Goal: Task Accomplishment & Management: Manage account settings

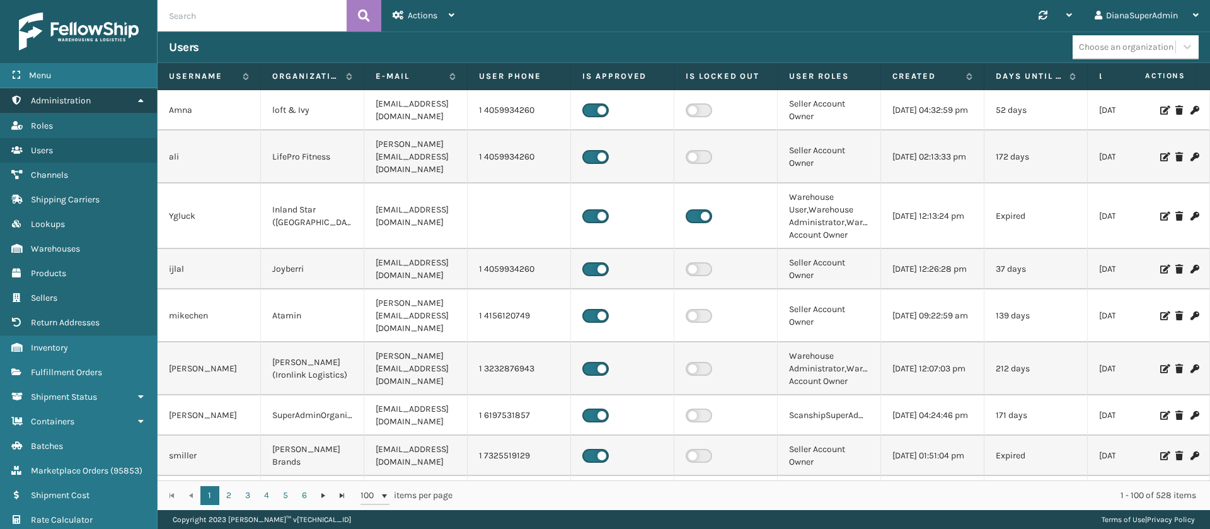
click at [120, 103] on link "Administration" at bounding box center [78, 100] width 157 height 25
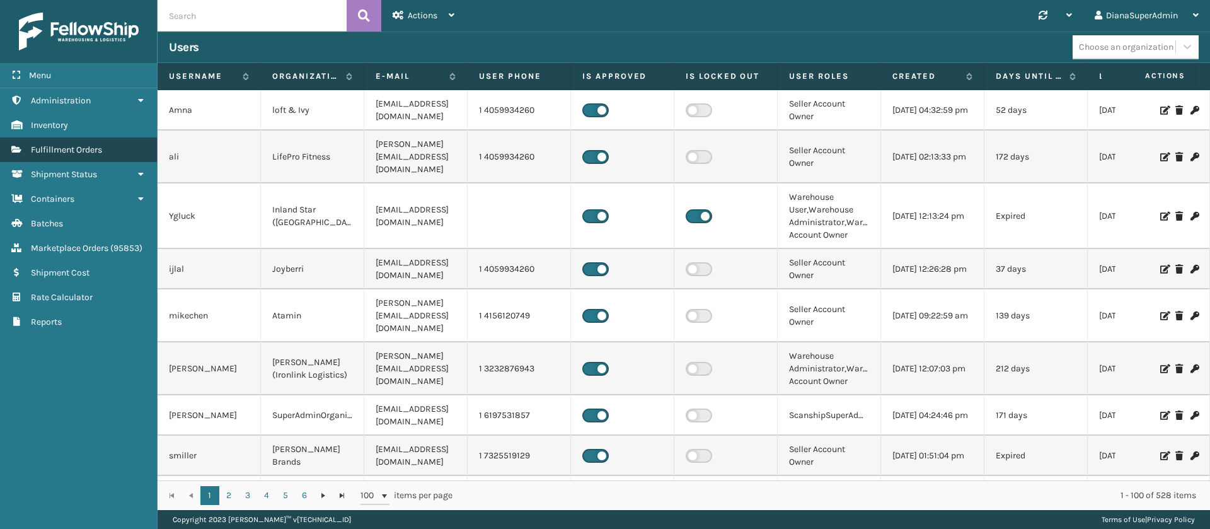
click at [117, 142] on link "Fulfillment Orders" at bounding box center [78, 149] width 157 height 25
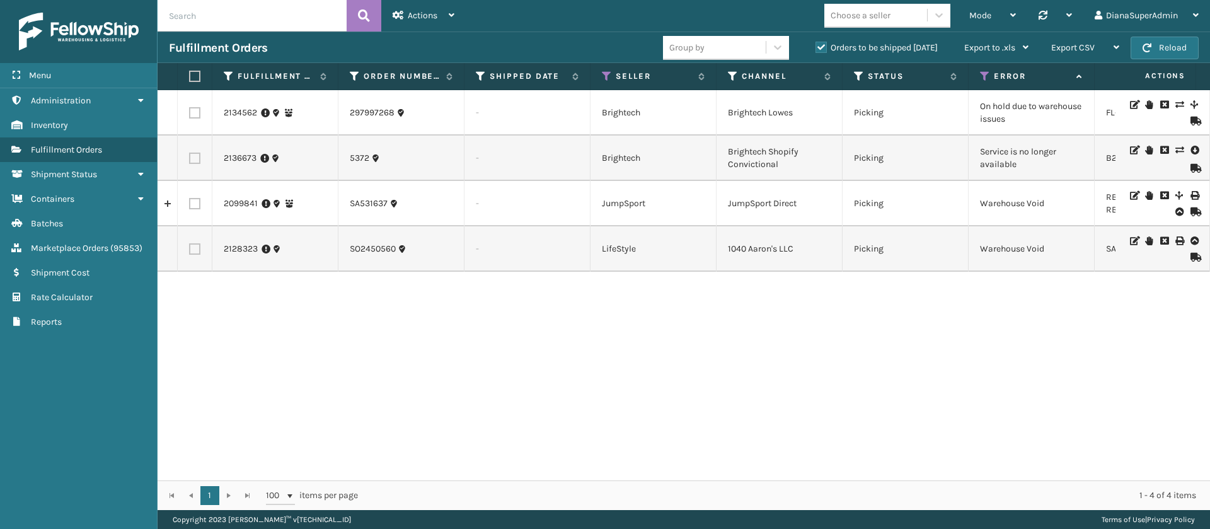
click at [474, 330] on div "2134562 297997268 - Brightech Brightech Lowes Picking On hold due to warehouse …" at bounding box center [683, 285] width 1052 height 390
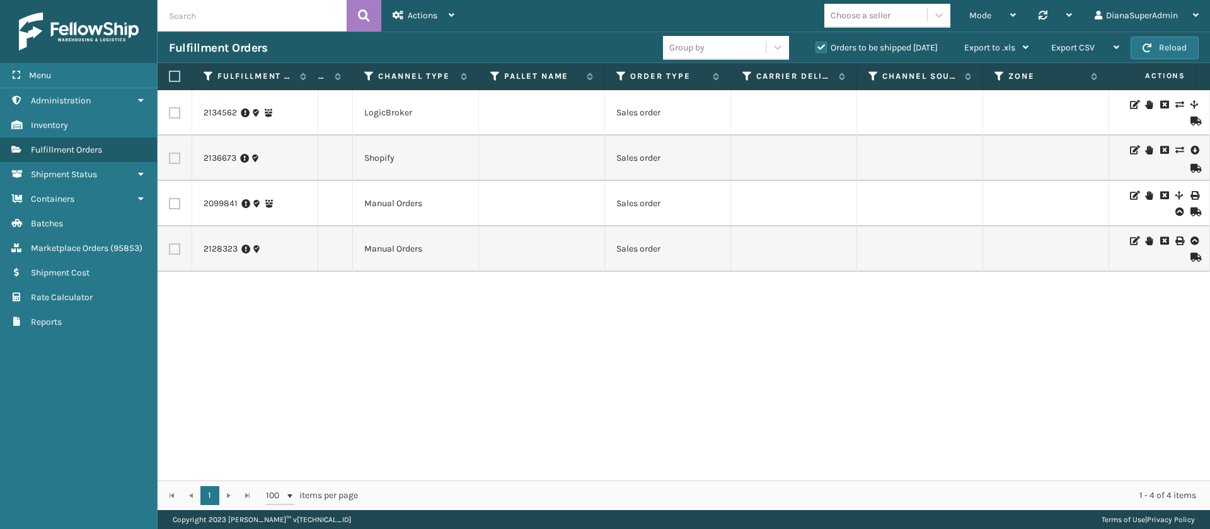
scroll to position [0, 1300]
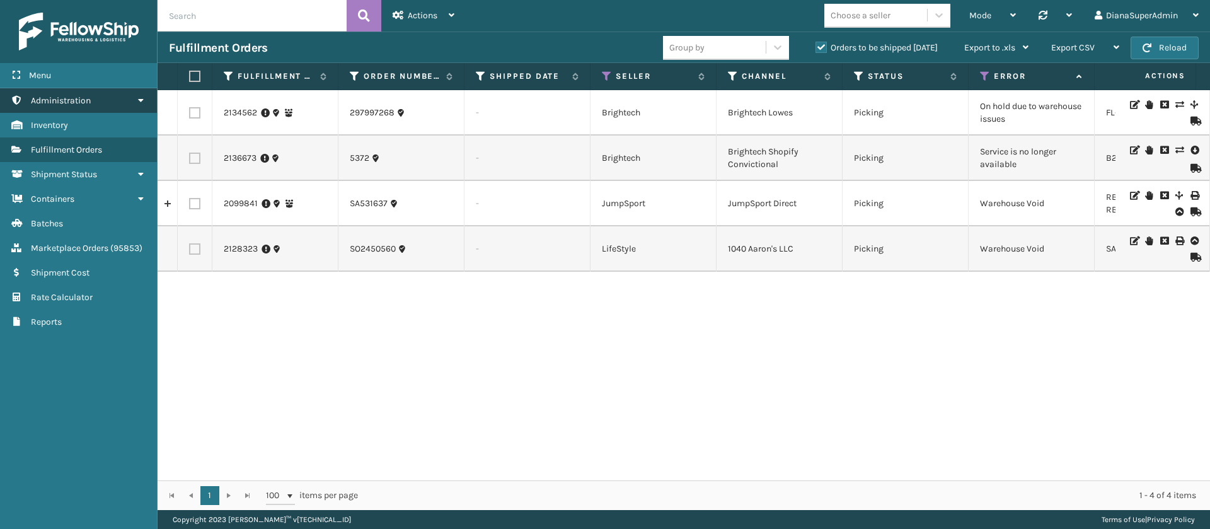
click at [131, 96] on link "Marketplace Orders Administration" at bounding box center [78, 100] width 157 height 25
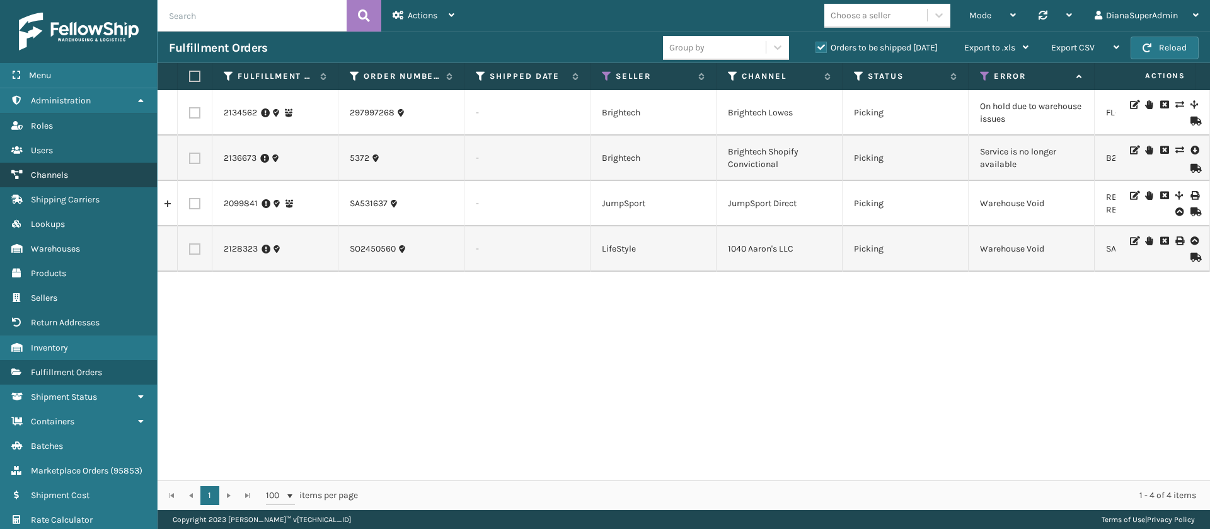
click at [93, 172] on link "Channels" at bounding box center [78, 175] width 157 height 25
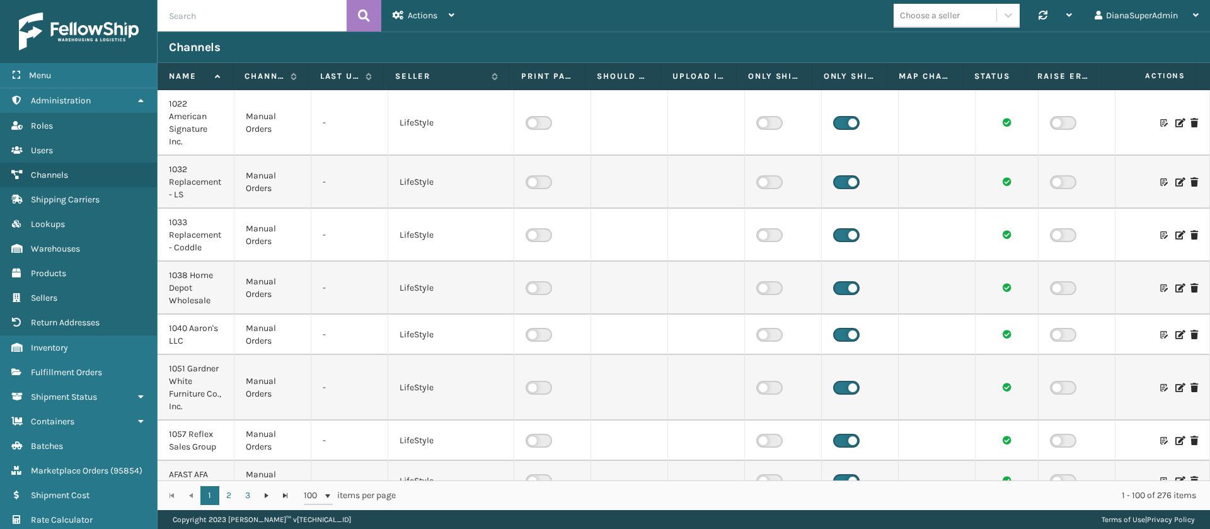
click at [277, 7] on input "text" at bounding box center [251, 15] width 189 height 31
click at [372, 19] on button at bounding box center [363, 15] width 35 height 31
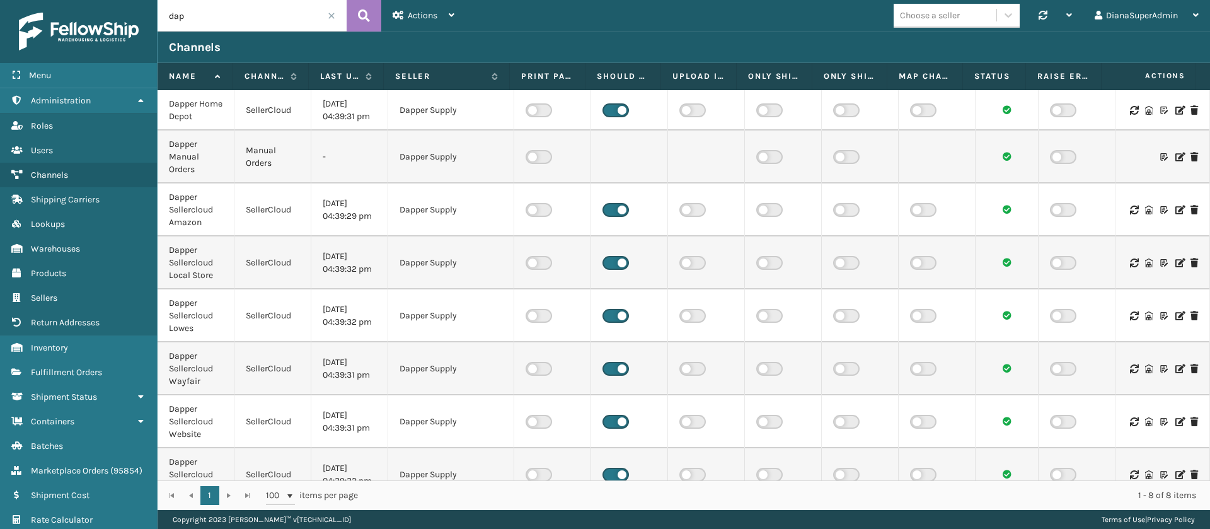
click at [264, 18] on input "dap" at bounding box center [251, 15] width 189 height 31
type input "dapper"
click at [361, 18] on icon at bounding box center [364, 15] width 12 height 19
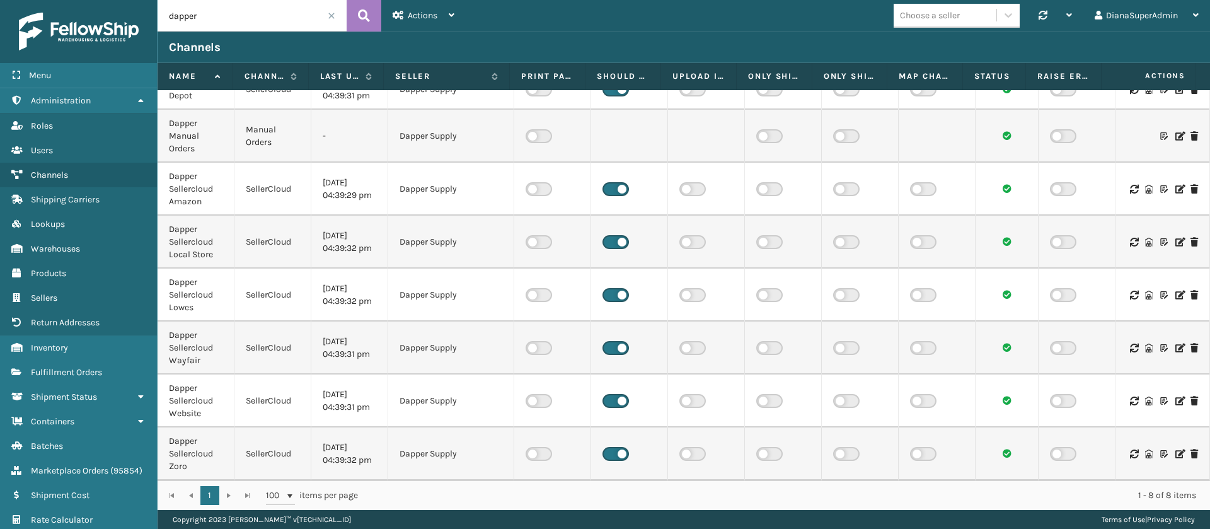
click at [311, 227] on td "[DATE] 04:39:32 pm" at bounding box center [349, 241] width 77 height 53
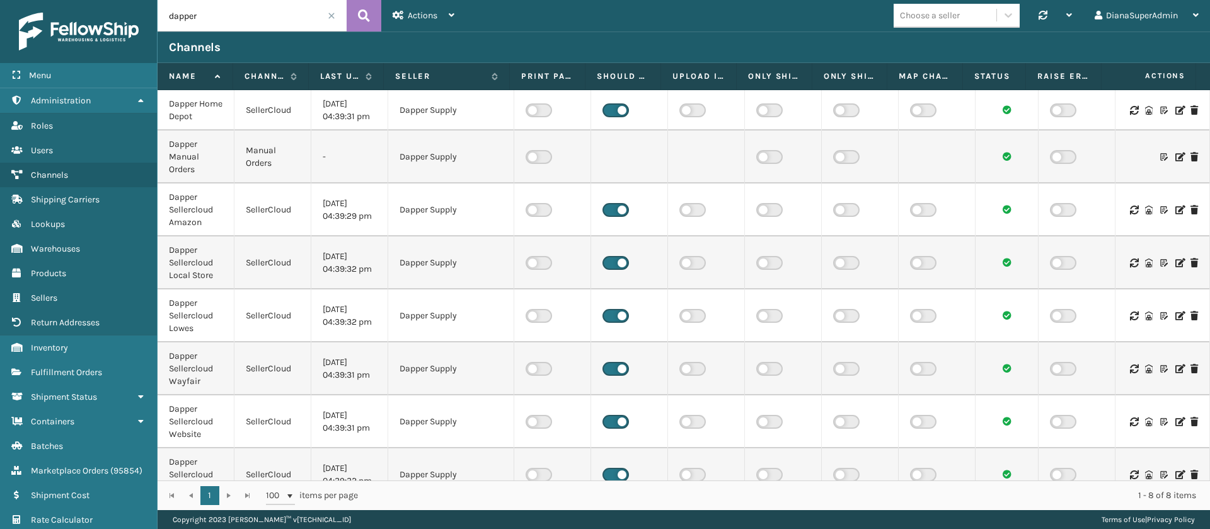
click at [617, 109] on label at bounding box center [615, 110] width 26 height 14
click at [610, 109] on input "checkbox" at bounding box center [606, 107] width 8 height 8
click at [612, 205] on label at bounding box center [615, 210] width 26 height 14
click at [610, 205] on input "checkbox" at bounding box center [606, 207] width 8 height 8
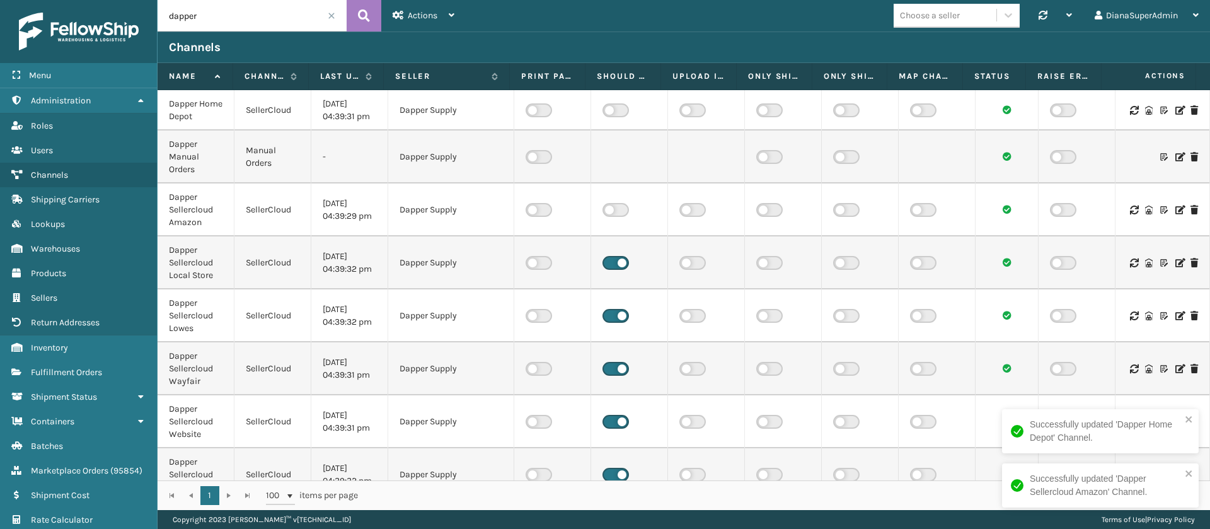
click at [612, 259] on label at bounding box center [615, 263] width 26 height 14
click at [610, 259] on input "checkbox" at bounding box center [606, 260] width 8 height 8
click at [621, 311] on label at bounding box center [615, 316] width 26 height 14
click at [610, 311] on input "checkbox" at bounding box center [606, 313] width 8 height 8
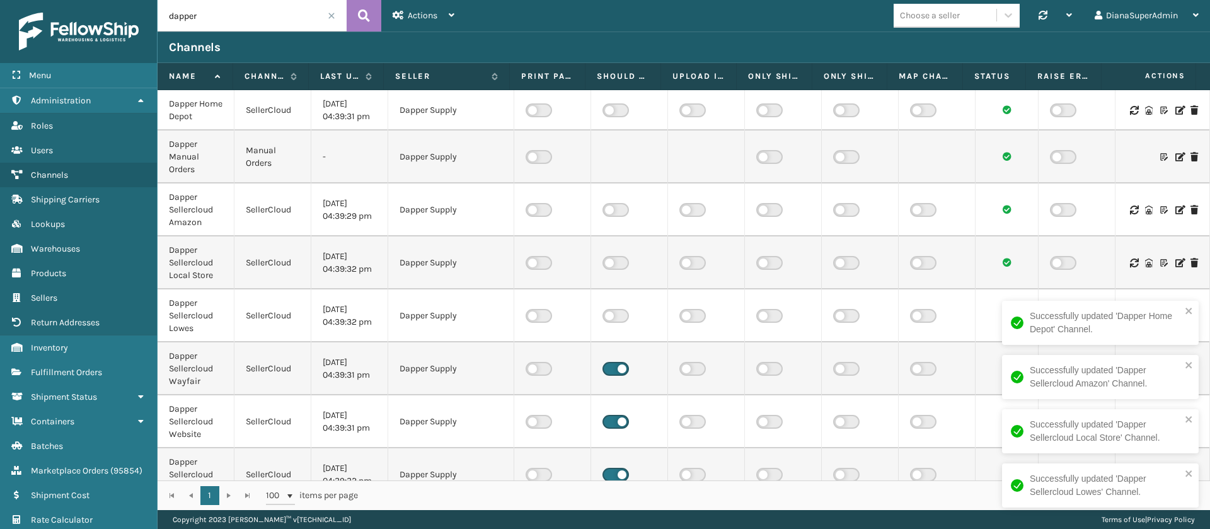
click at [613, 364] on label at bounding box center [615, 369] width 26 height 14
click at [610, 364] on input "checkbox" at bounding box center [606, 366] width 8 height 8
click at [614, 424] on label at bounding box center [615, 422] width 26 height 14
click at [610, 423] on input "checkbox" at bounding box center [606, 419] width 8 height 8
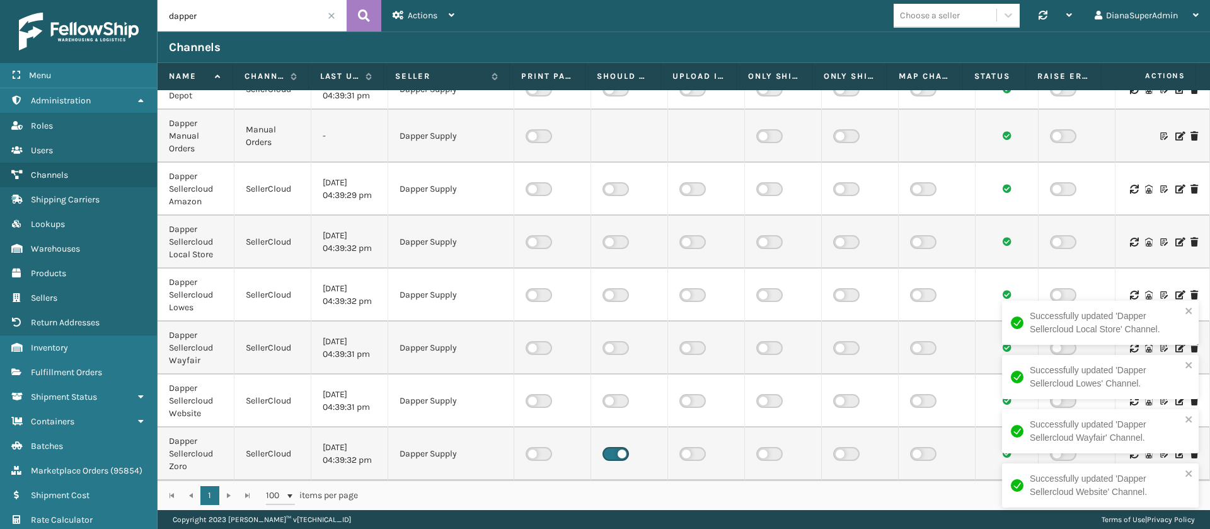
click at [615, 450] on label at bounding box center [615, 454] width 26 height 14
click at [610, 450] on input "checkbox" at bounding box center [606, 451] width 8 height 8
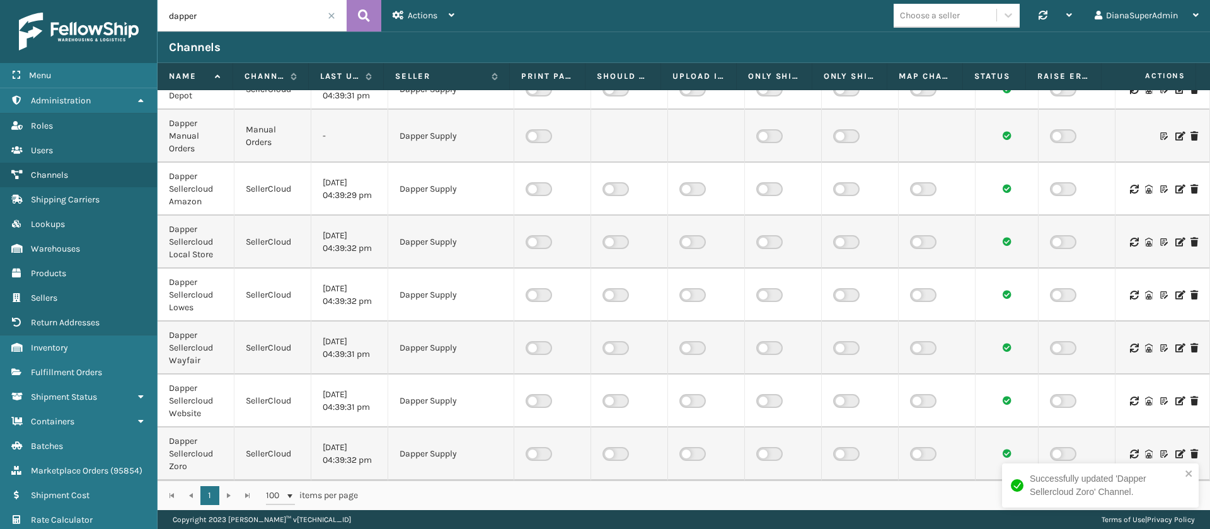
scroll to position [0, 0]
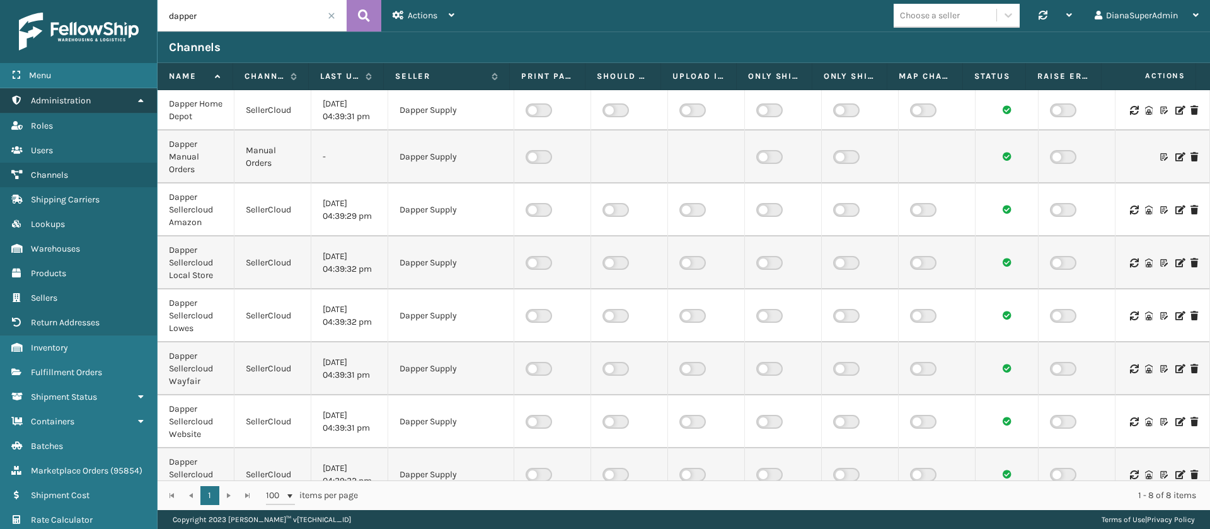
click at [113, 94] on link "Administration" at bounding box center [78, 100] width 157 height 25
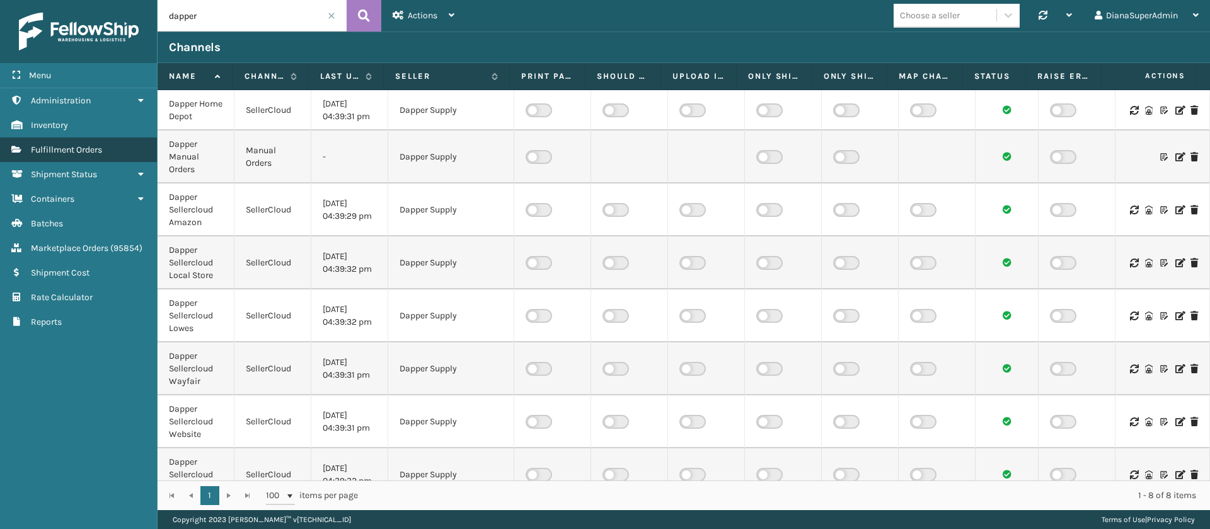
click at [122, 144] on link "Fulfillment Orders" at bounding box center [78, 149] width 157 height 25
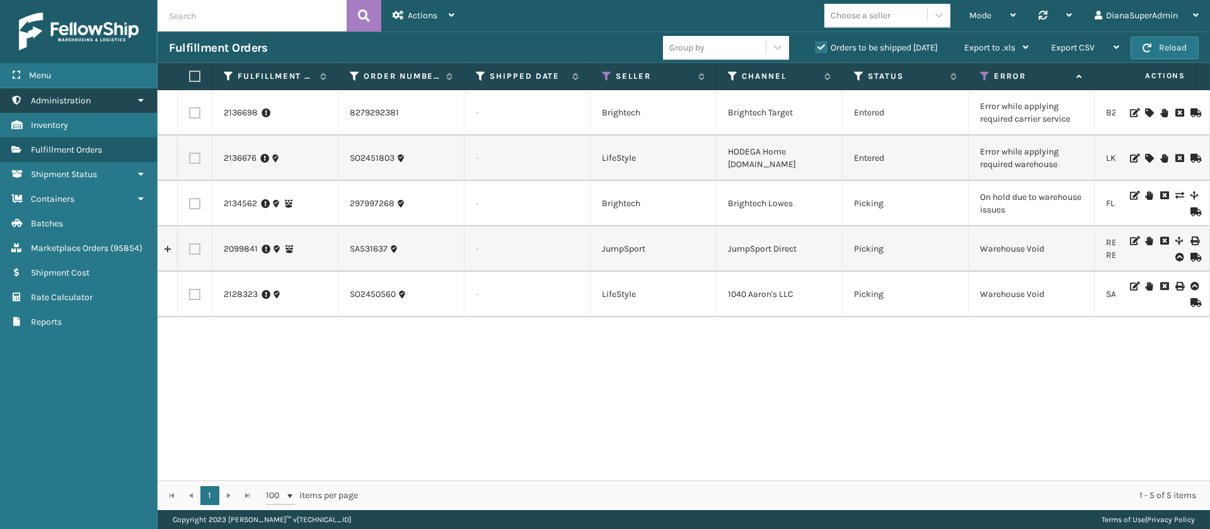
click at [125, 98] on link "Administration" at bounding box center [78, 100] width 157 height 25
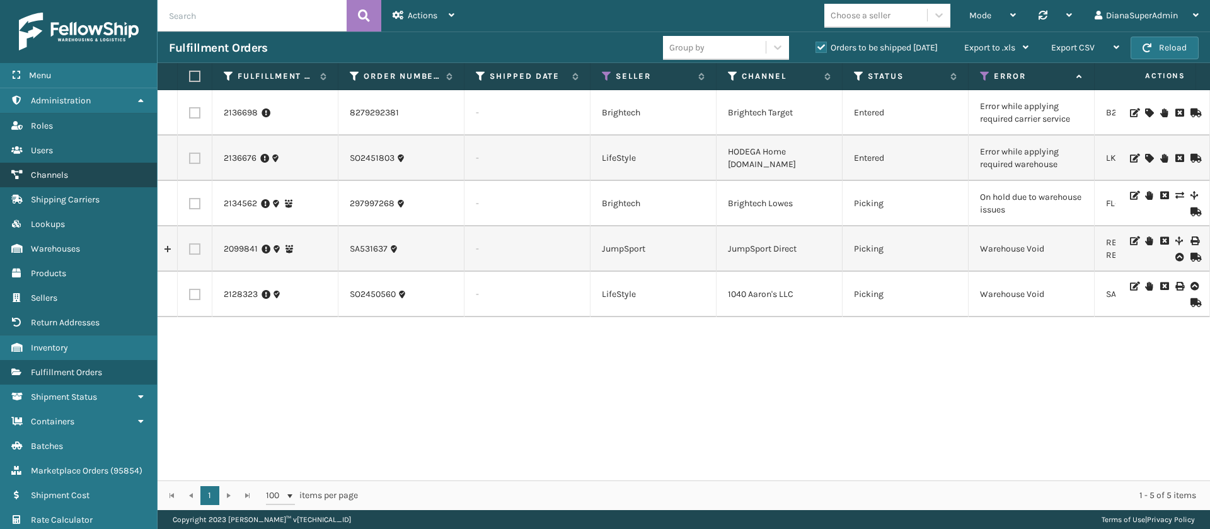
click at [71, 173] on link "Channels" at bounding box center [78, 175] width 157 height 25
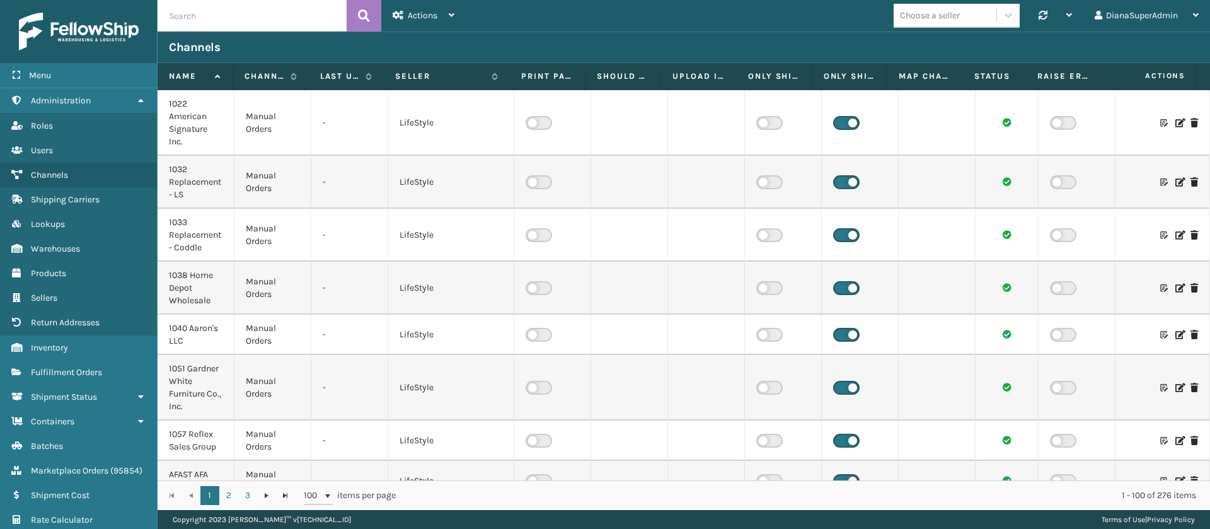
click at [251, 10] on input "text" at bounding box center [251, 15] width 189 height 31
type input "dappe"
click at [370, 17] on button at bounding box center [363, 15] width 35 height 31
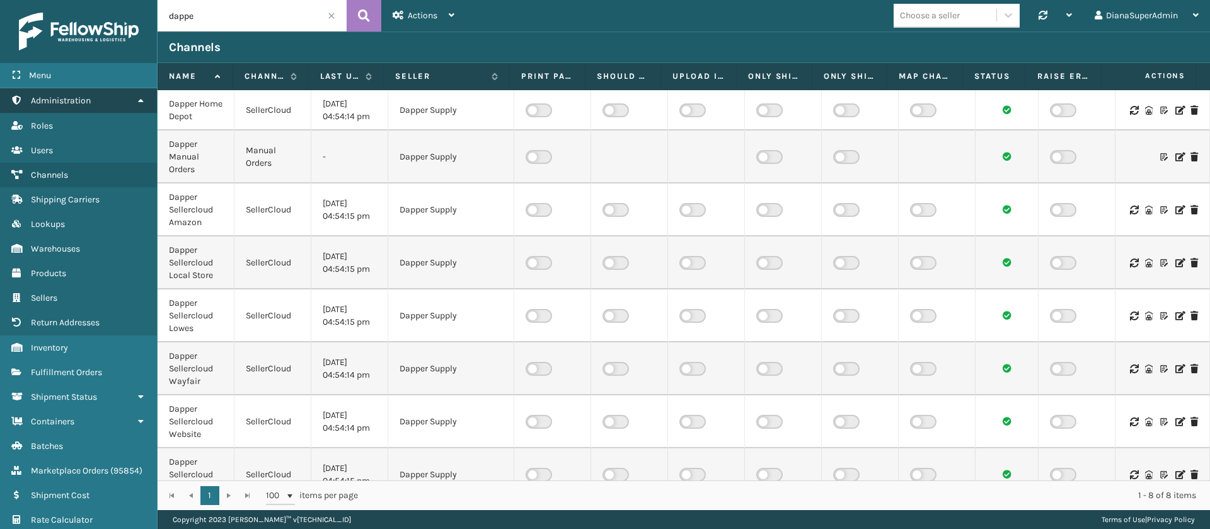
click at [96, 105] on link "Administration" at bounding box center [78, 100] width 157 height 25
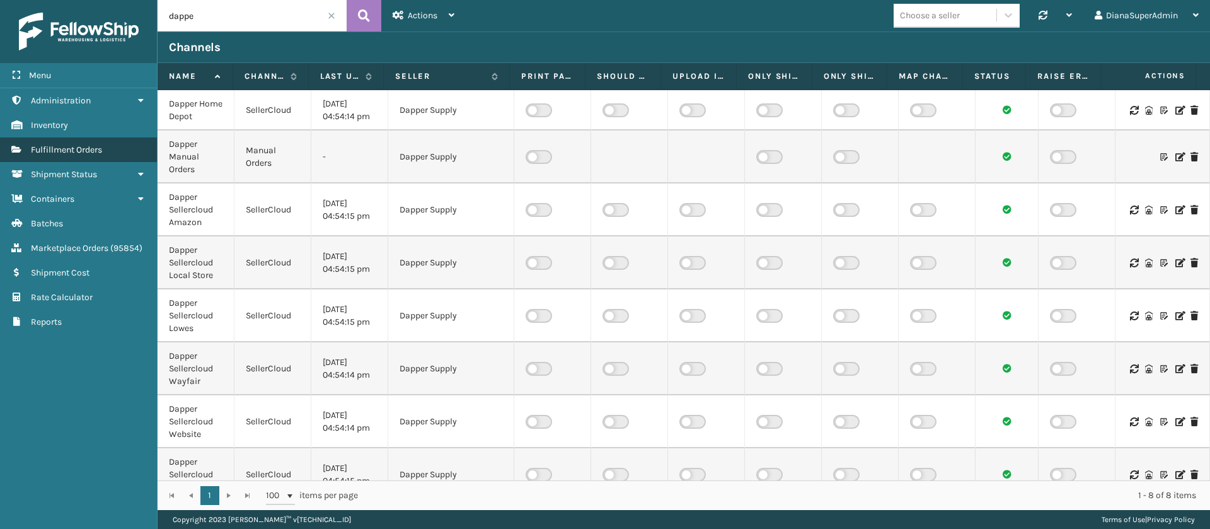
click at [98, 149] on span "Fulfillment Orders" at bounding box center [66, 149] width 71 height 11
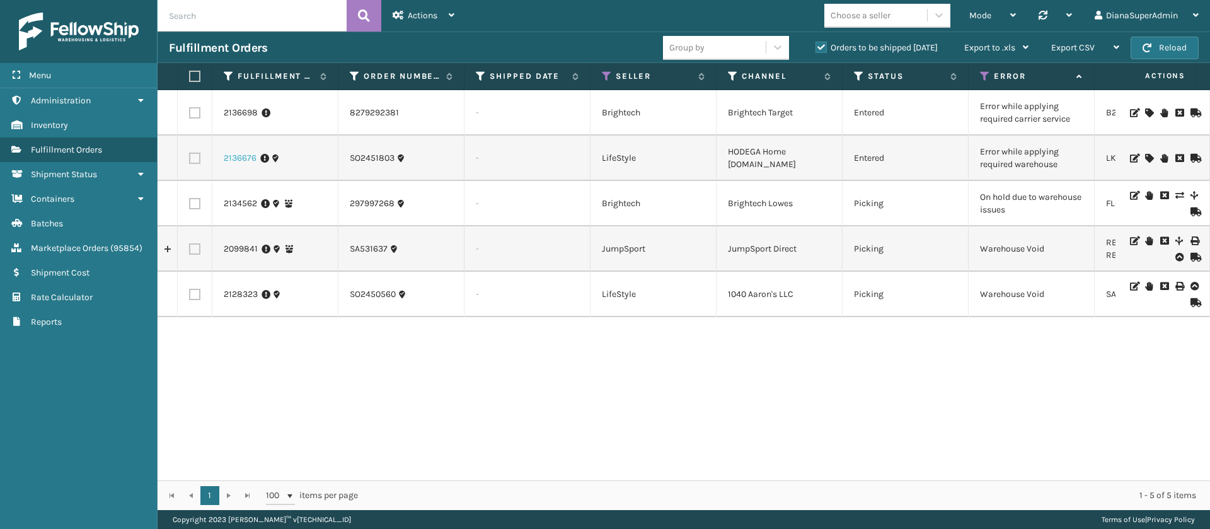
click at [239, 155] on link "2136676" at bounding box center [240, 158] width 33 height 13
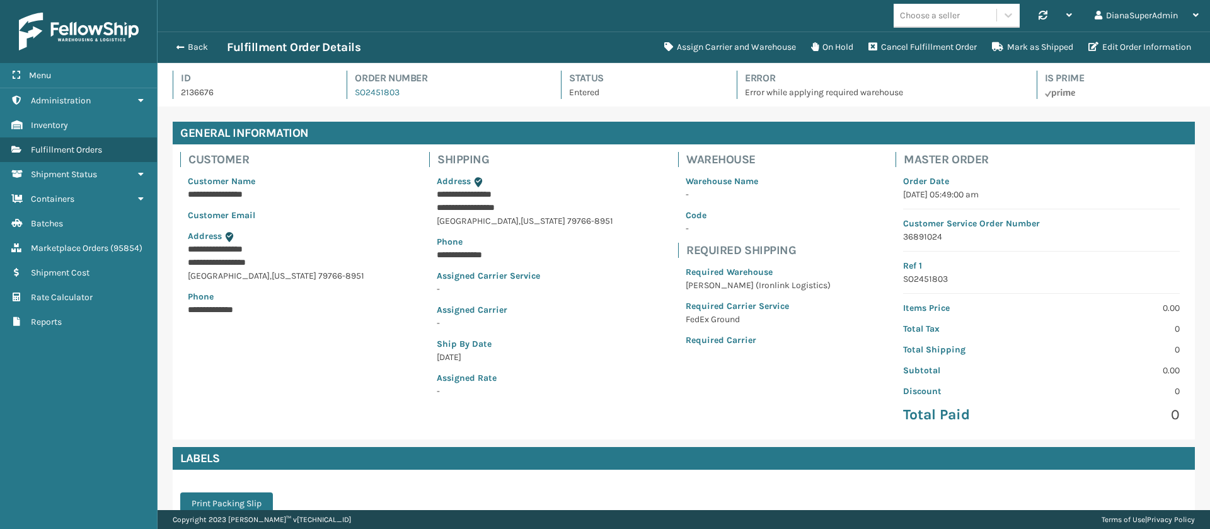
scroll to position [30, 1052]
click at [726, 36] on button "Assign Carrier and Warehouse" at bounding box center [729, 47] width 147 height 25
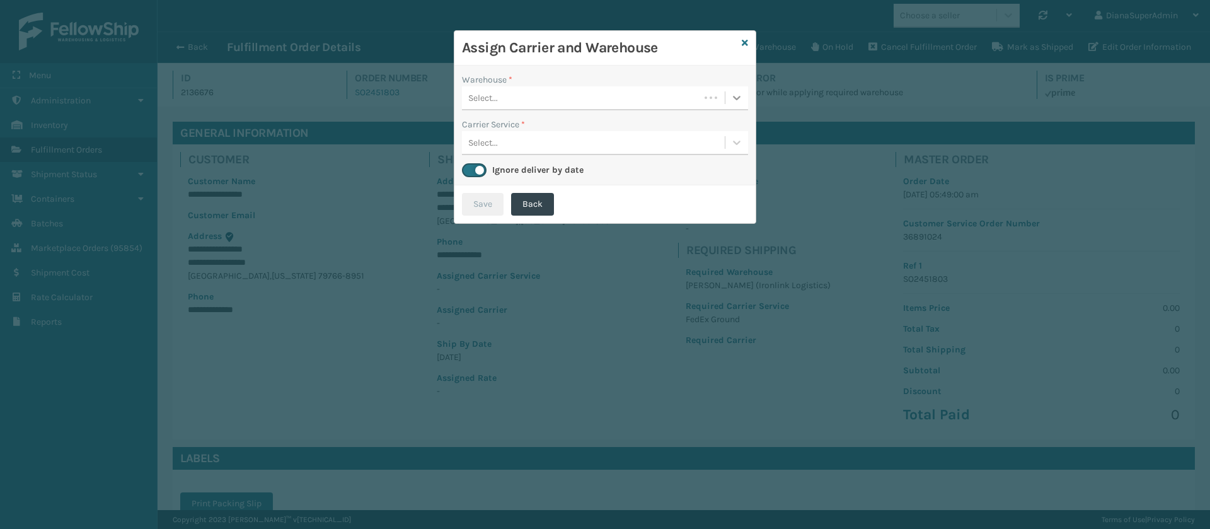
click at [740, 88] on div at bounding box center [736, 97] width 23 height 23
click at [746, 39] on icon at bounding box center [744, 42] width 6 height 9
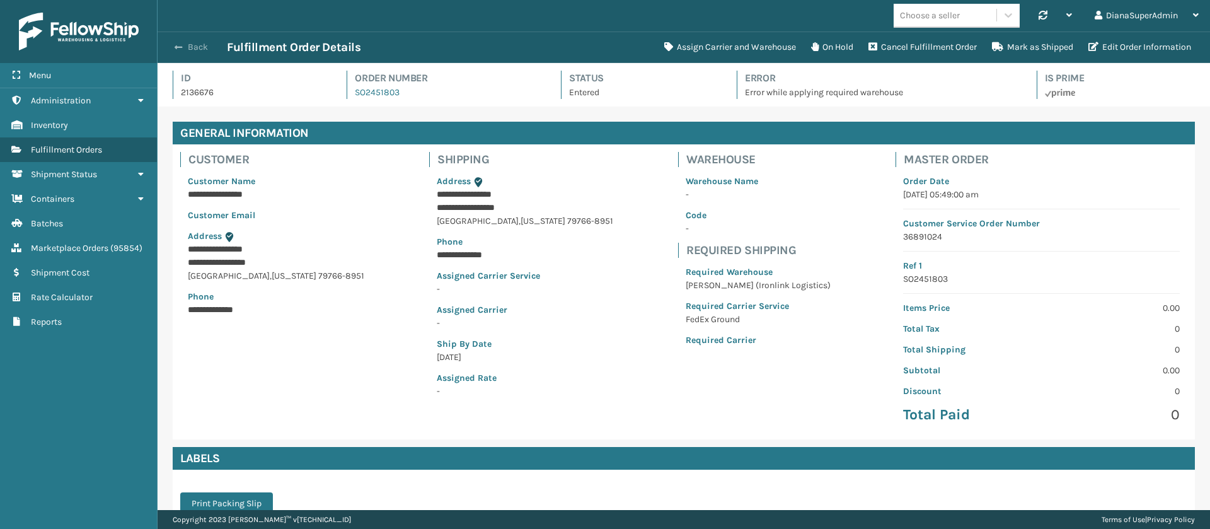
click at [184, 50] on button "Back" at bounding box center [198, 47] width 58 height 11
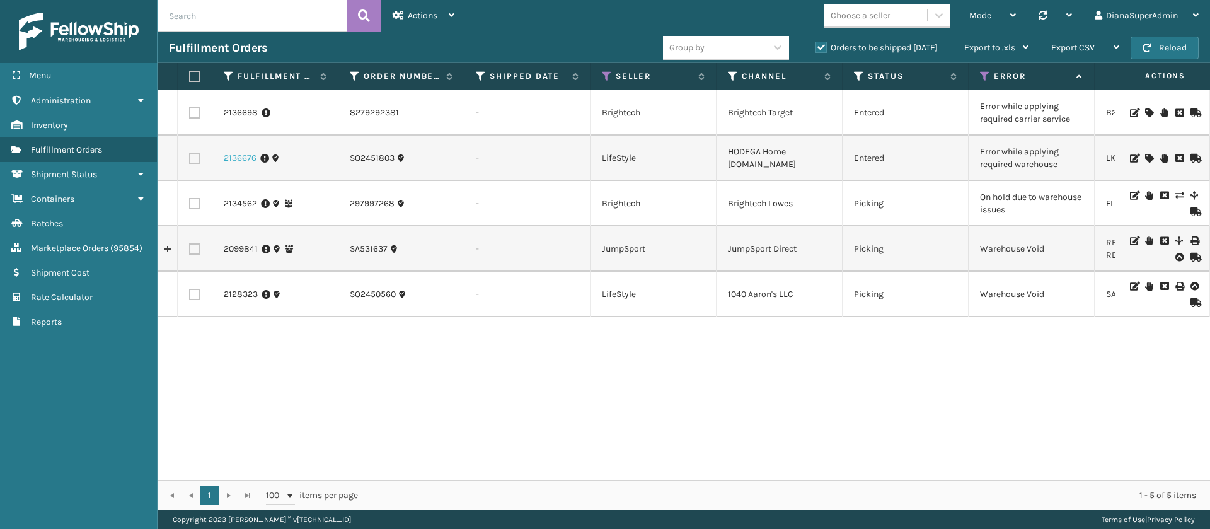
click at [243, 160] on link "2136676" at bounding box center [240, 158] width 33 height 13
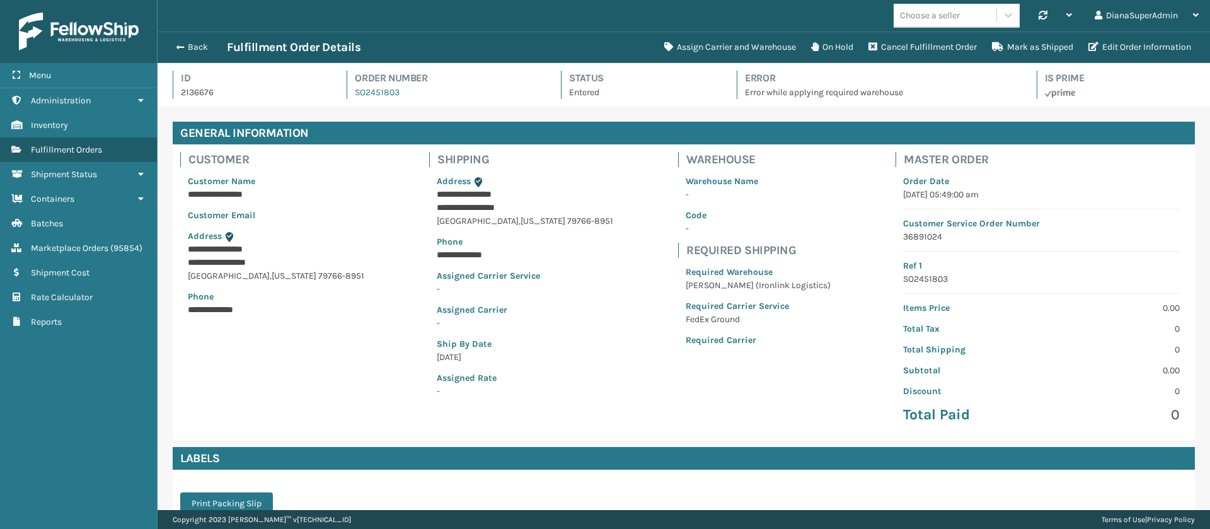
scroll to position [30, 1052]
click at [709, 47] on button "Assign Carrier and Warehouse" at bounding box center [729, 47] width 147 height 25
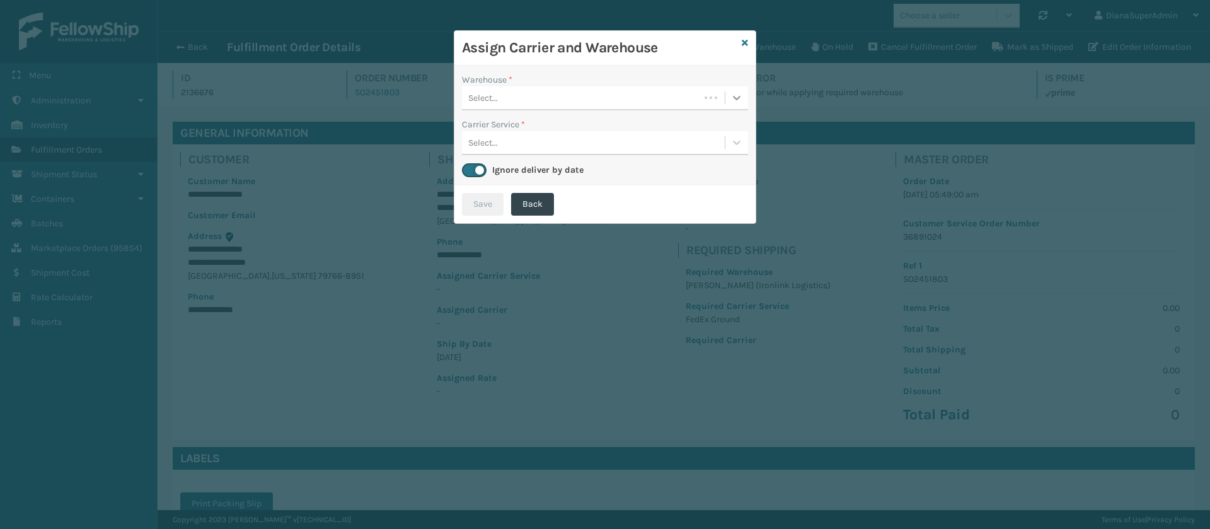
click at [736, 93] on icon at bounding box center [736, 97] width 13 height 13
click at [741, 40] on icon at bounding box center [744, 42] width 6 height 9
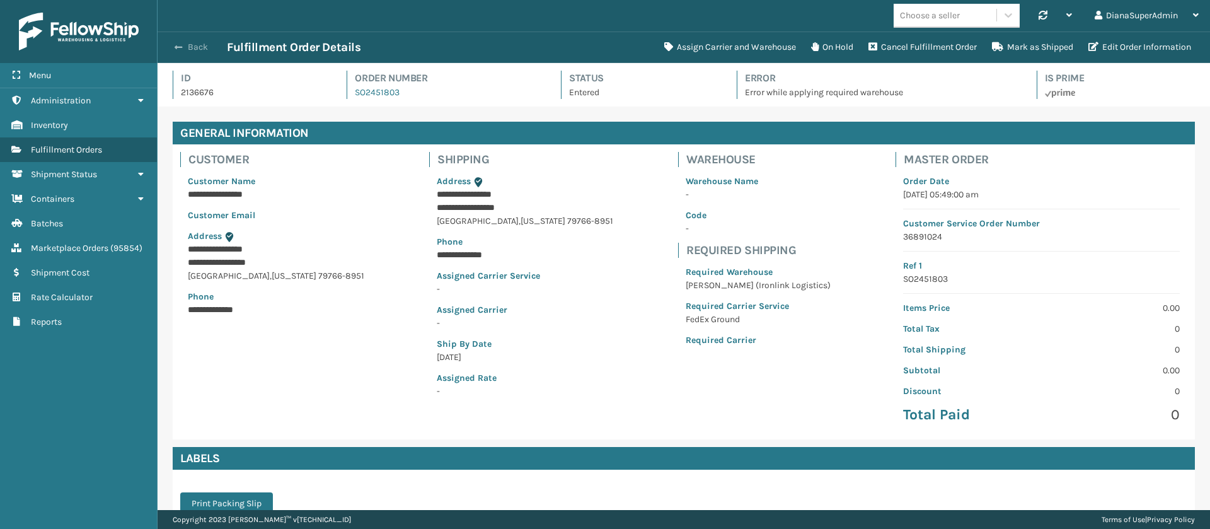
click at [189, 42] on button "Back" at bounding box center [198, 47] width 58 height 11
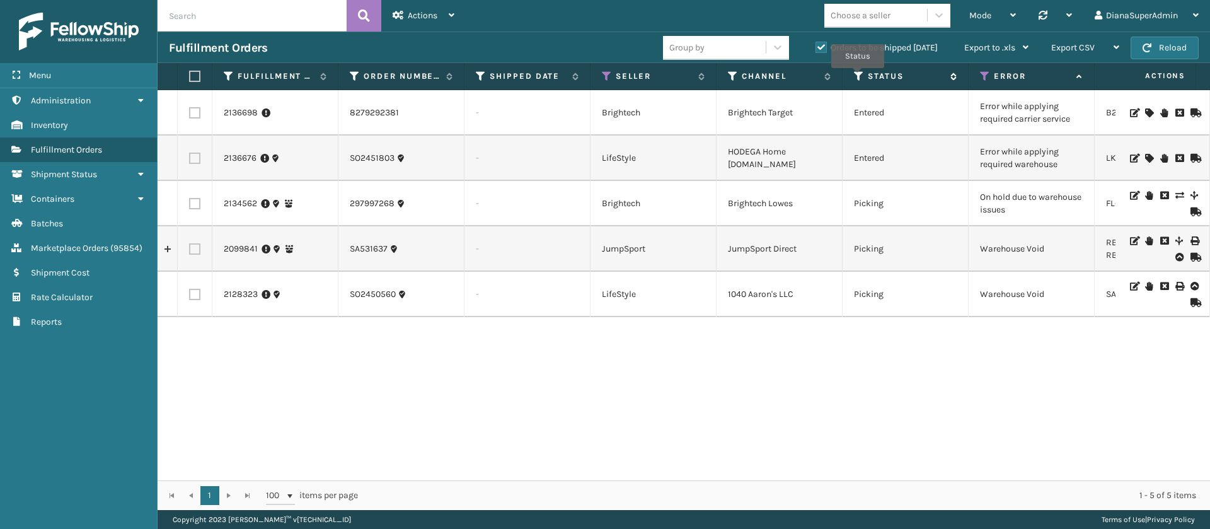
click at [857, 77] on icon at bounding box center [859, 76] width 10 height 11
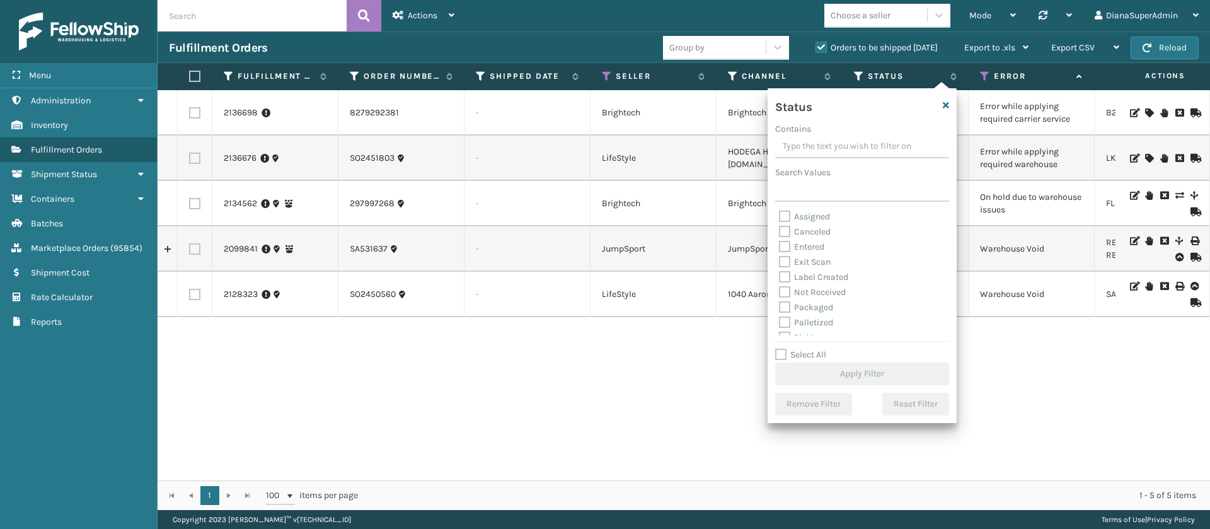
click at [786, 275] on label "Label Created" at bounding box center [813, 277] width 69 height 11
click at [779, 275] on input "Label Created" at bounding box center [779, 274] width 1 height 8
checkbox input "true"
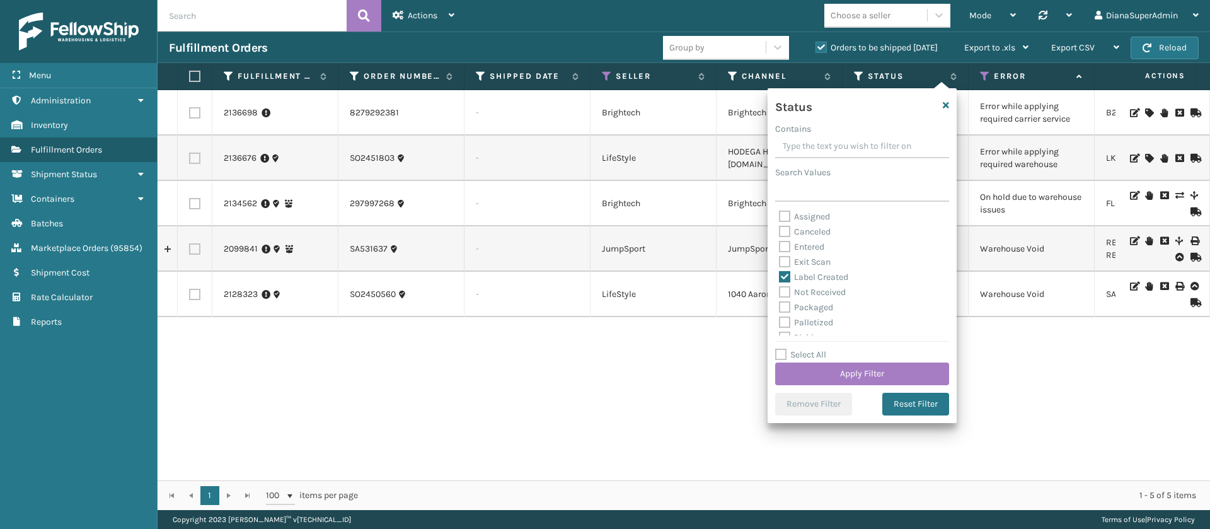
click at [783, 308] on label "Packaged" at bounding box center [806, 307] width 54 height 11
click at [779, 308] on input "Packaged" at bounding box center [779, 304] width 1 height 8
checkbox input "true"
click at [783, 320] on label "Palletized" at bounding box center [806, 322] width 54 height 11
click at [779, 320] on input "Palletized" at bounding box center [779, 319] width 1 height 8
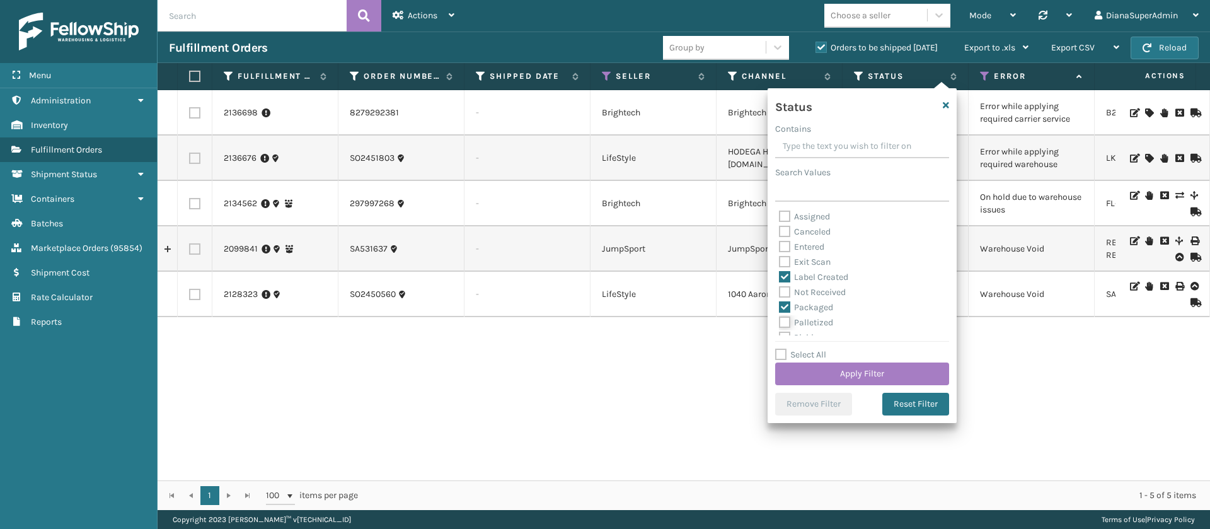
checkbox input "true"
click at [784, 295] on label "Picking" at bounding box center [801, 296] width 45 height 11
click at [779, 295] on input "Picking" at bounding box center [779, 293] width 1 height 8
checkbox input "true"
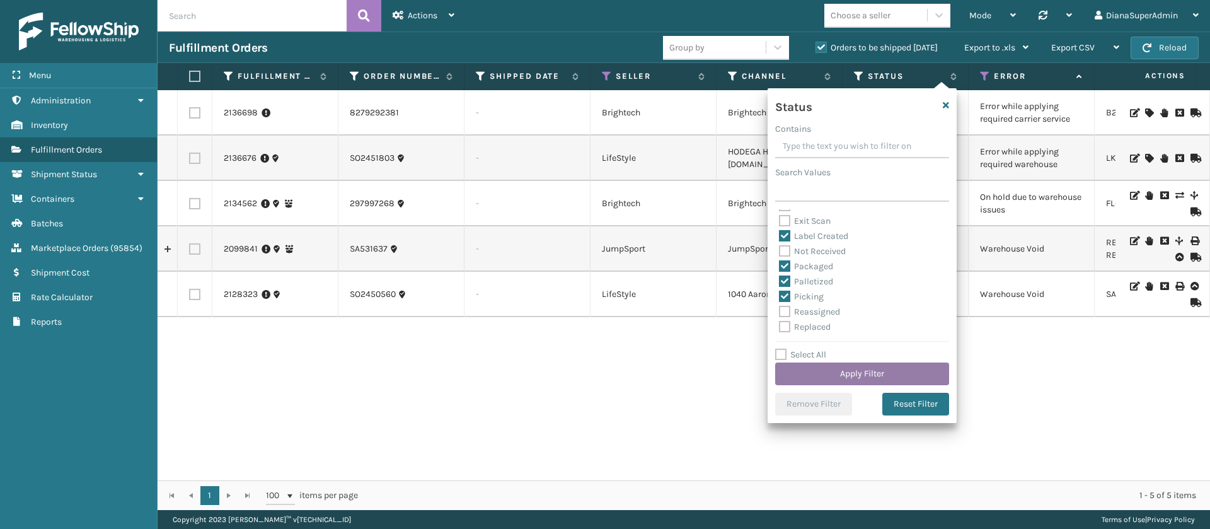
click at [834, 369] on button "Apply Filter" at bounding box center [862, 373] width 174 height 23
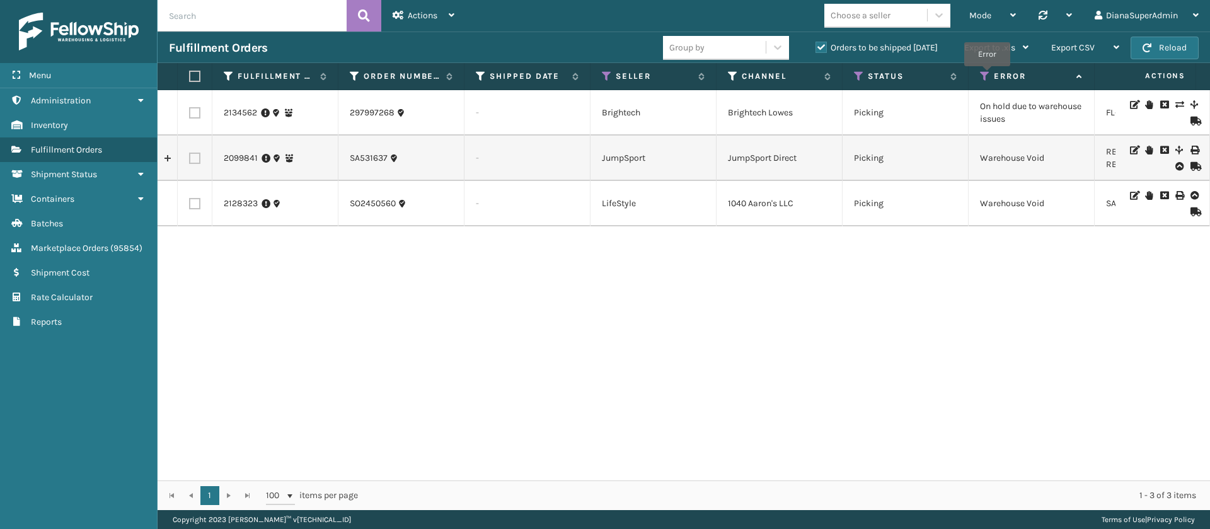
click at [987, 75] on icon at bounding box center [985, 76] width 10 height 11
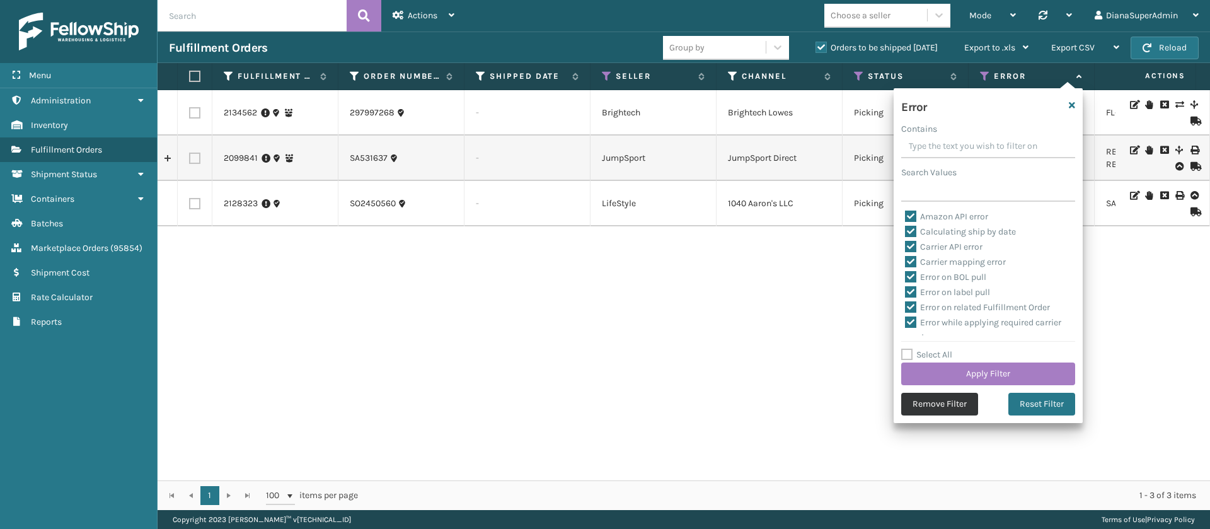
click at [932, 402] on button "Remove Filter" at bounding box center [939, 403] width 77 height 23
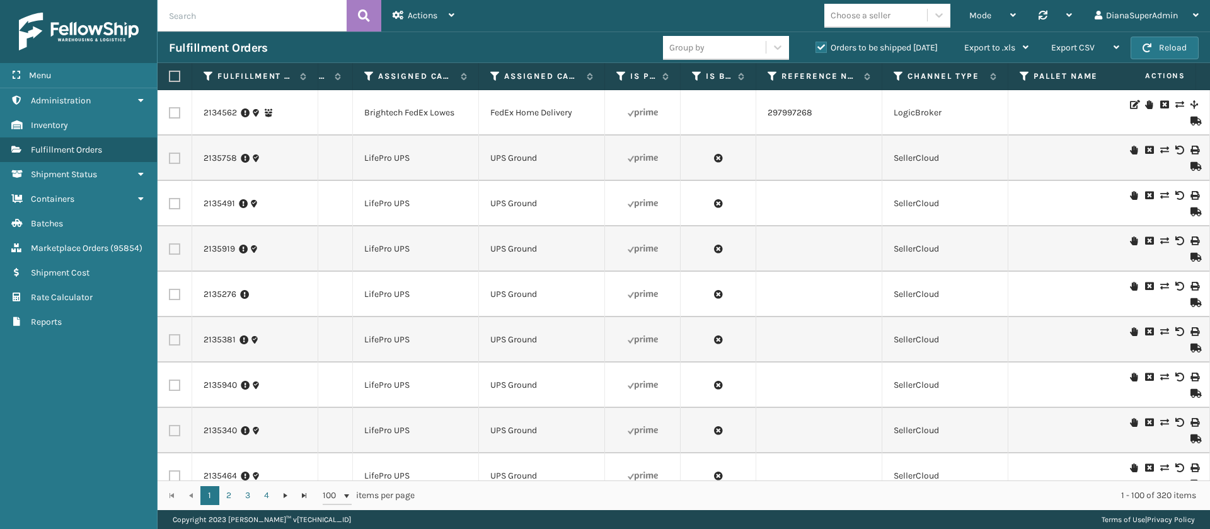
scroll to position [0, 1264]
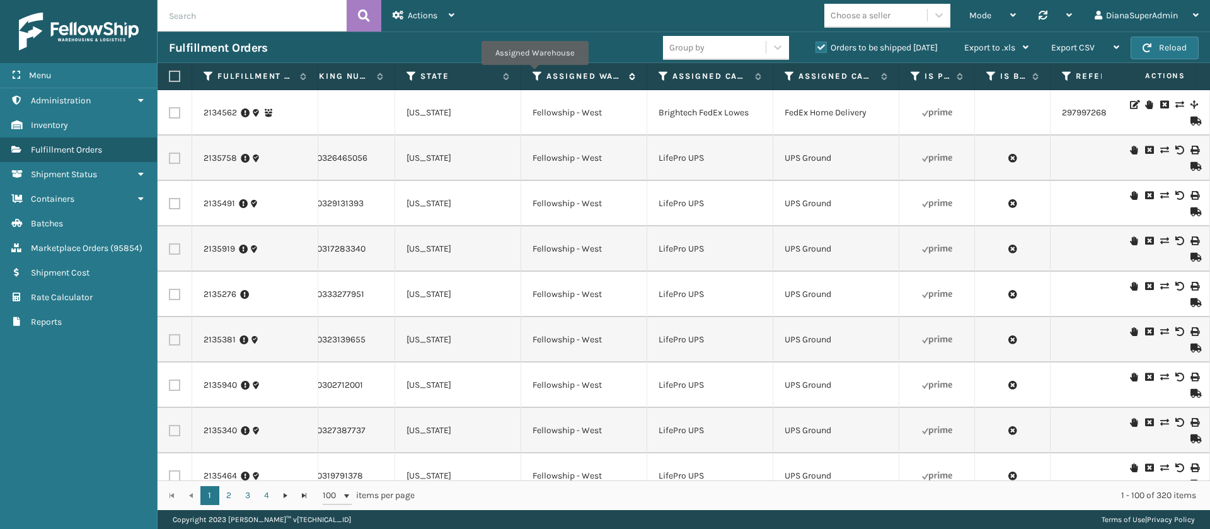
click at [535, 73] on icon at bounding box center [537, 76] width 10 height 11
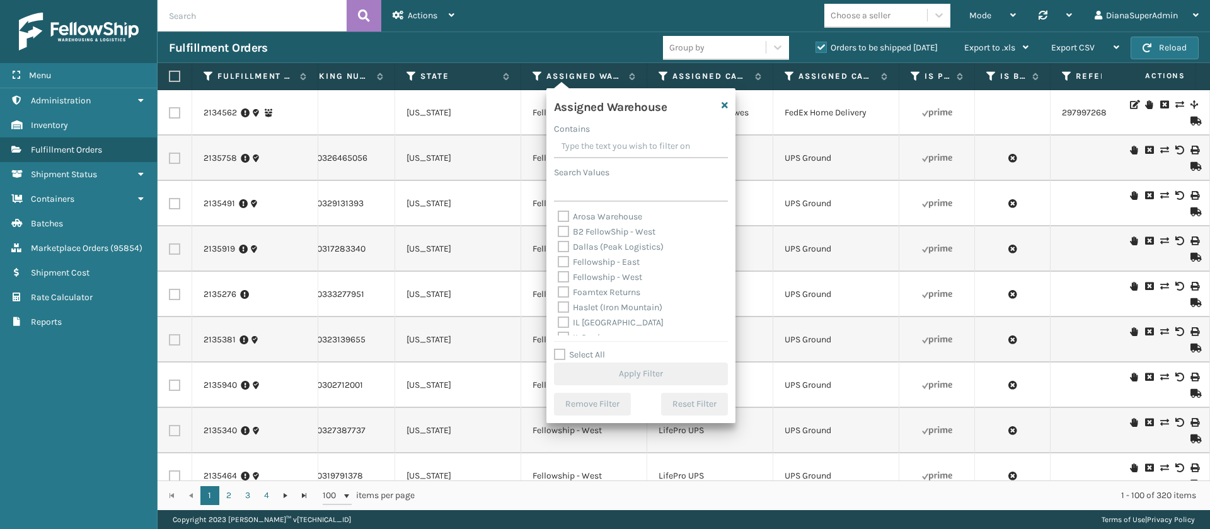
click at [563, 260] on label "Fellowship - East" at bounding box center [599, 261] width 82 height 11
click at [558, 260] on input "Fellowship - East" at bounding box center [558, 259] width 1 height 8
checkbox input "true"
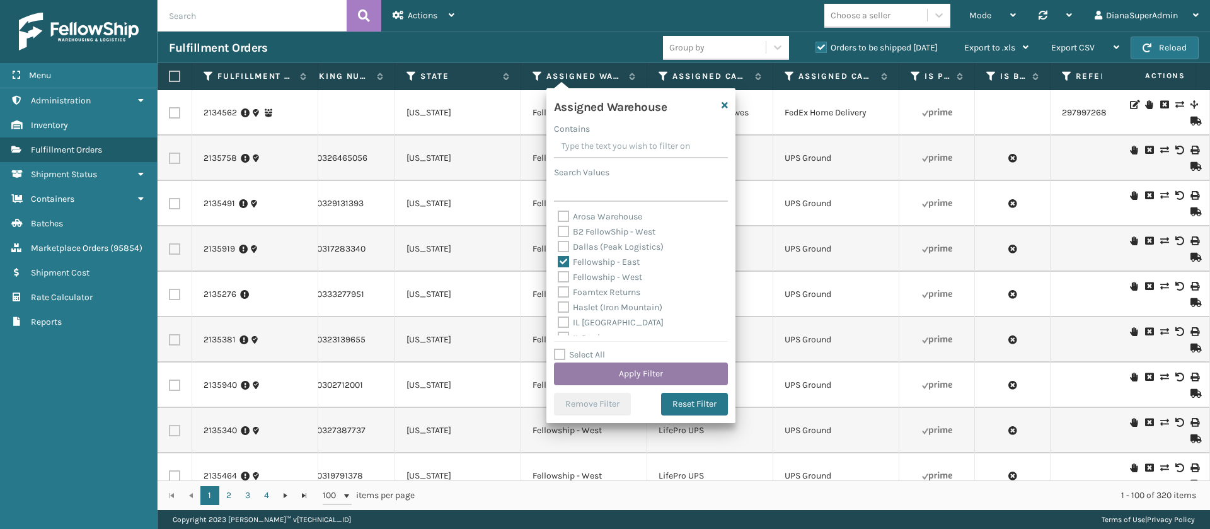
click at [648, 372] on button "Apply Filter" at bounding box center [641, 373] width 174 height 23
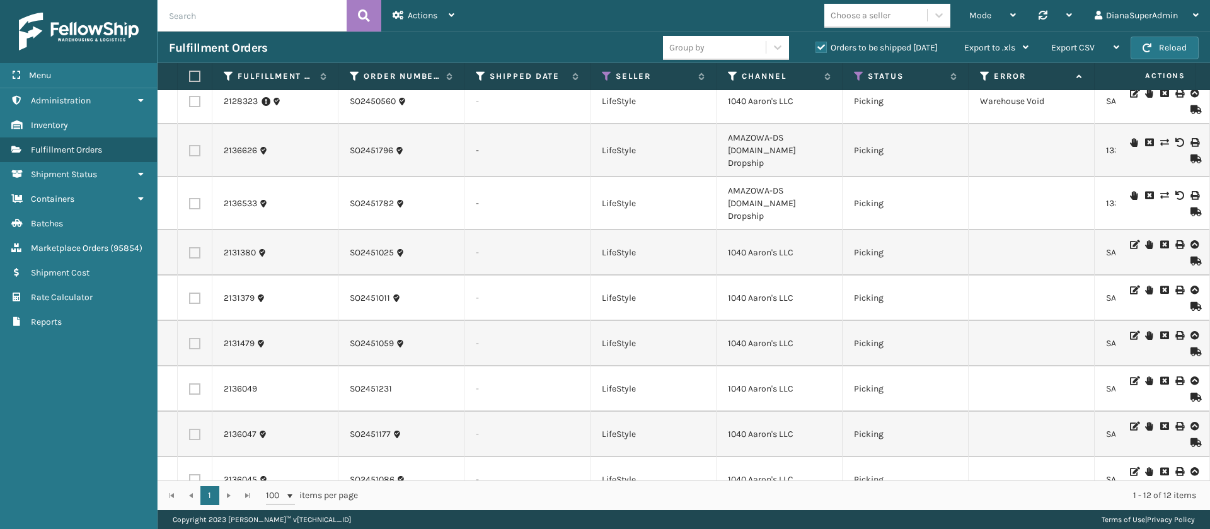
scroll to position [0, 0]
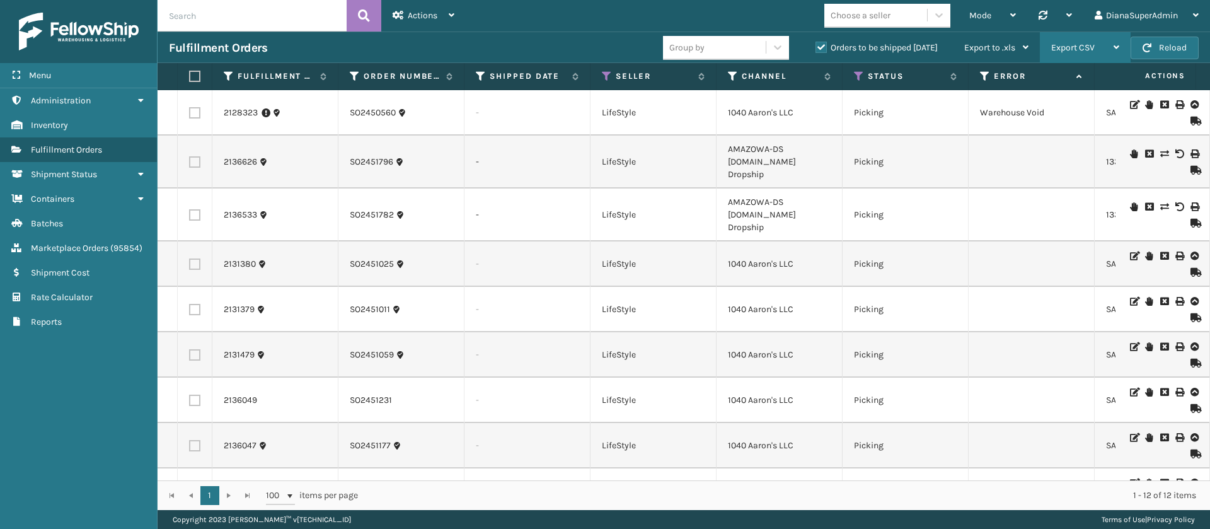
click at [1097, 42] on div "Export CSV" at bounding box center [1085, 47] width 68 height 31
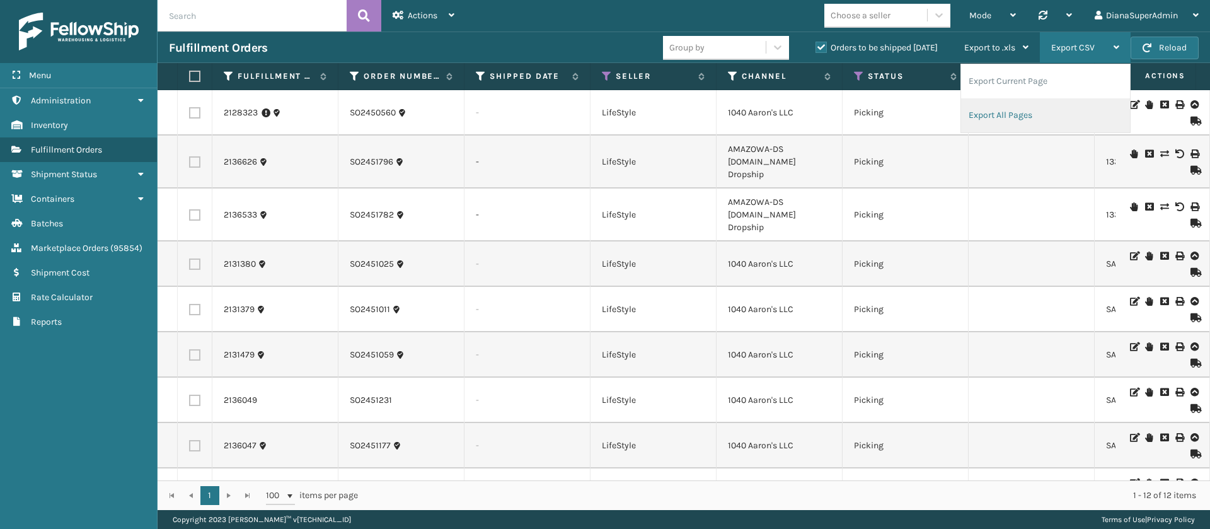
click at [1019, 118] on li "Export All Pages" at bounding box center [1045, 115] width 169 height 34
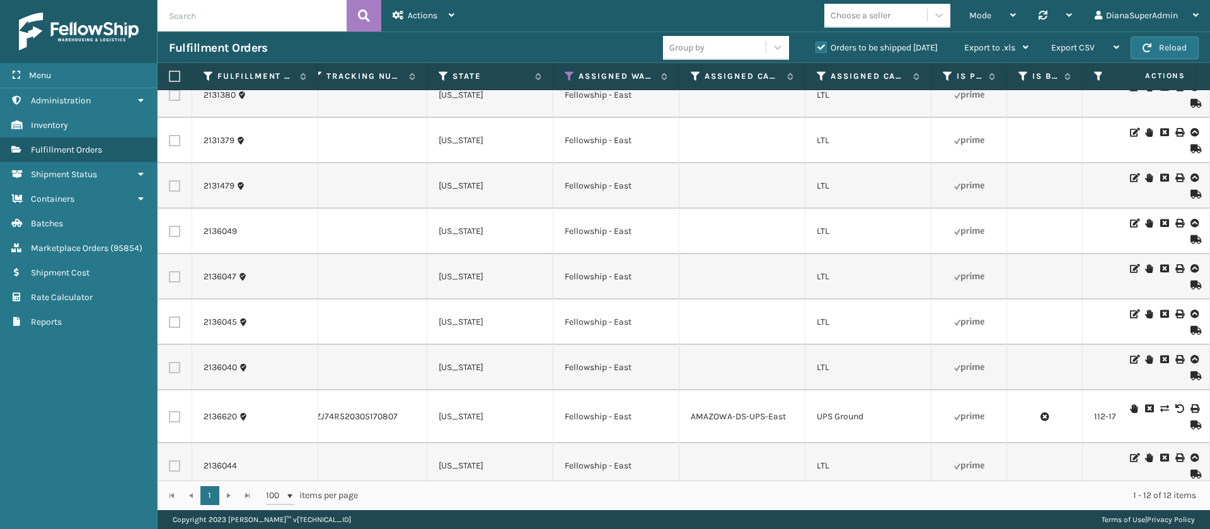
scroll to position [0, 1045]
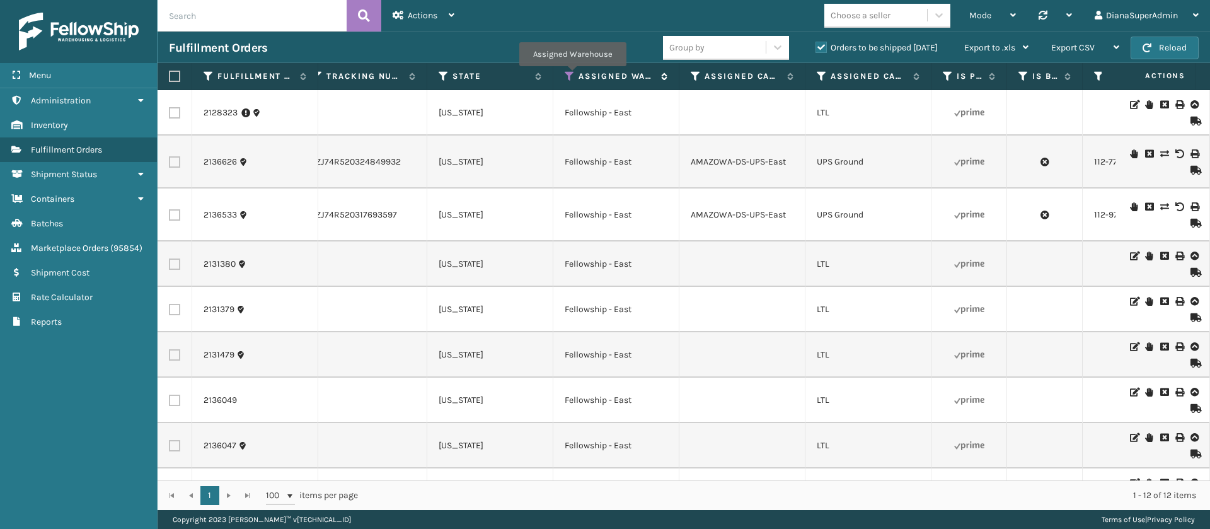
click at [572, 75] on icon at bounding box center [569, 76] width 10 height 11
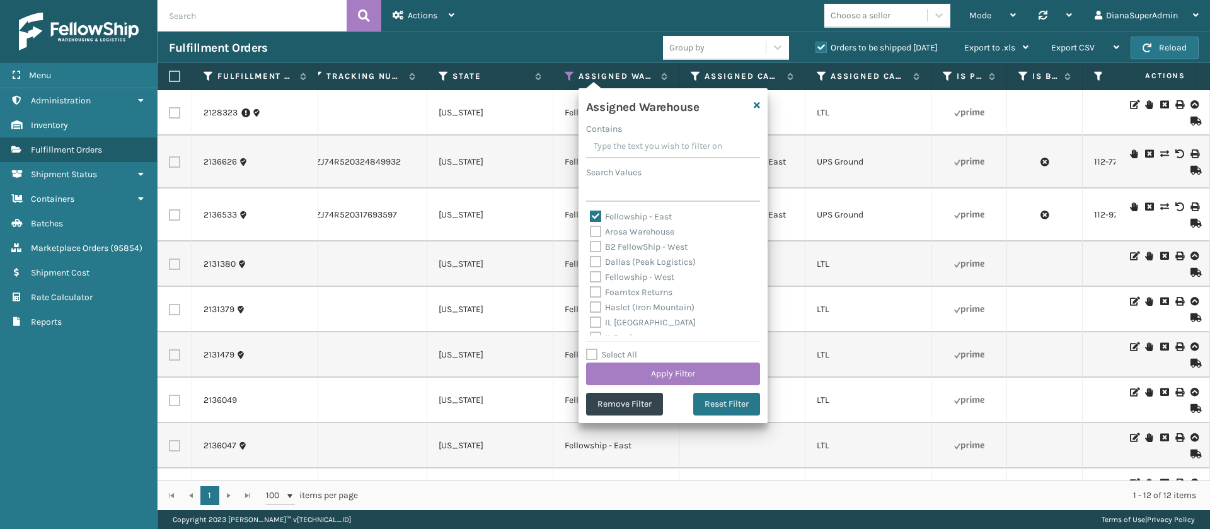
click at [598, 211] on label "Fellowship - East" at bounding box center [631, 216] width 82 height 11
click at [590, 211] on input "Fellowship - East" at bounding box center [590, 213] width 1 height 8
checkbox input "false"
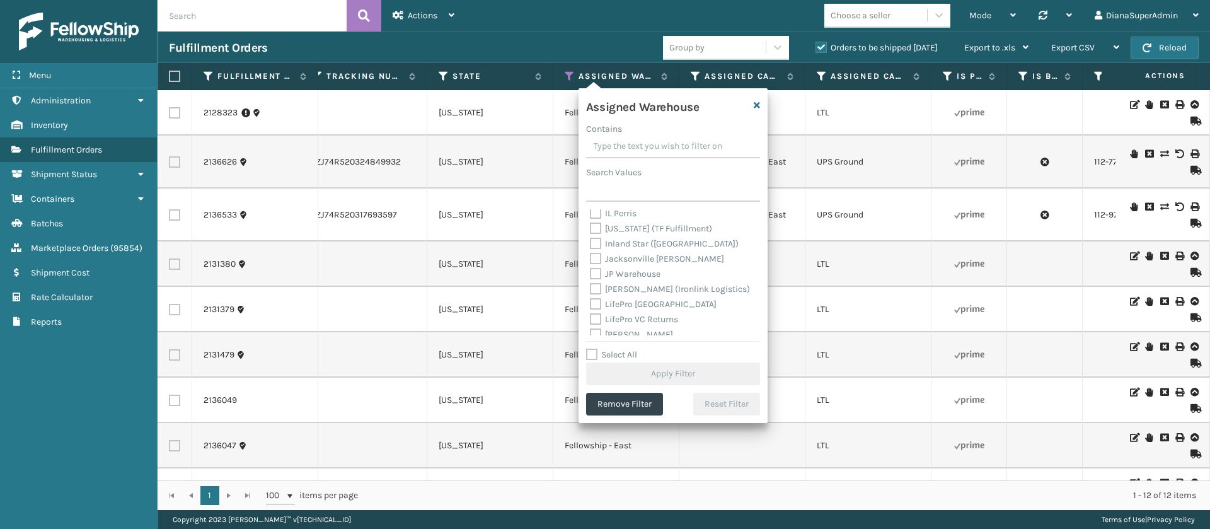
scroll to position [125, 0]
click at [598, 288] on label "[PERSON_NAME] (Ironlink Logistics)" at bounding box center [670, 288] width 160 height 11
click at [590, 288] on input "[PERSON_NAME] (Ironlink Logistics)" at bounding box center [590, 285] width 1 height 8
checkbox input "true"
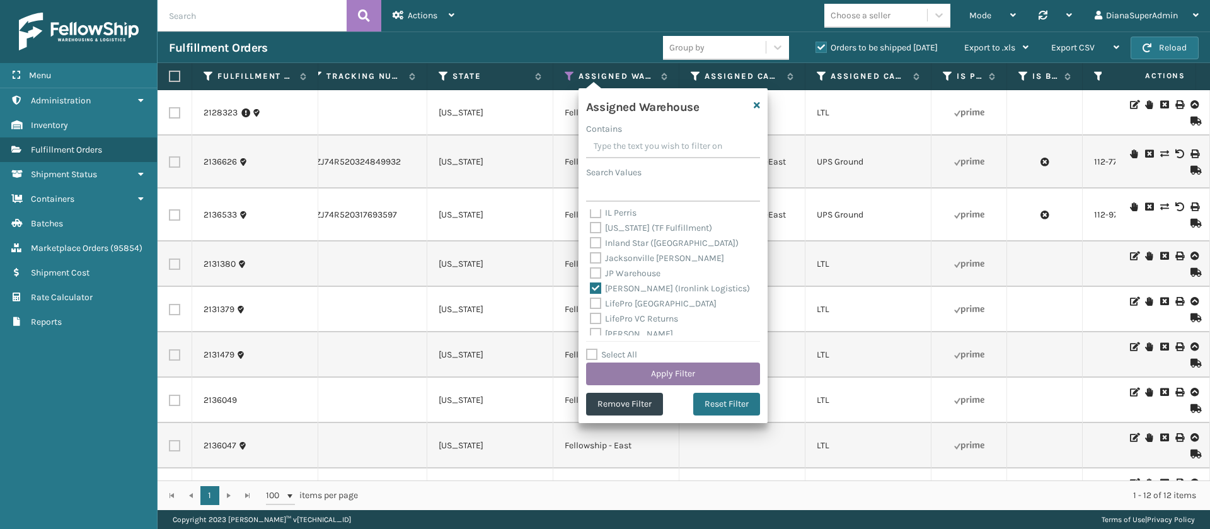
click at [653, 374] on button "Apply Filter" at bounding box center [673, 373] width 174 height 23
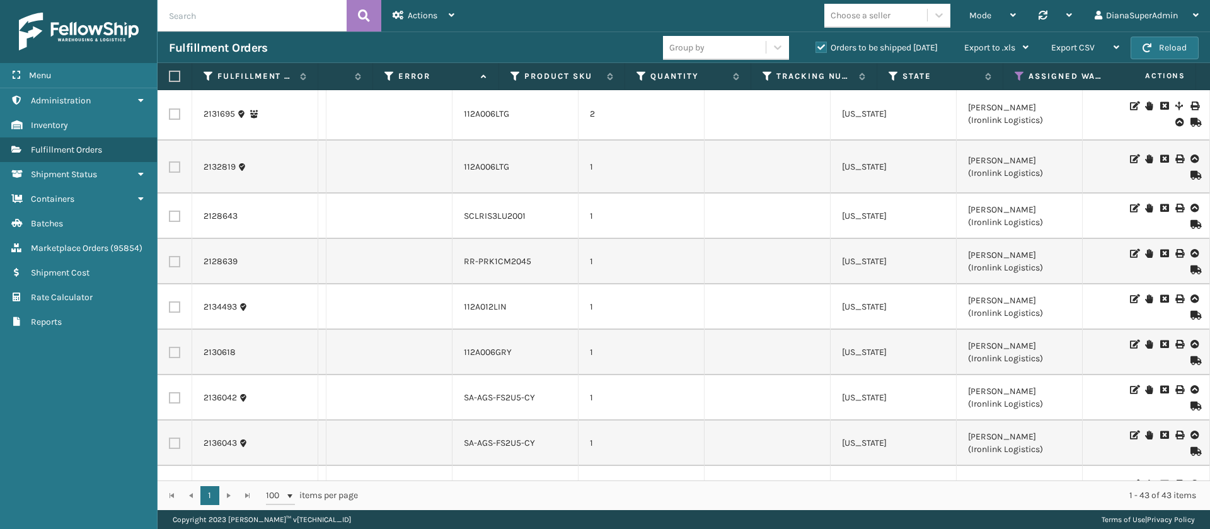
scroll to position [0, 642]
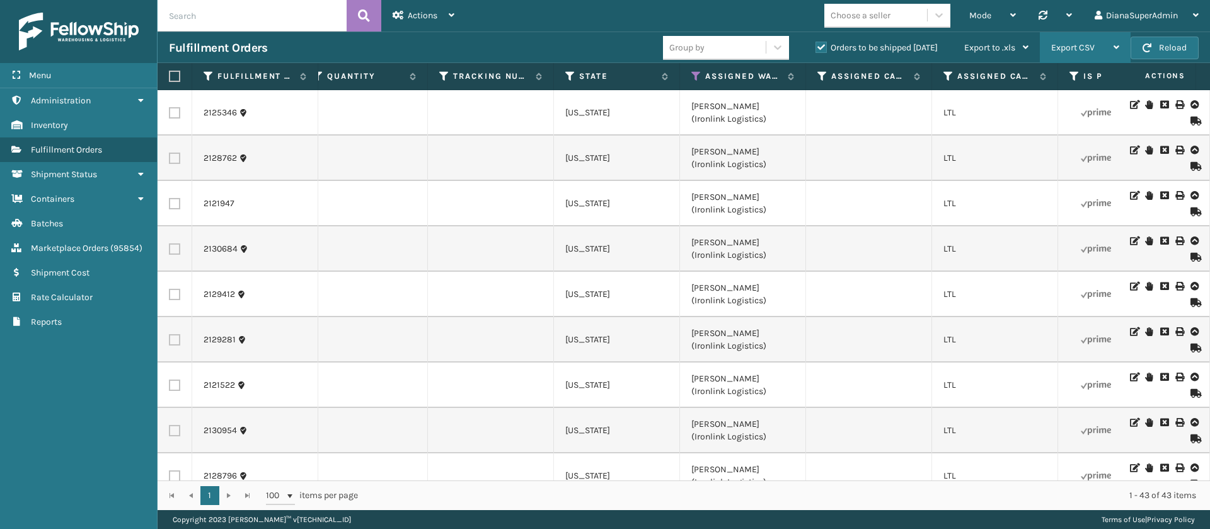
click at [1100, 38] on div "Export CSV" at bounding box center [1085, 47] width 68 height 31
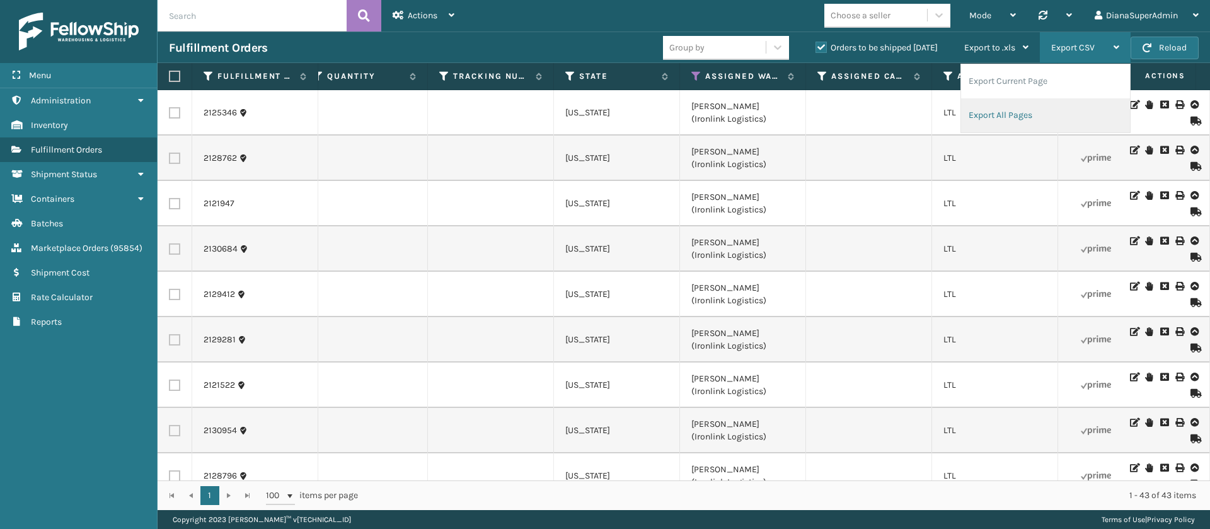
click at [1015, 109] on li "Export All Pages" at bounding box center [1045, 115] width 169 height 34
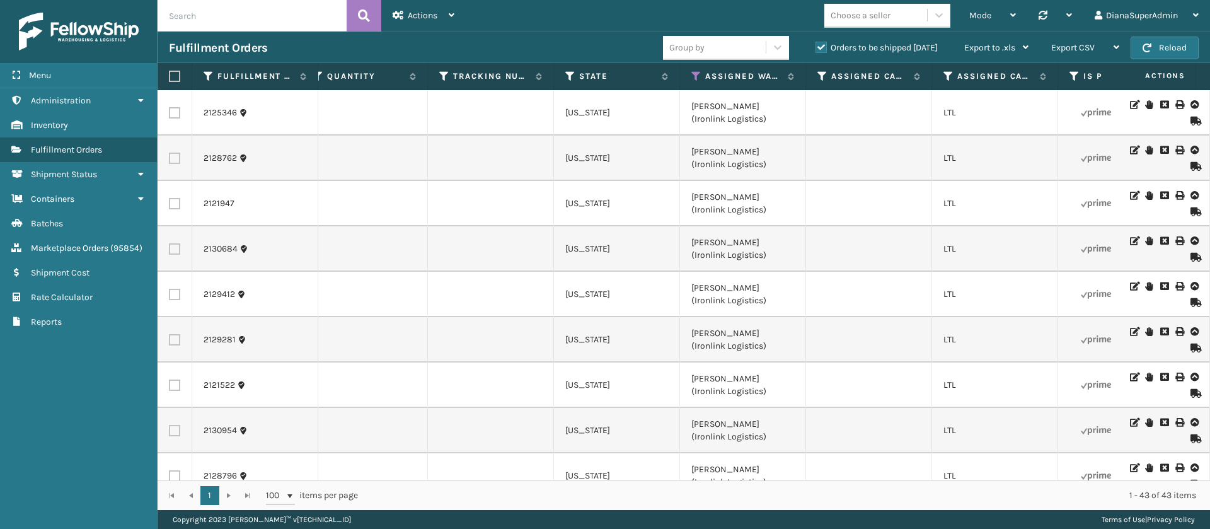
click at [659, 149] on td "[US_STATE]" at bounding box center [617, 157] width 126 height 45
click at [692, 77] on icon at bounding box center [696, 76] width 10 height 11
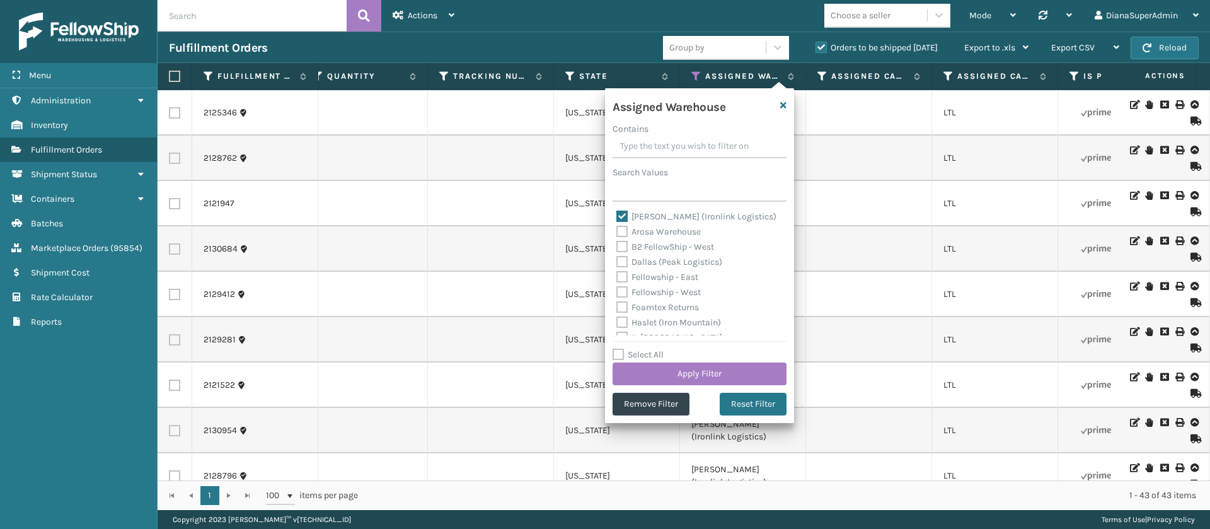
click at [622, 211] on label "[PERSON_NAME] (Ironlink Logistics)" at bounding box center [696, 216] width 160 height 11
click at [617, 211] on input "[PERSON_NAME] (Ironlink Logistics)" at bounding box center [616, 213] width 1 height 8
checkbox input "false"
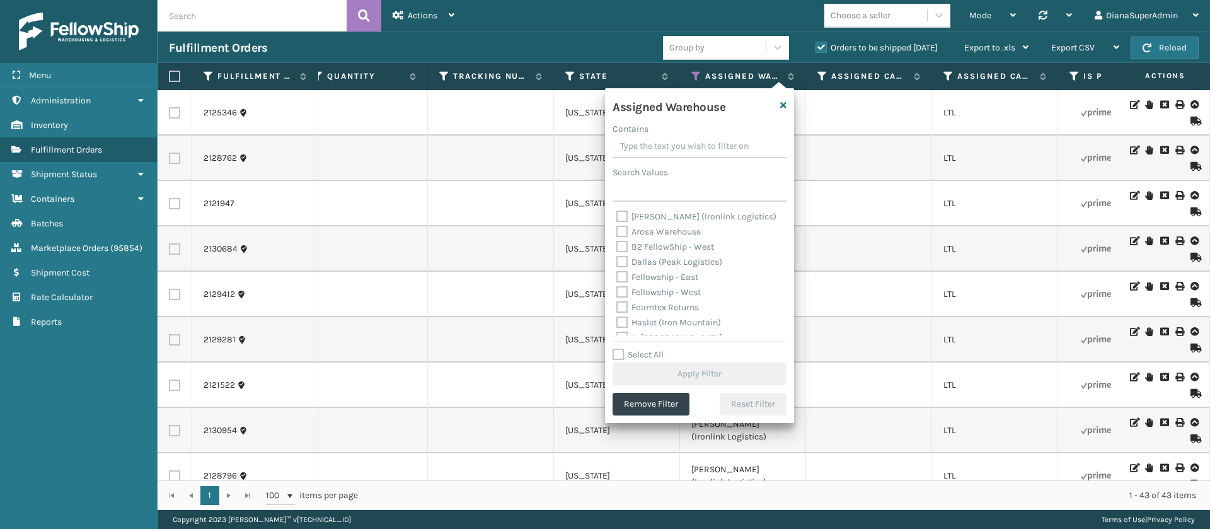
click at [621, 259] on label "Dallas (Peak Logistics)" at bounding box center [669, 261] width 106 height 11
click at [617, 259] on input "Dallas (Peak Logistics)" at bounding box center [616, 259] width 1 height 8
checkbox input "true"
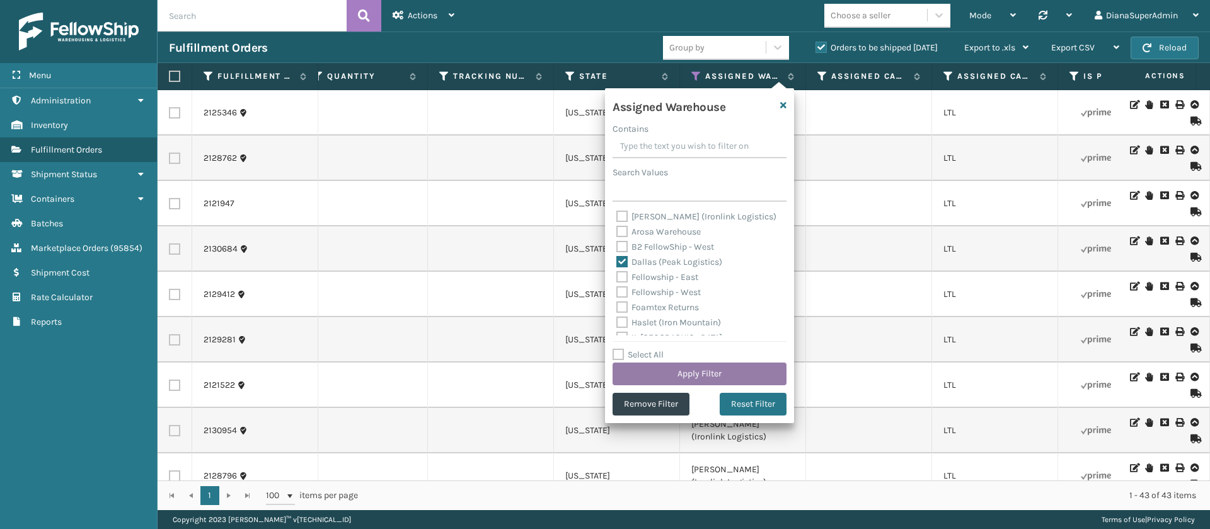
click at [658, 365] on button "Apply Filter" at bounding box center [699, 373] width 174 height 23
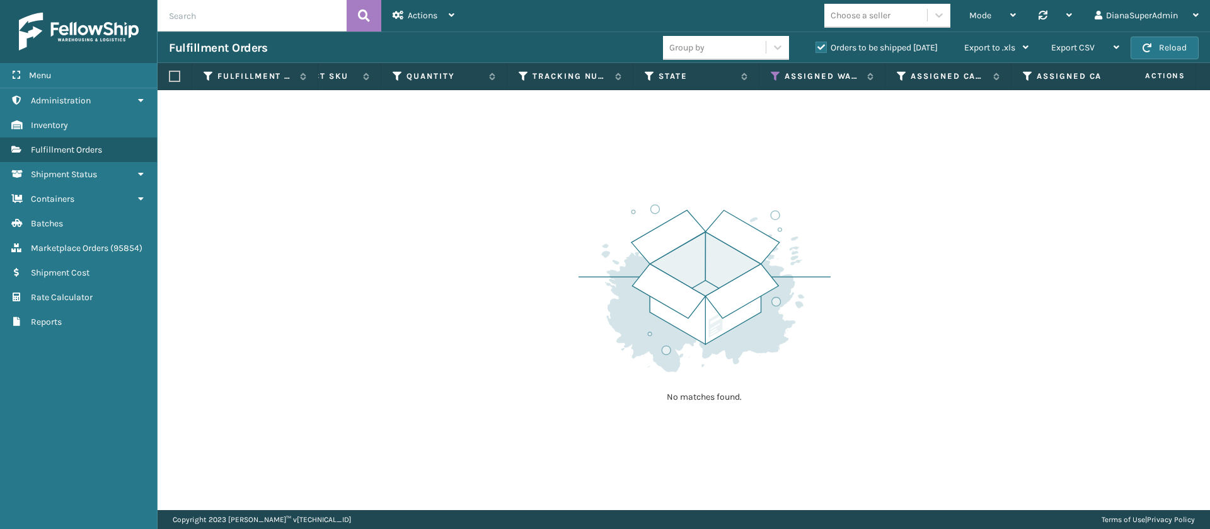
scroll to position [0, 849]
click at [765, 81] on icon at bounding box center [765, 76] width 10 height 11
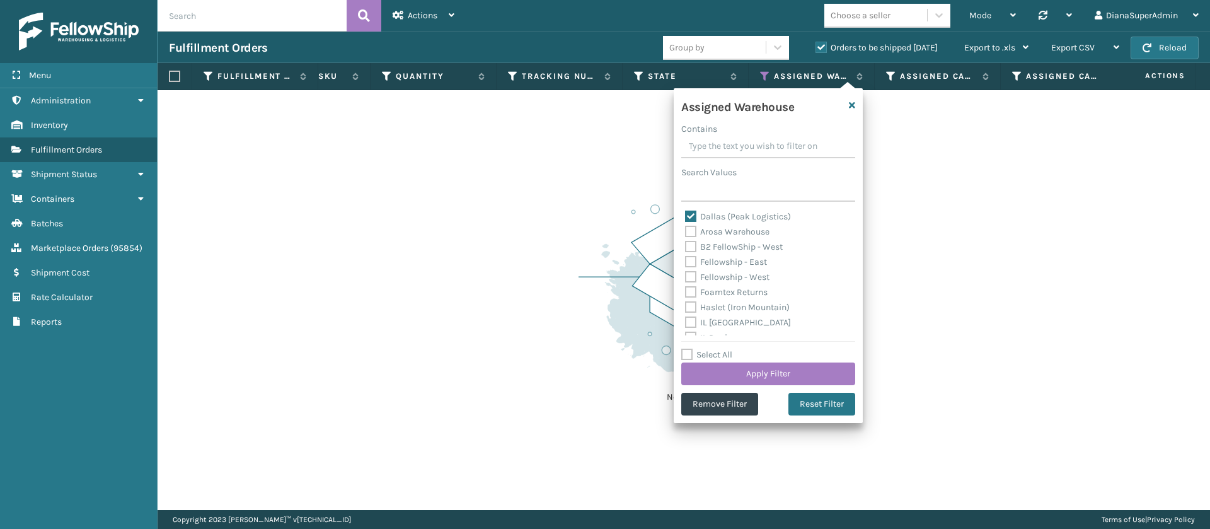
click at [693, 211] on label "Dallas (Peak Logistics)" at bounding box center [738, 216] width 106 height 11
click at [685, 211] on input "Dallas (Peak Logistics)" at bounding box center [685, 213] width 1 height 8
checkbox input "false"
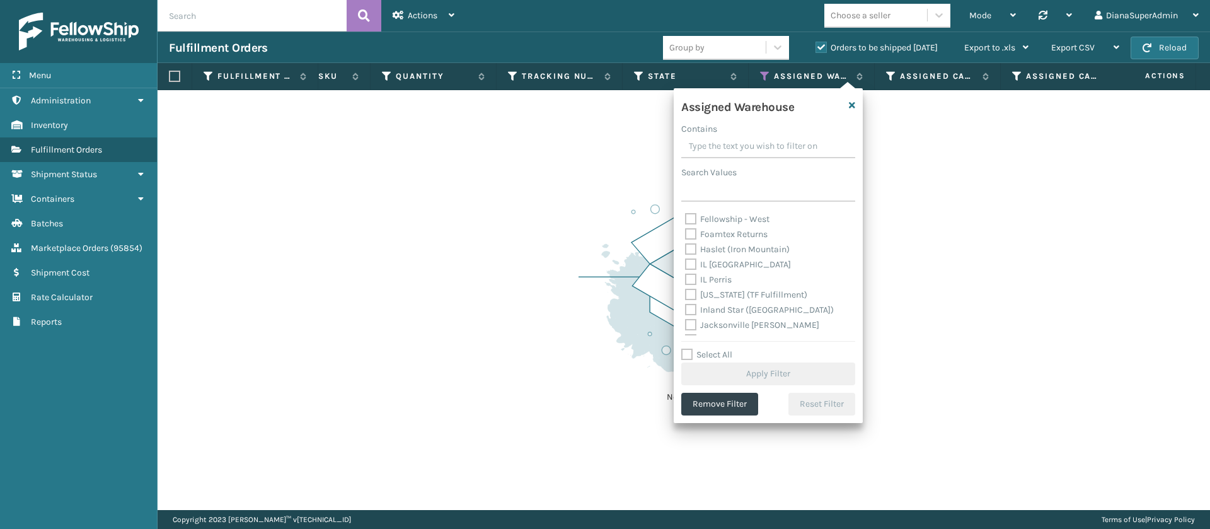
scroll to position [59, 0]
click at [690, 292] on label "[US_STATE] (TF Fulfillment)" at bounding box center [746, 294] width 122 height 11
click at [685, 292] on input "[US_STATE] (TF Fulfillment)" at bounding box center [685, 291] width 1 height 8
checkbox input "true"
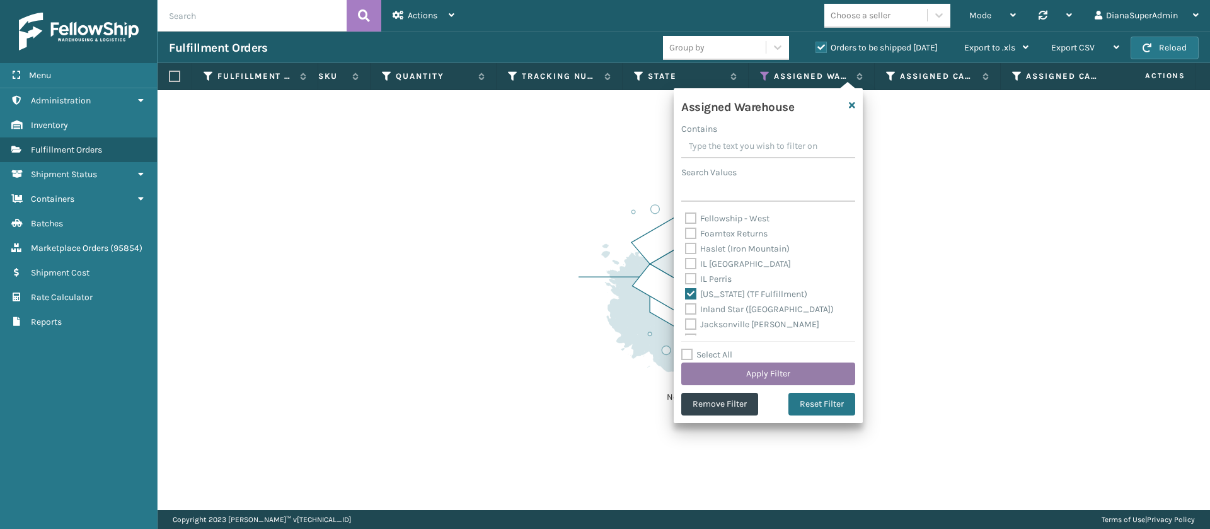
click at [765, 366] on button "Apply Filter" at bounding box center [768, 373] width 174 height 23
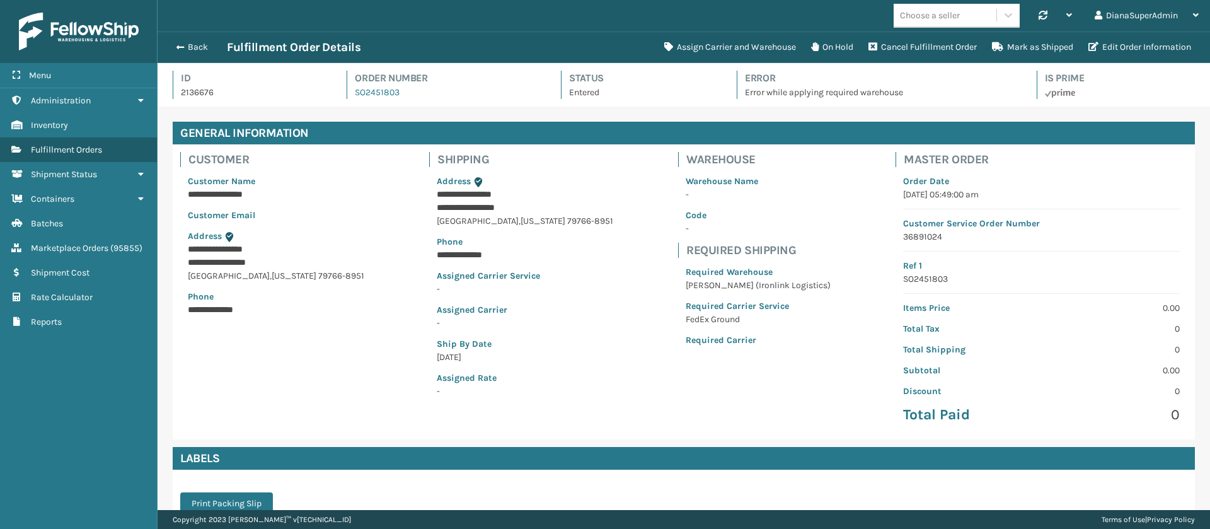
scroll to position [30, 1052]
click at [188, 46] on button "Back" at bounding box center [198, 47] width 58 height 11
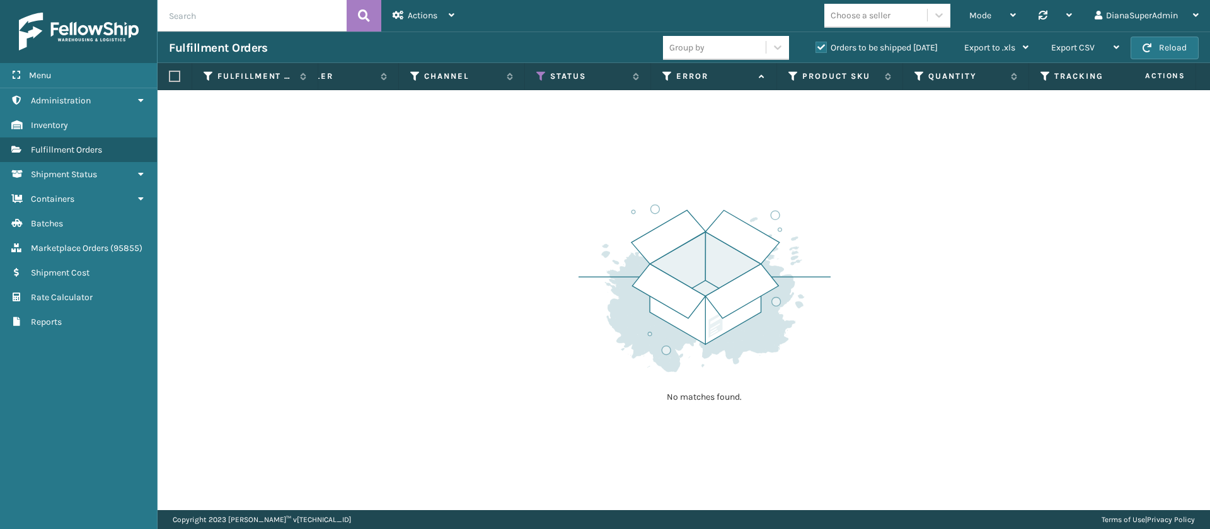
scroll to position [0, 321]
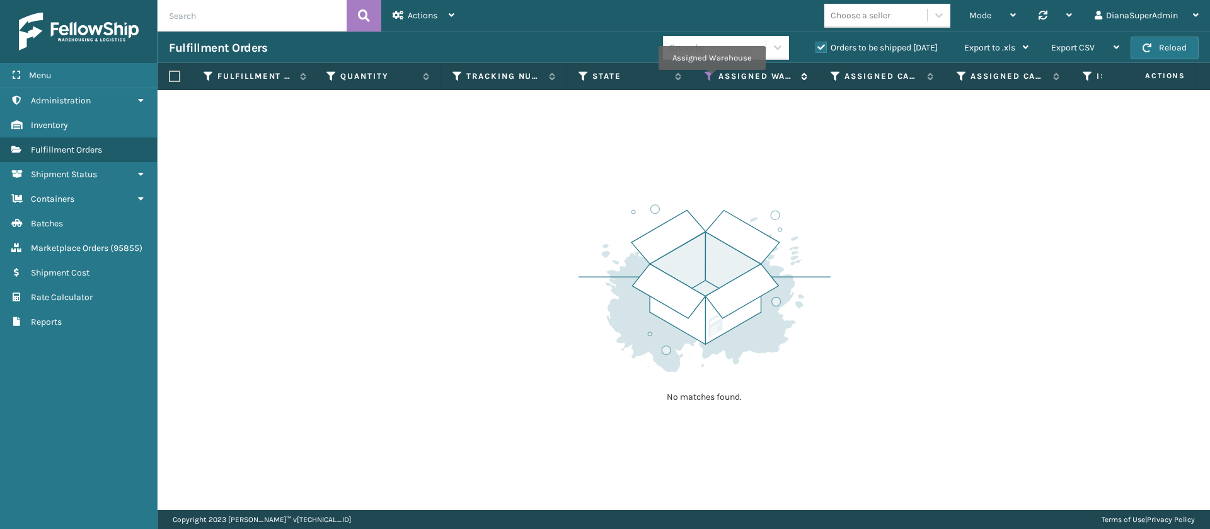
click at [711, 79] on icon at bounding box center [709, 76] width 10 height 11
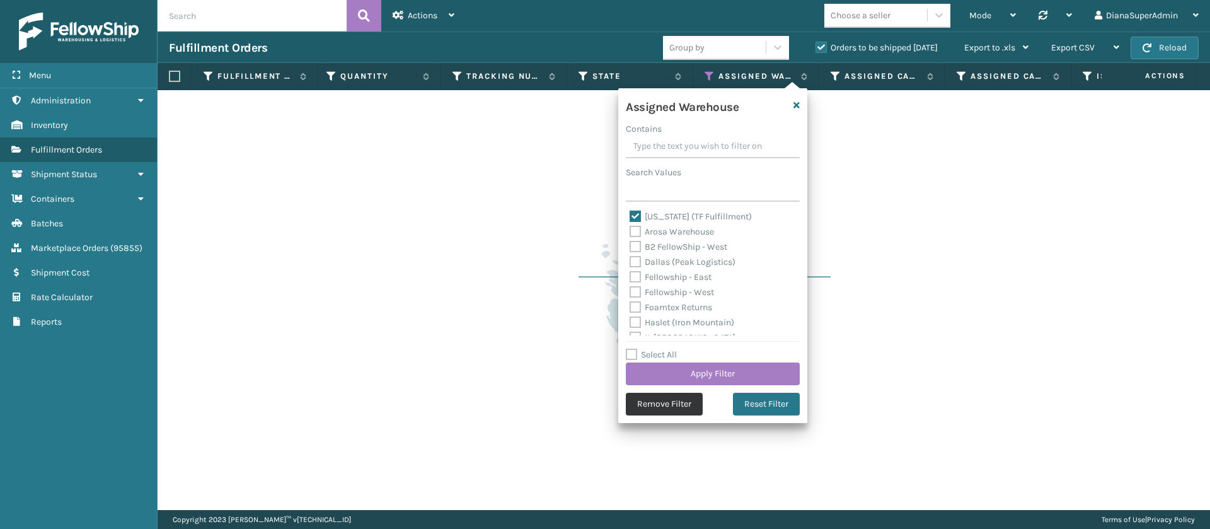
click at [685, 409] on button "Remove Filter" at bounding box center [664, 403] width 77 height 23
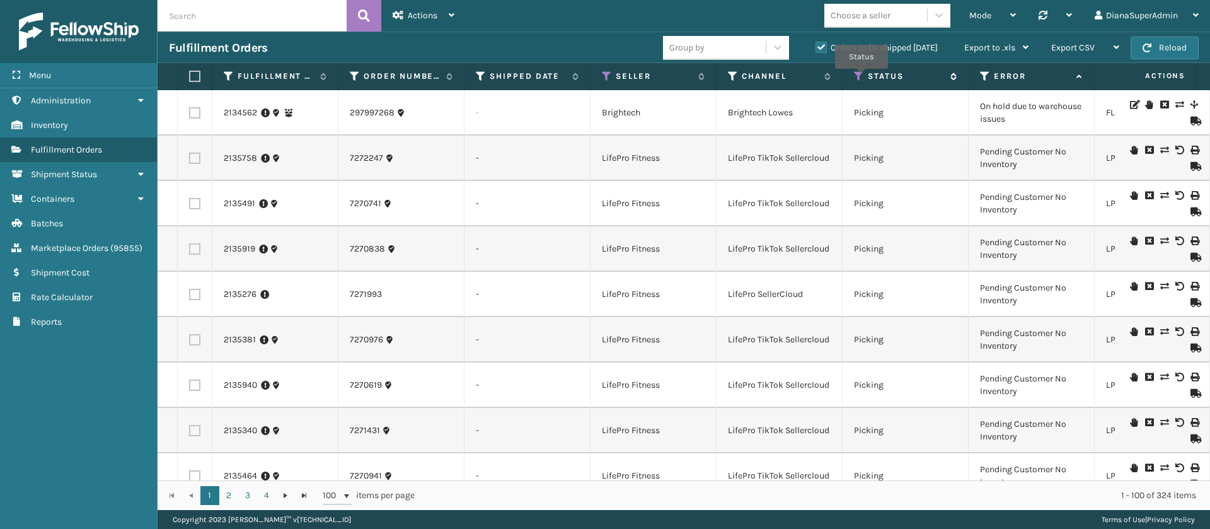
click at [861, 77] on icon at bounding box center [859, 76] width 10 height 11
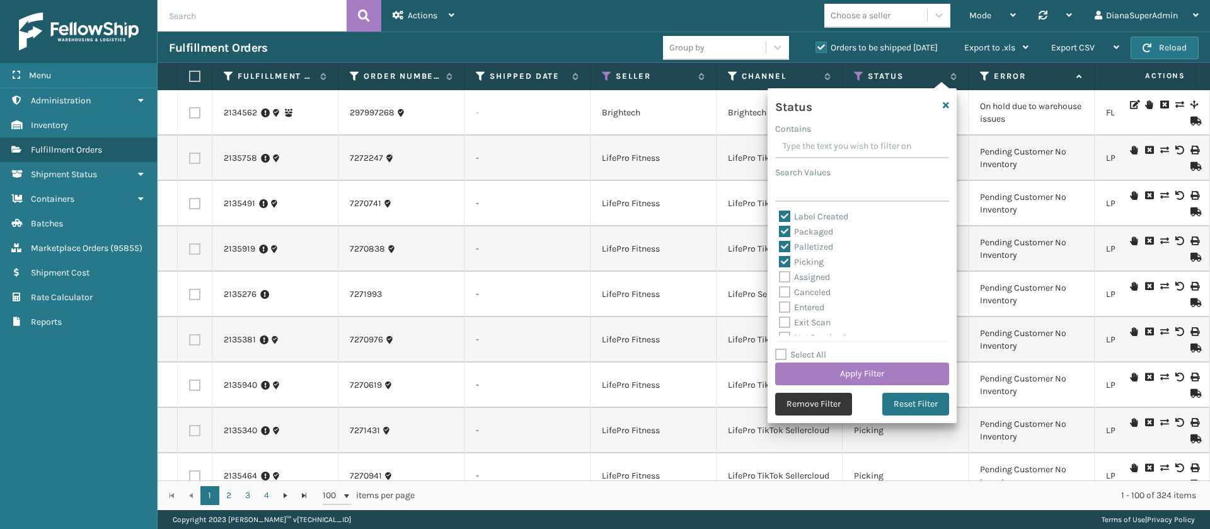
click at [814, 407] on button "Remove Filter" at bounding box center [813, 403] width 77 height 23
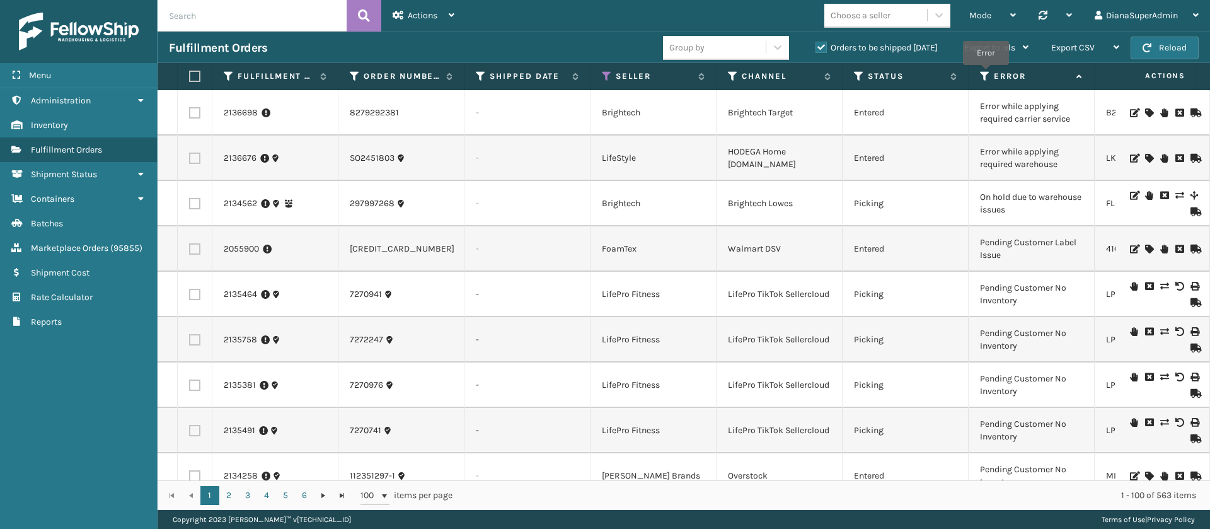
click at [985, 74] on icon at bounding box center [985, 76] width 10 height 11
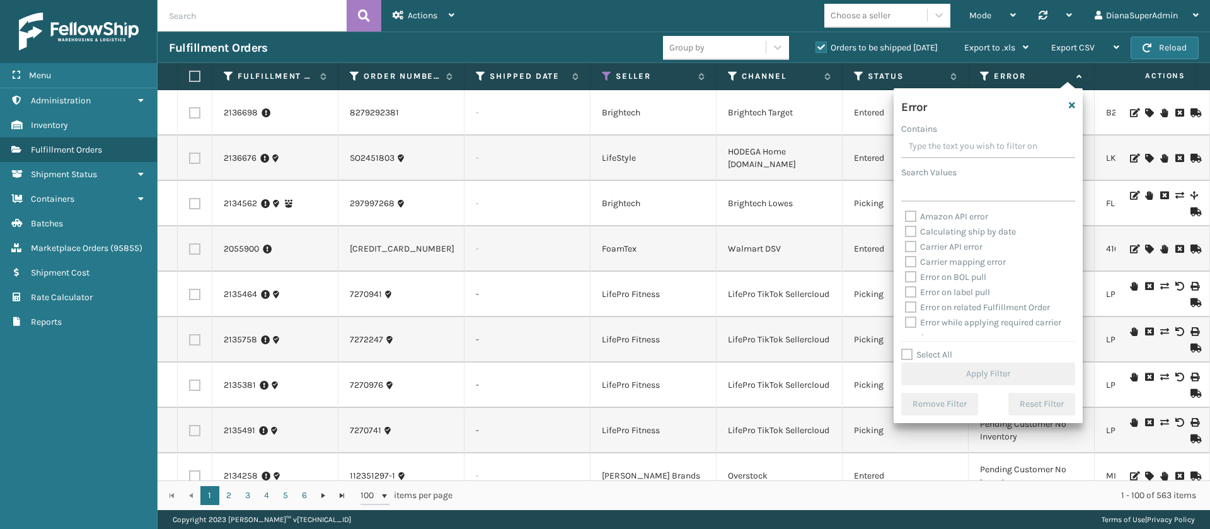
click at [905, 355] on label "Select All" at bounding box center [926, 354] width 51 height 11
click at [905, 348] on input "Select All" at bounding box center [995, 347] width 189 height 1
checkbox input "true"
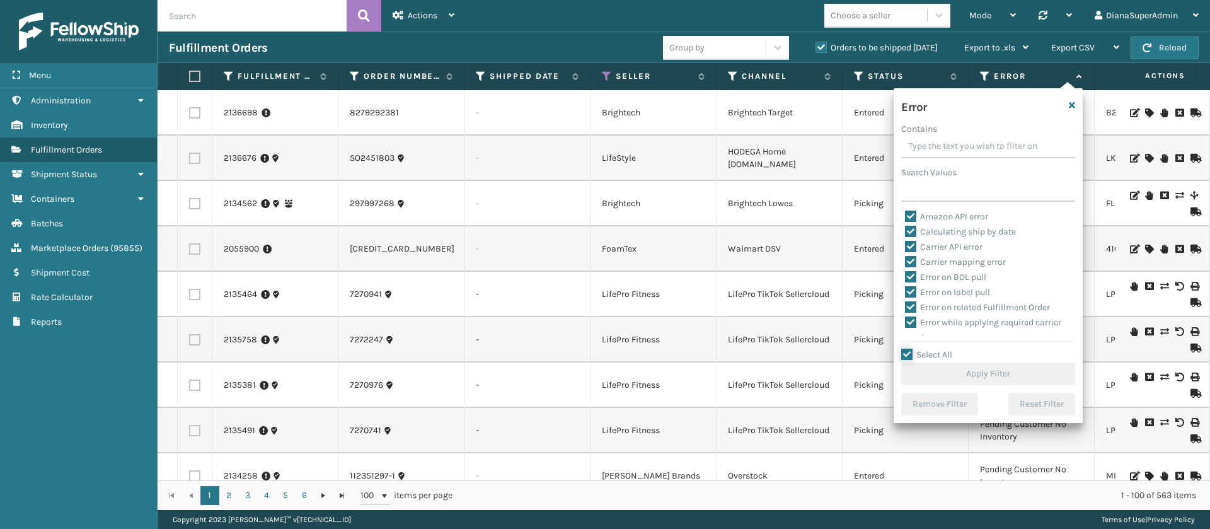
checkbox input "true"
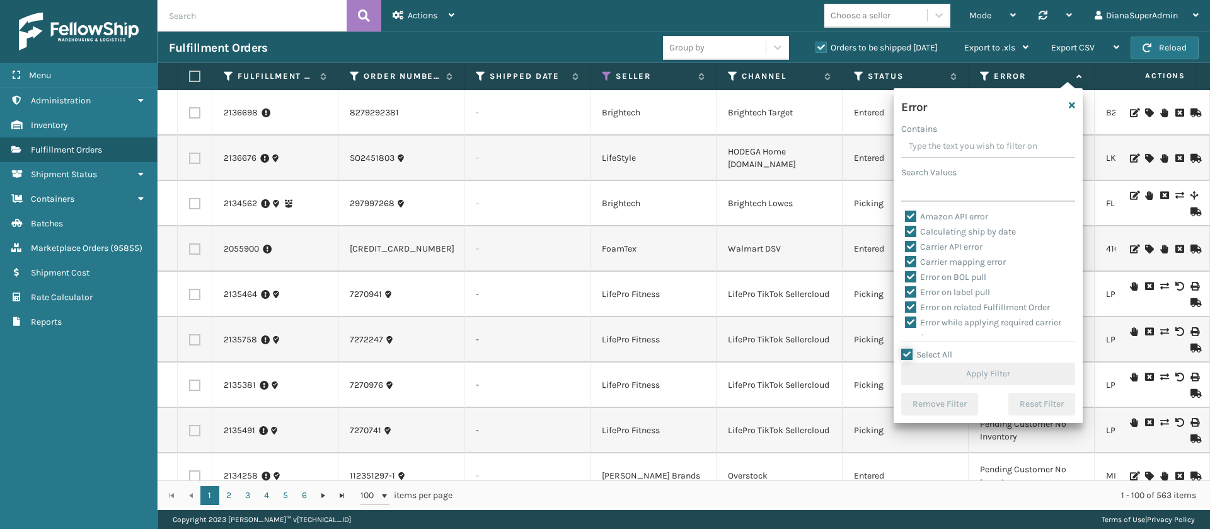
checkbox input "true"
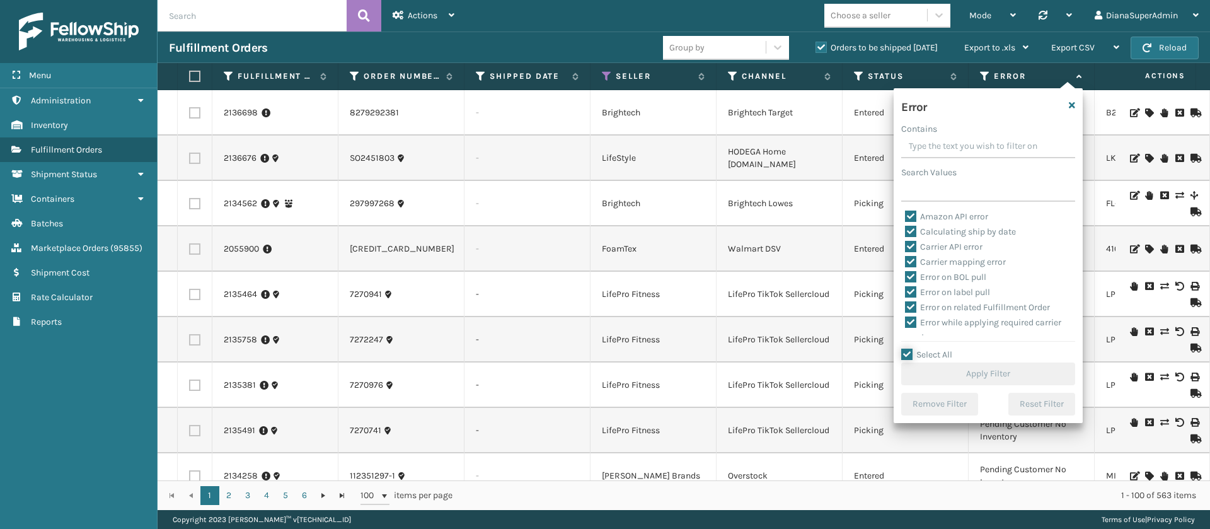
checkbox input "true"
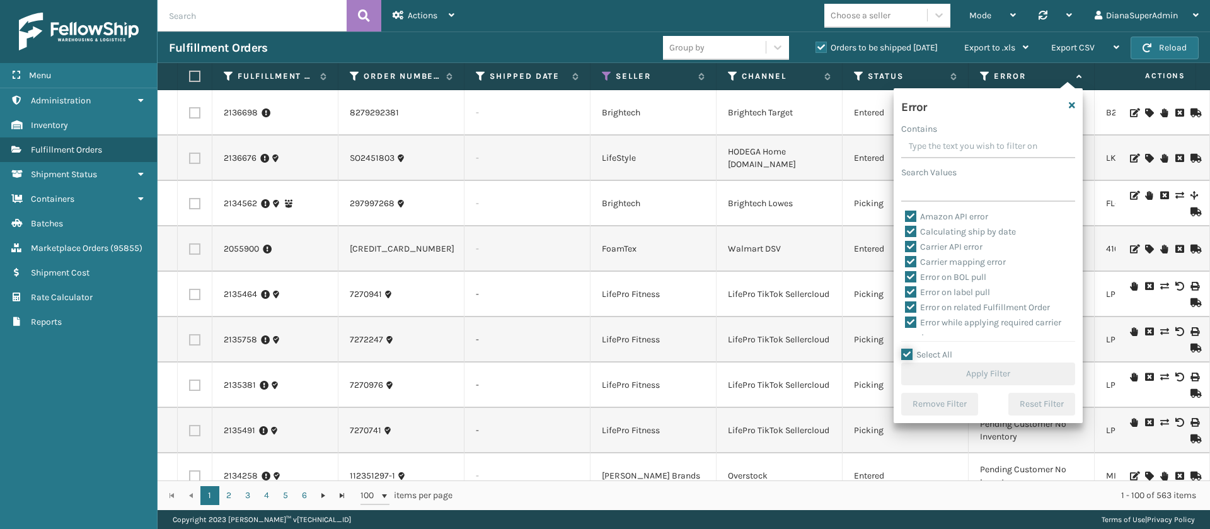
checkbox input "true"
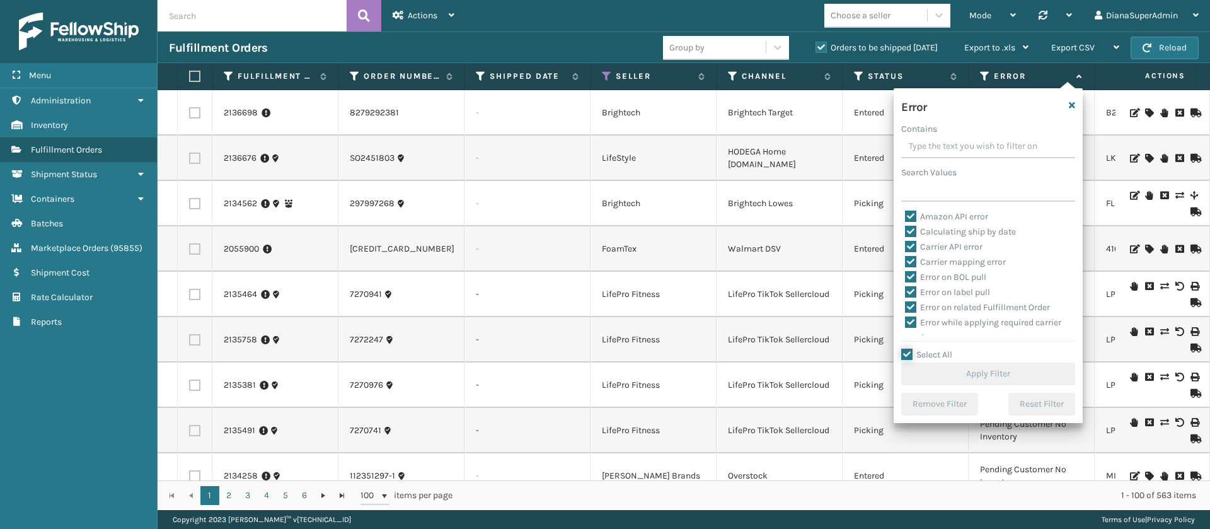
checkbox input "true"
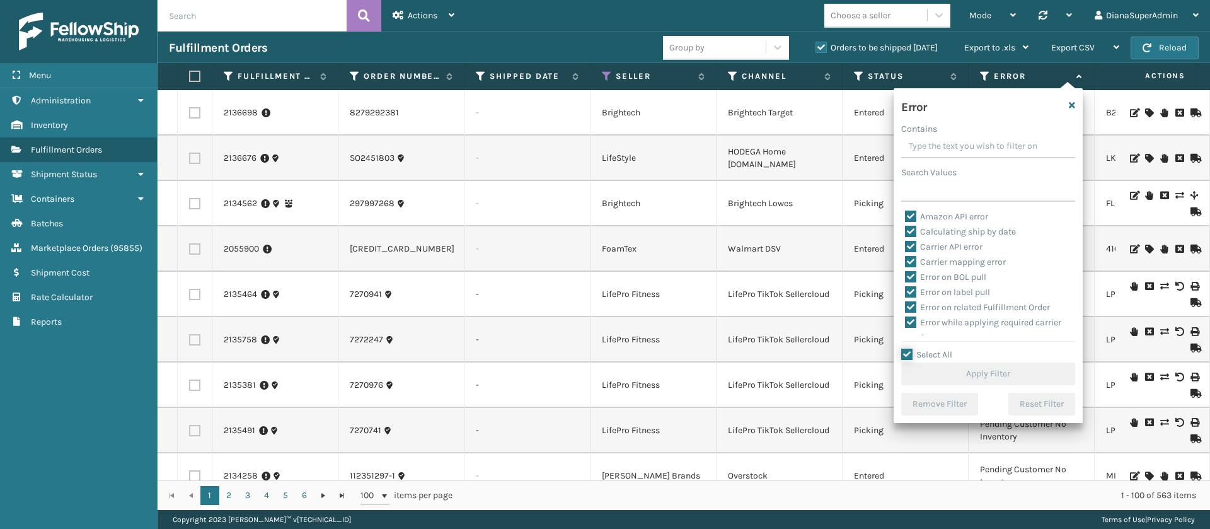
checkbox input "true"
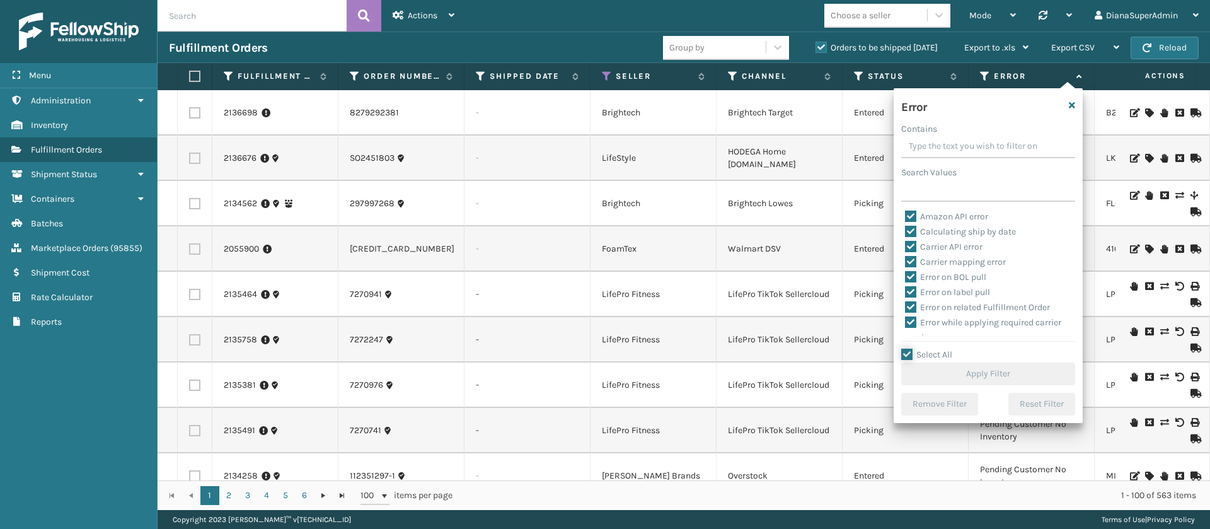
checkbox input "true"
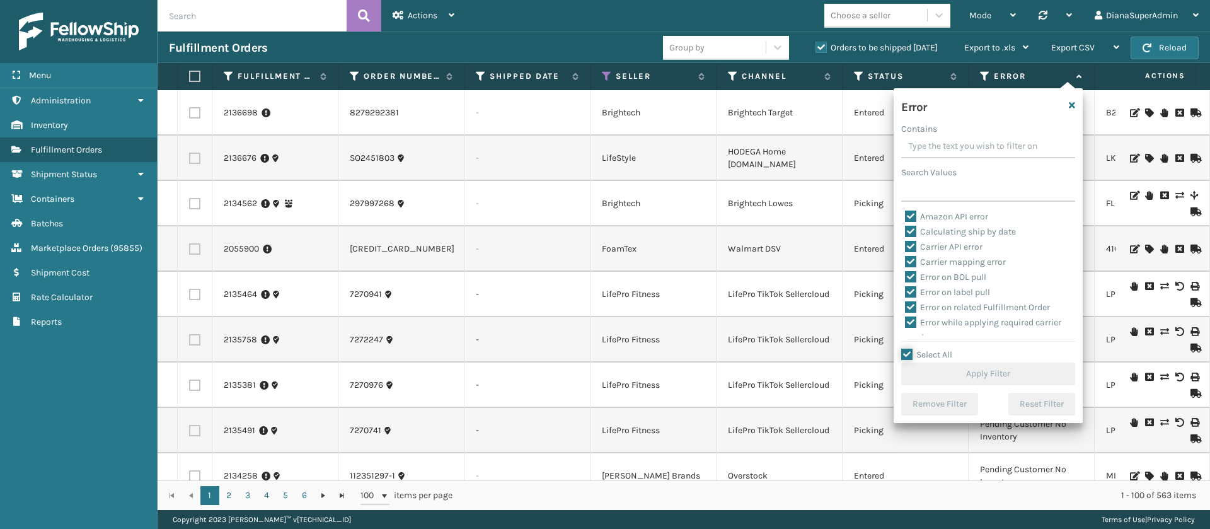
checkbox input "true"
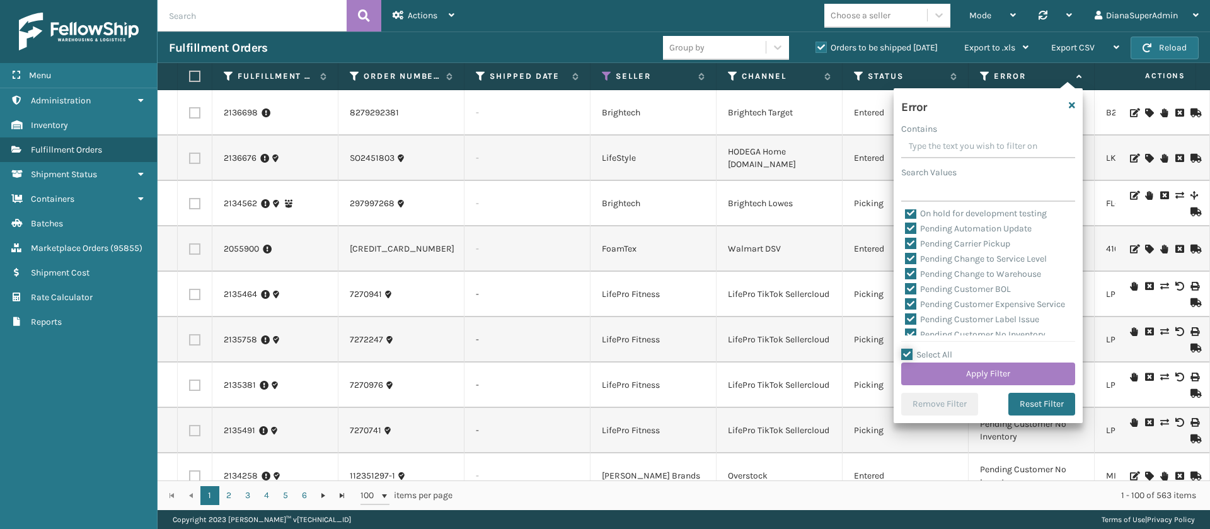
scroll to position [325, 0]
click at [911, 227] on label "Pending Automation Update" at bounding box center [968, 224] width 127 height 11
click at [905, 225] on input "Pending Automation Update" at bounding box center [905, 221] width 1 height 8
checkbox input "false"
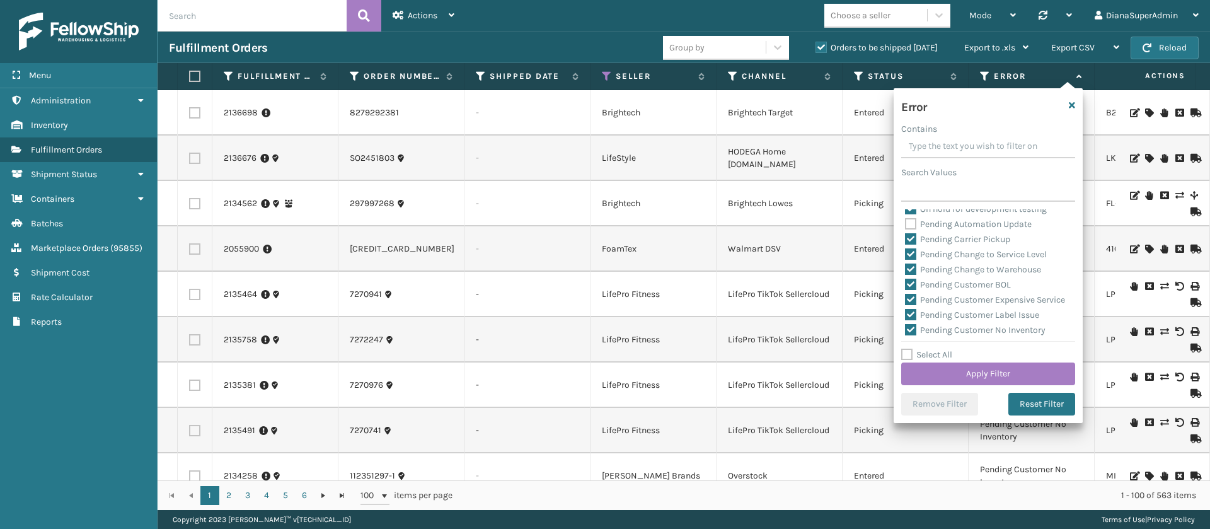
click at [910, 244] on label "Pending Carrier Pickup" at bounding box center [957, 239] width 105 height 11
click at [905, 240] on input "Pending Carrier Pickup" at bounding box center [905, 236] width 1 height 8
checkbox input "false"
click at [910, 244] on label "Pending Change to Service Level" at bounding box center [976, 248] width 142 height 11
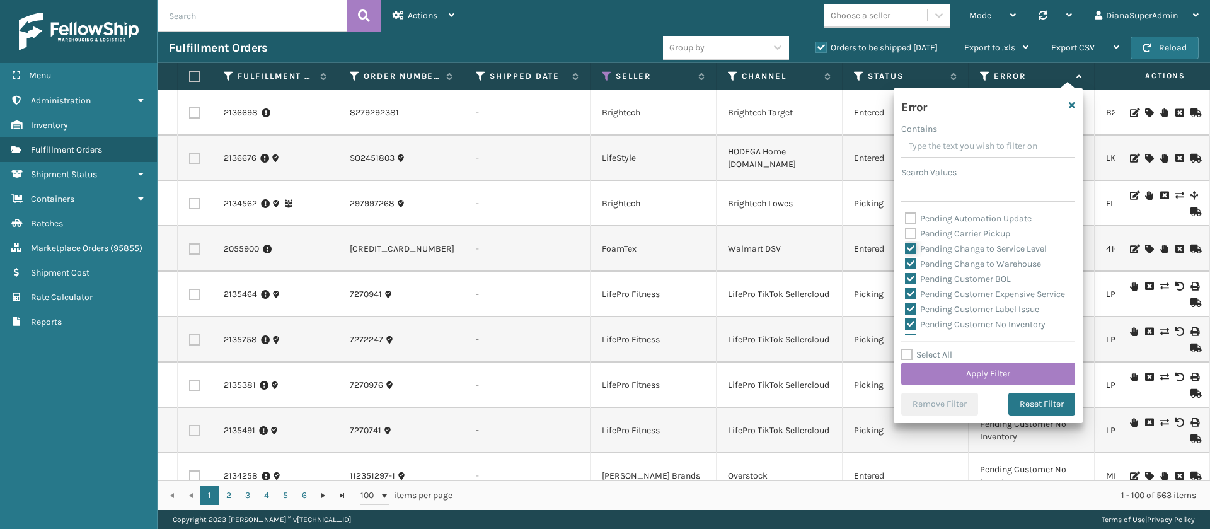
click at [905, 244] on input "Pending Change to Service Level" at bounding box center [905, 245] width 1 height 8
checkbox input "false"
click at [910, 260] on label "Pending Change to Warehouse" at bounding box center [973, 263] width 136 height 11
click at [905, 260] on input "Pending Change to Warehouse" at bounding box center [905, 260] width 1 height 8
checkbox input "false"
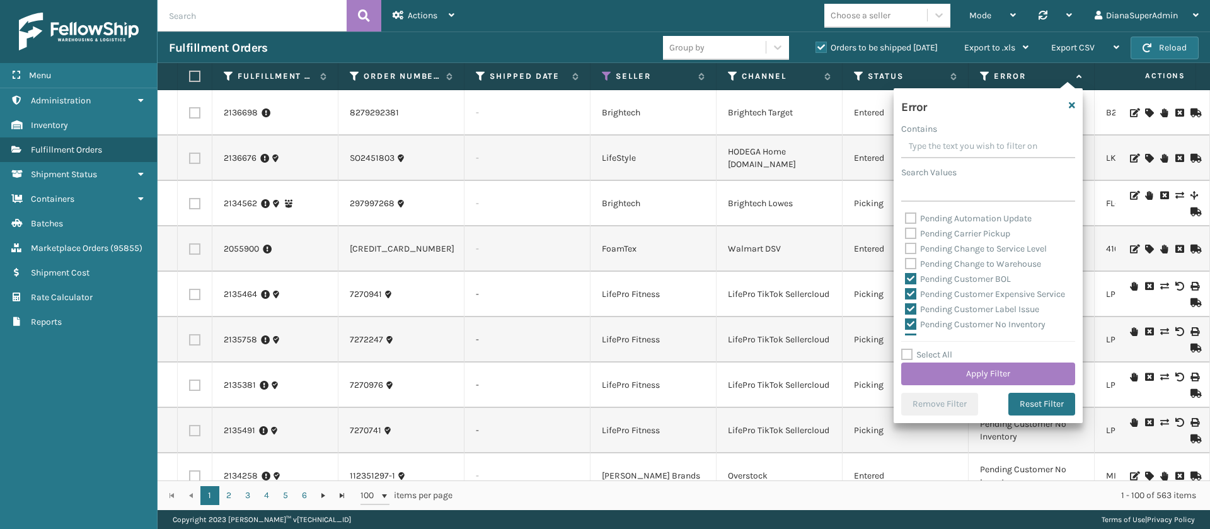
click at [910, 276] on label "Pending Customer BOL" at bounding box center [958, 278] width 106 height 11
click at [905, 276] on input "Pending Customer BOL" at bounding box center [905, 276] width 1 height 8
checkbox input "false"
click at [910, 293] on label "Pending Customer Expensive Service" at bounding box center [985, 294] width 160 height 11
click at [905, 293] on input "Pending Customer Expensive Service" at bounding box center [905, 291] width 1 height 8
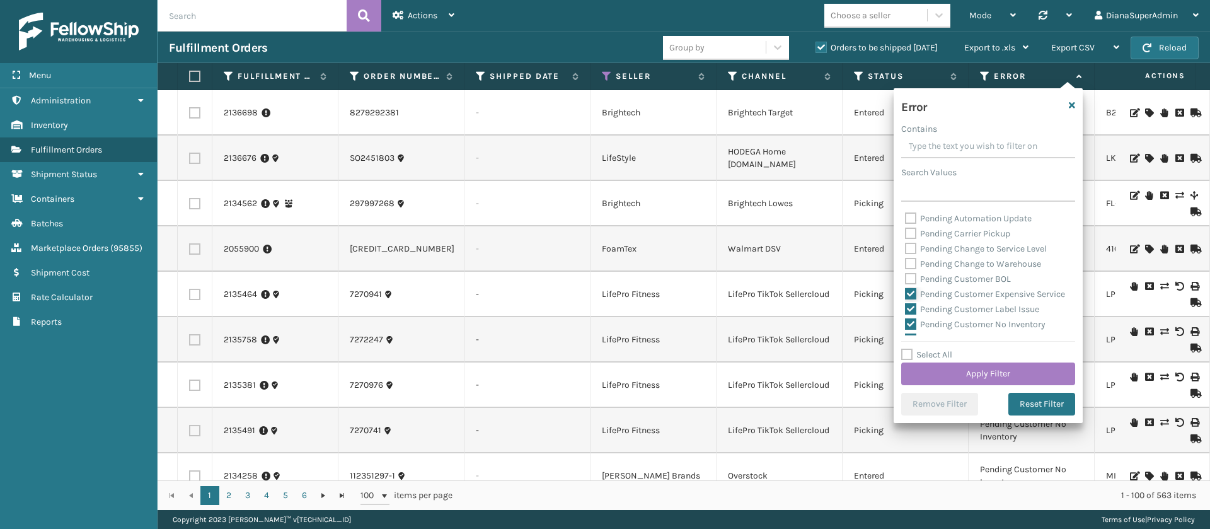
checkbox input "false"
click at [911, 212] on label "Pending Customer Label Issue" at bounding box center [972, 207] width 134 height 11
click at [905, 208] on input "Pending Customer Label Issue" at bounding box center [905, 204] width 1 height 8
checkbox input "false"
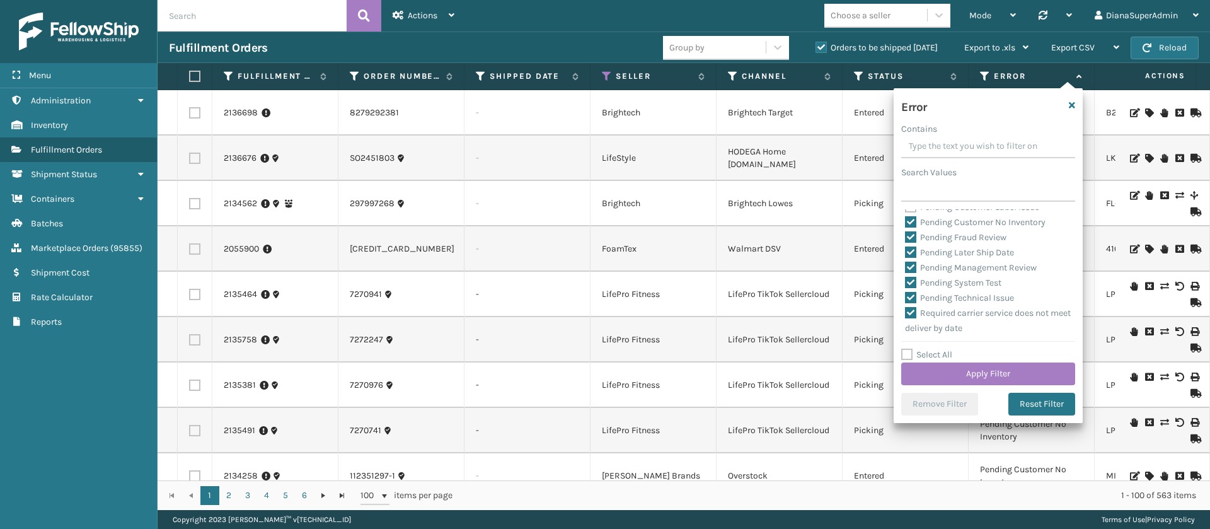
click at [910, 227] on label "Pending Customer No Inventory" at bounding box center [975, 222] width 140 height 11
click at [905, 223] on input "Pending Customer No Inventory" at bounding box center [905, 219] width 1 height 8
checkbox input "false"
click at [910, 243] on label "Pending Fraud Review" at bounding box center [955, 237] width 101 height 11
click at [905, 238] on input "Pending Fraud Review" at bounding box center [905, 234] width 1 height 8
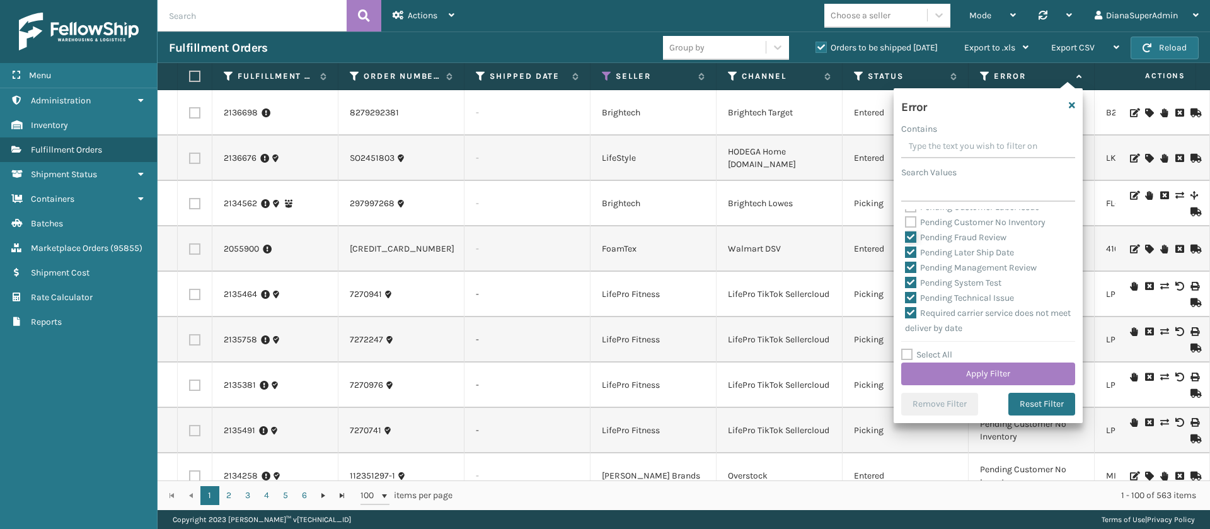
checkbox input "false"
click at [910, 258] on label "Pending Later Ship Date" at bounding box center [959, 252] width 109 height 11
click at [905, 253] on input "Pending Later Ship Date" at bounding box center [905, 249] width 1 height 8
checkbox input "false"
click at [910, 273] on label "Pending Management Review" at bounding box center [971, 267] width 132 height 11
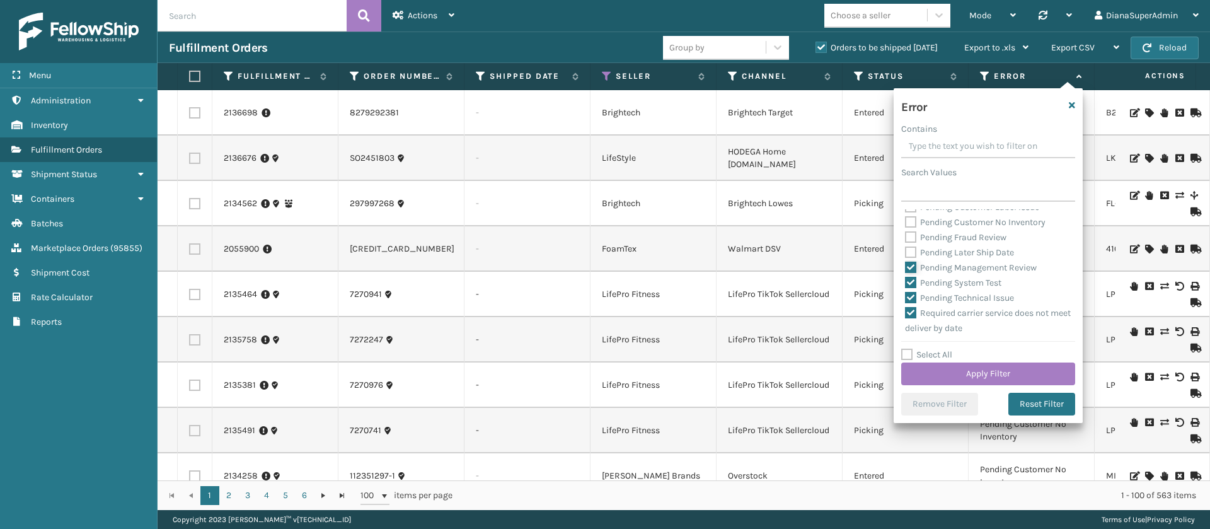
click at [905, 268] on input "Pending Management Review" at bounding box center [905, 264] width 1 height 8
checkbox input "false"
click at [910, 288] on label "Pending System Test" at bounding box center [953, 282] width 96 height 11
click at [905, 283] on input "Pending System Test" at bounding box center [905, 279] width 1 height 8
checkbox input "false"
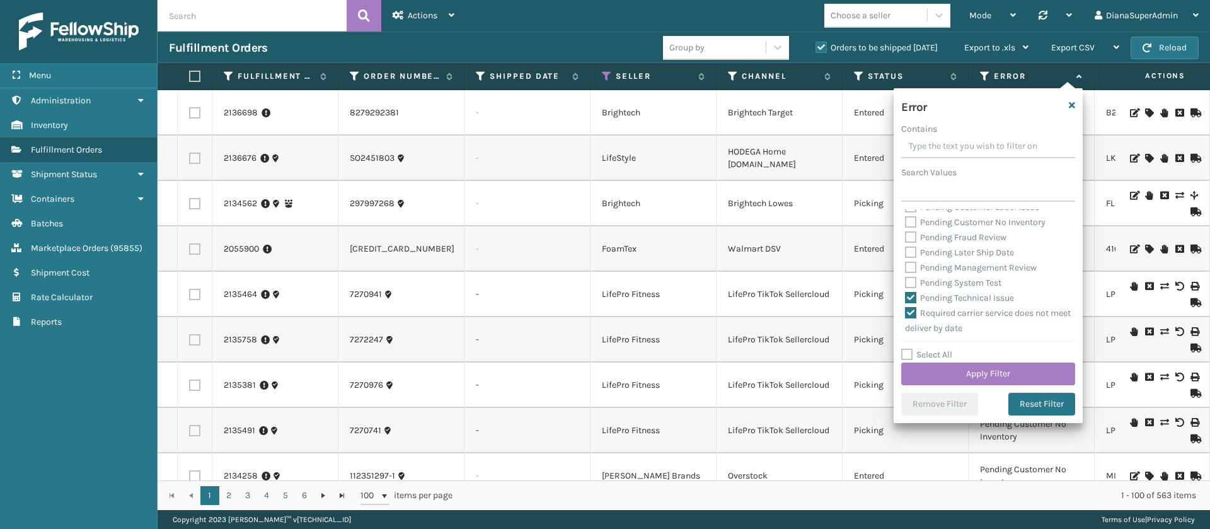
click at [910, 303] on label "Pending Technical Issue" at bounding box center [959, 297] width 109 height 11
click at [905, 299] on input "Pending Technical Issue" at bounding box center [905, 294] width 1 height 8
checkbox input "false"
click at [966, 371] on button "Apply Filter" at bounding box center [988, 373] width 174 height 23
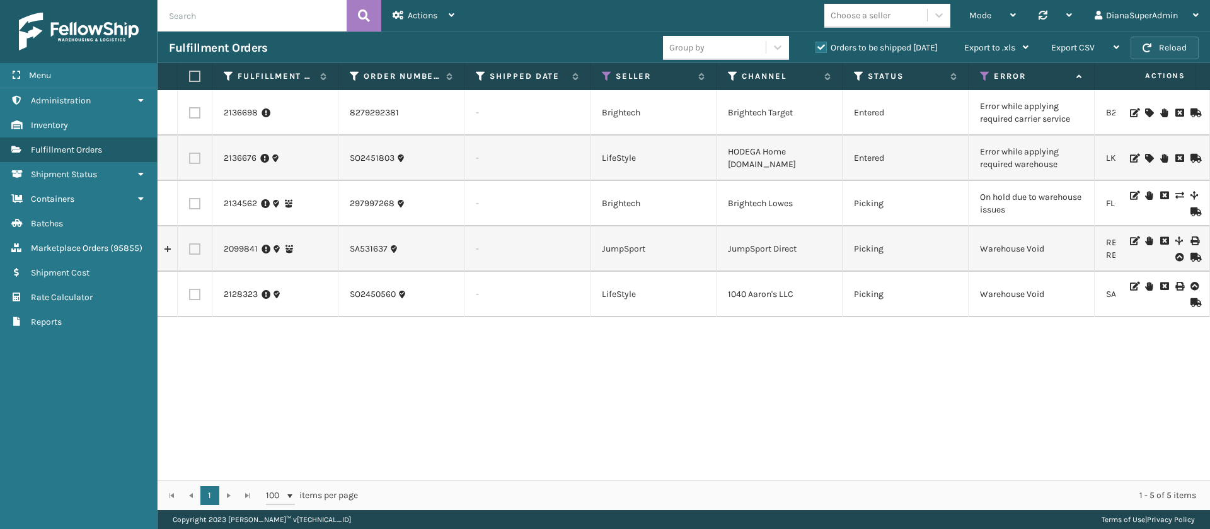
click at [1154, 52] on button "Reload" at bounding box center [1164, 48] width 68 height 23
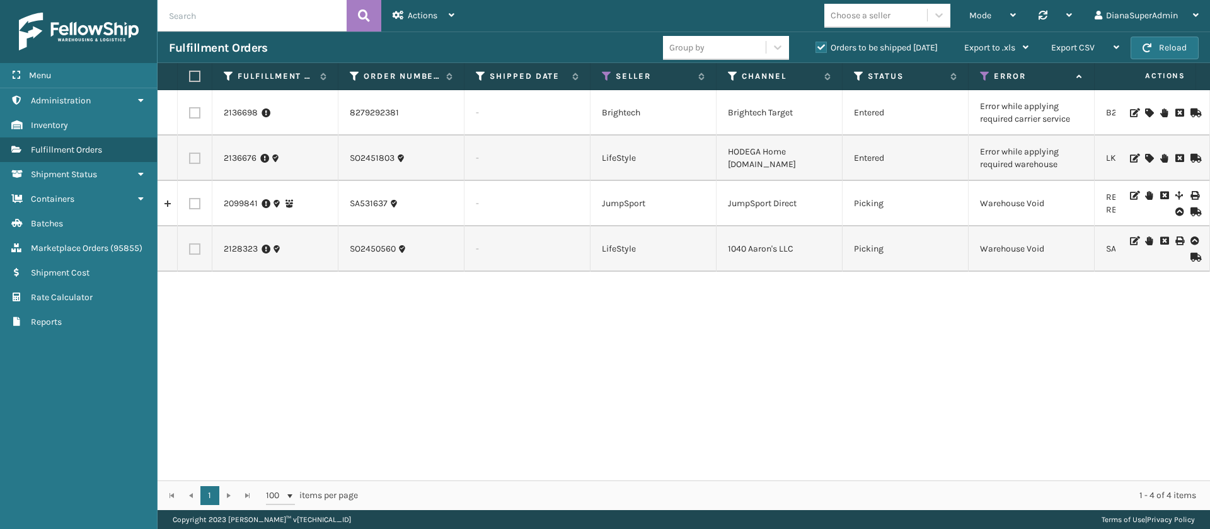
click at [287, 25] on input "text" at bounding box center [251, 15] width 189 height 31
type input "2135758"
click at [369, 20] on icon at bounding box center [364, 15] width 12 height 19
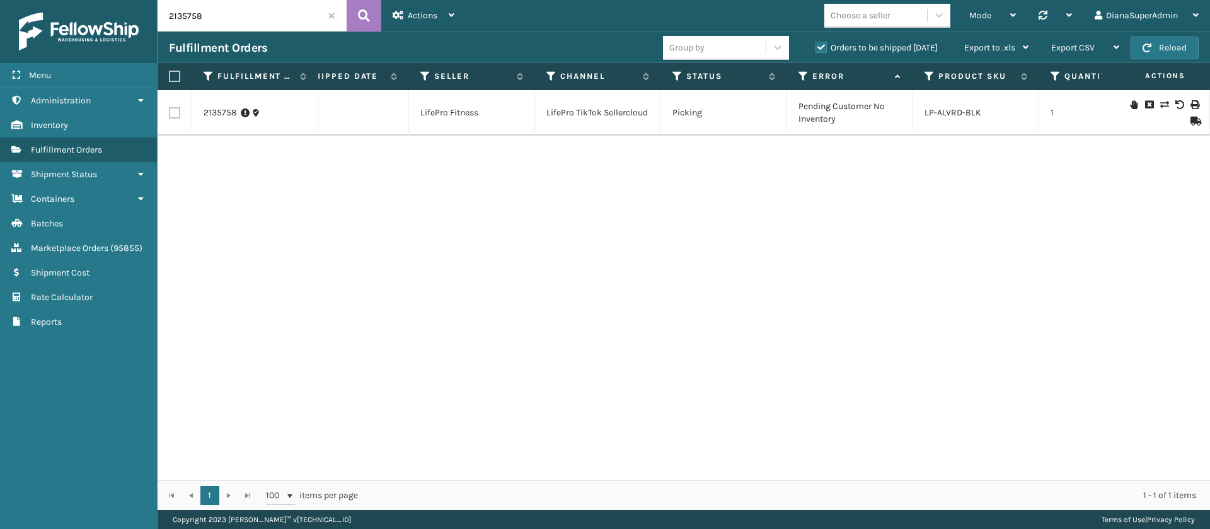
scroll to position [0, 166]
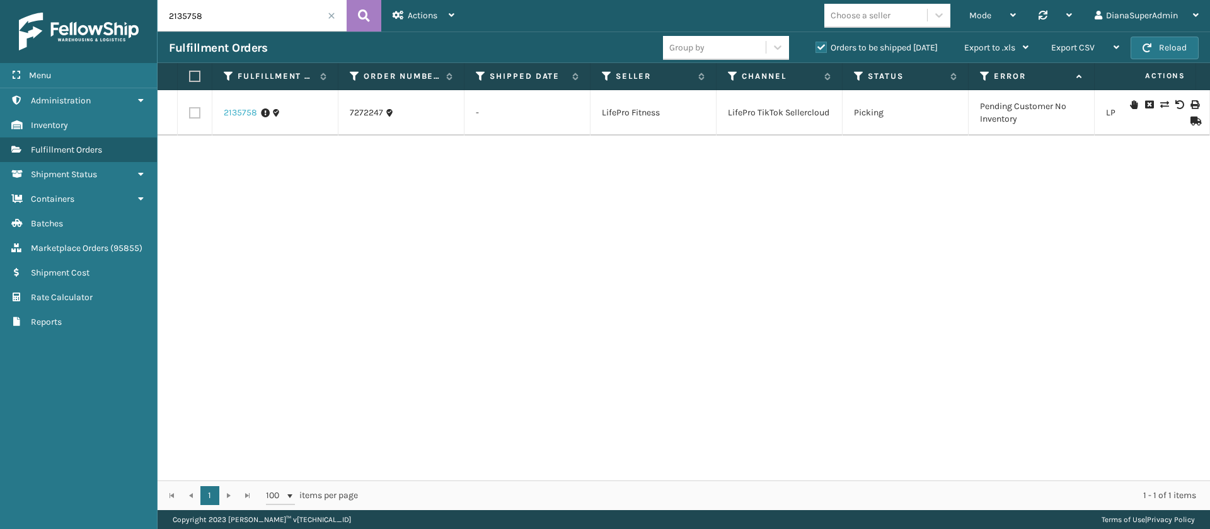
click at [241, 112] on link "2135758" at bounding box center [240, 112] width 33 height 13
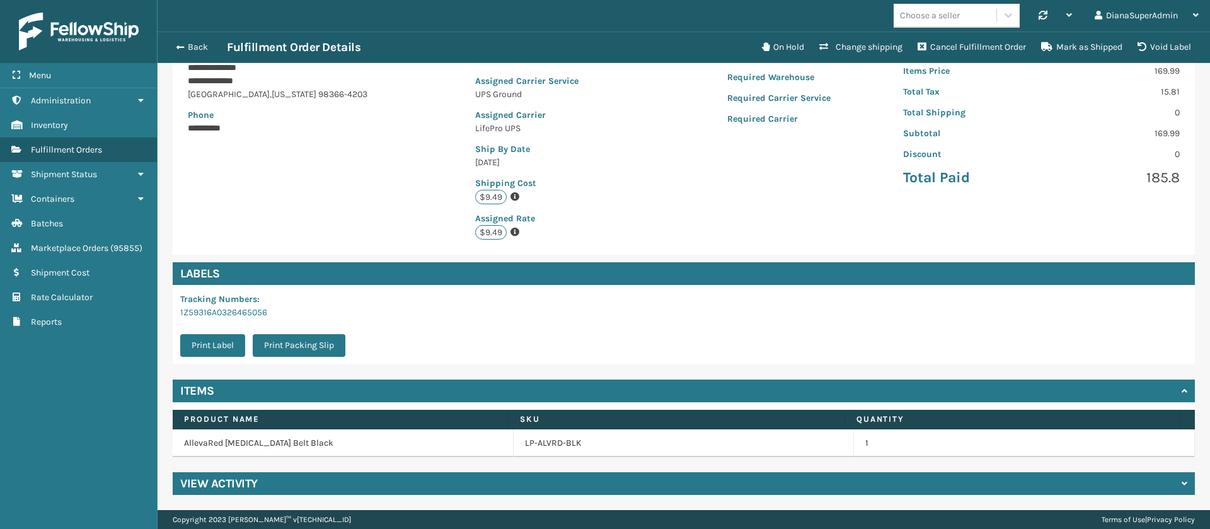
click at [363, 478] on div "View Activity" at bounding box center [684, 483] width 1022 height 23
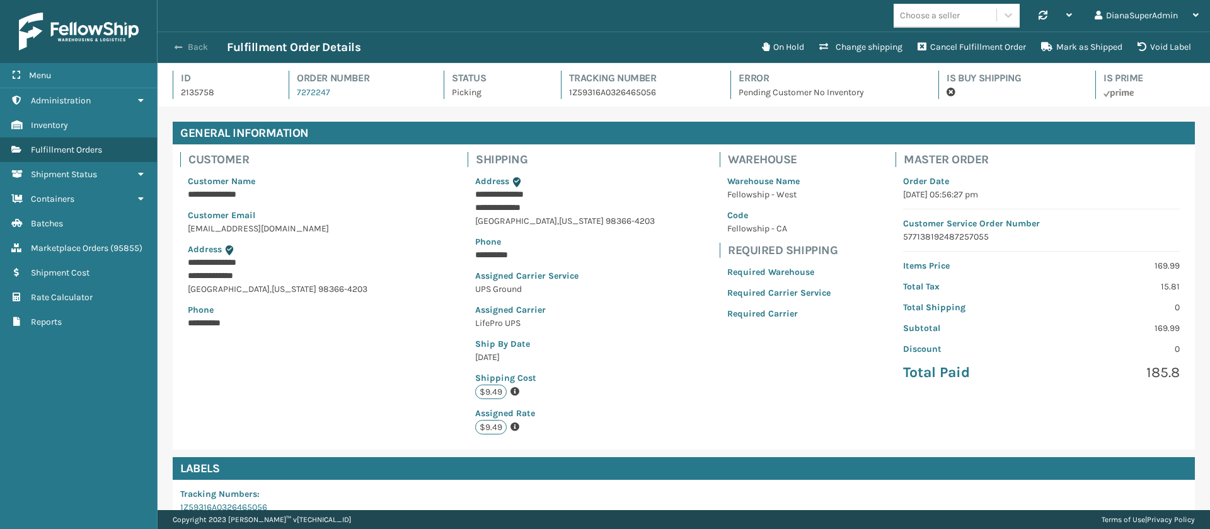
click at [180, 43] on span "button" at bounding box center [179, 47] width 8 height 9
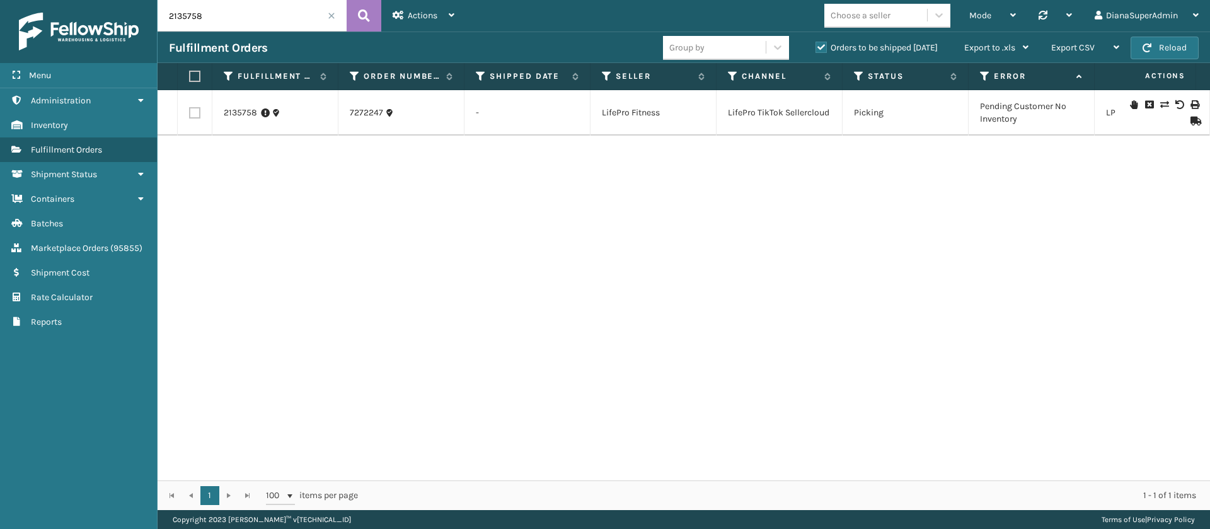
click at [1160, 102] on icon at bounding box center [1164, 104] width 8 height 9
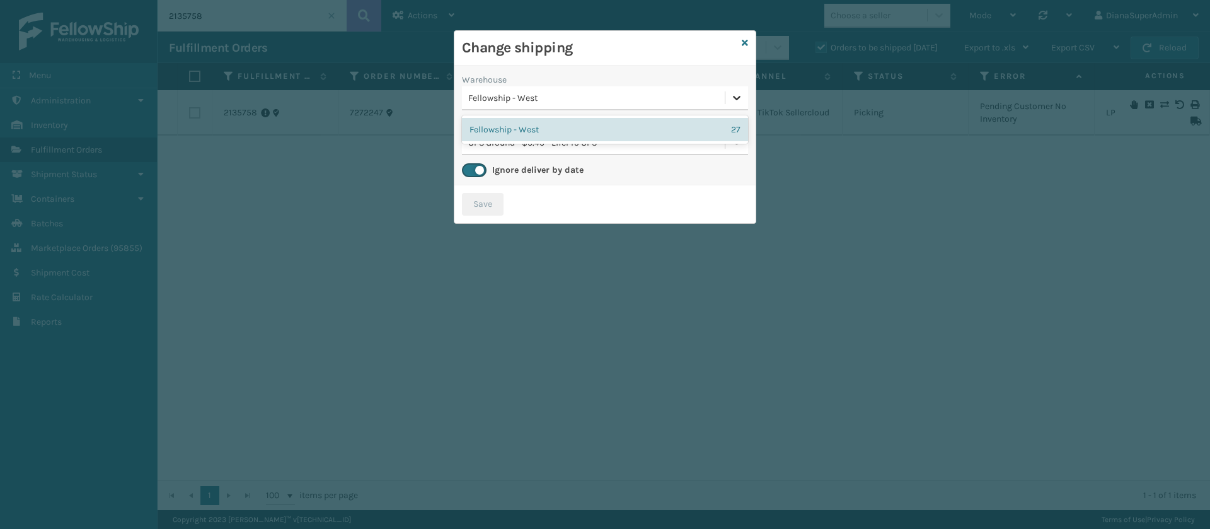
click at [739, 96] on icon at bounding box center [737, 98] width 8 height 4
click at [688, 81] on div "Warehouse" at bounding box center [605, 79] width 286 height 13
click at [738, 96] on icon at bounding box center [736, 97] width 13 height 13
click at [743, 40] on icon at bounding box center [744, 42] width 6 height 9
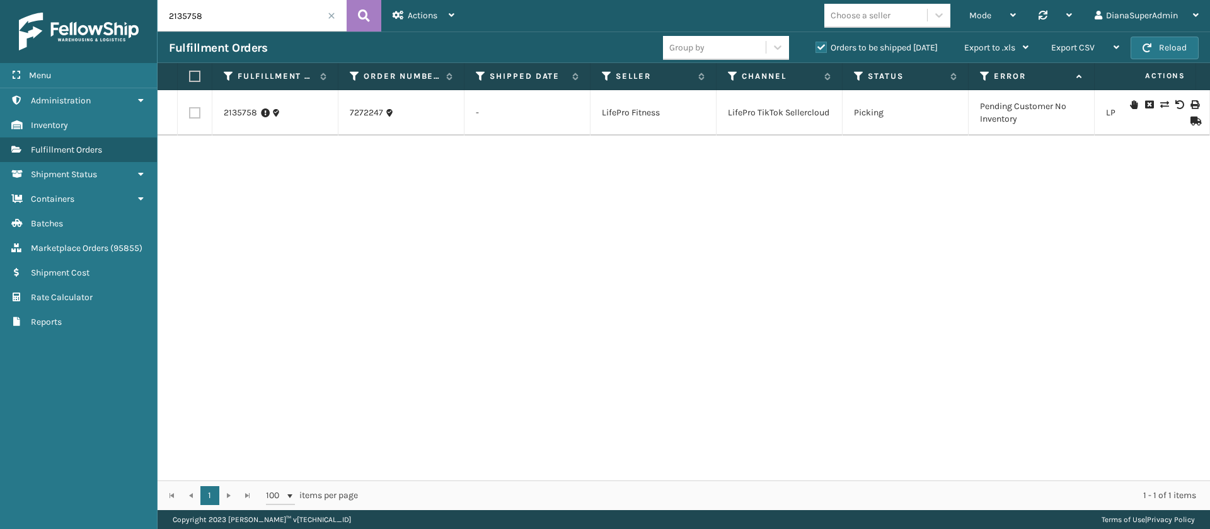
click at [329, 15] on span at bounding box center [332, 16] width 8 height 8
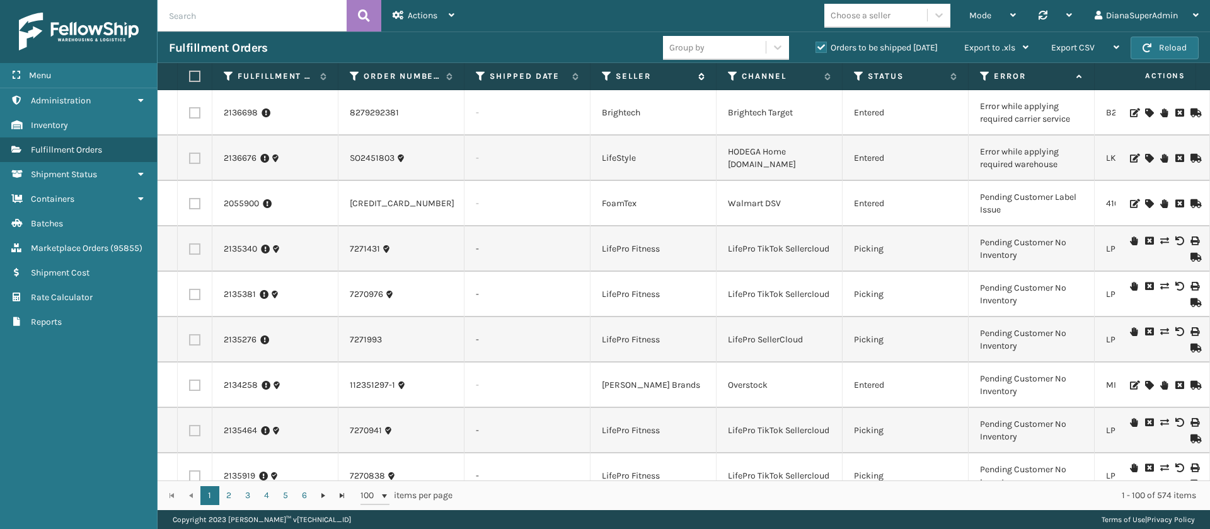
click at [607, 79] on icon at bounding box center [607, 76] width 10 height 11
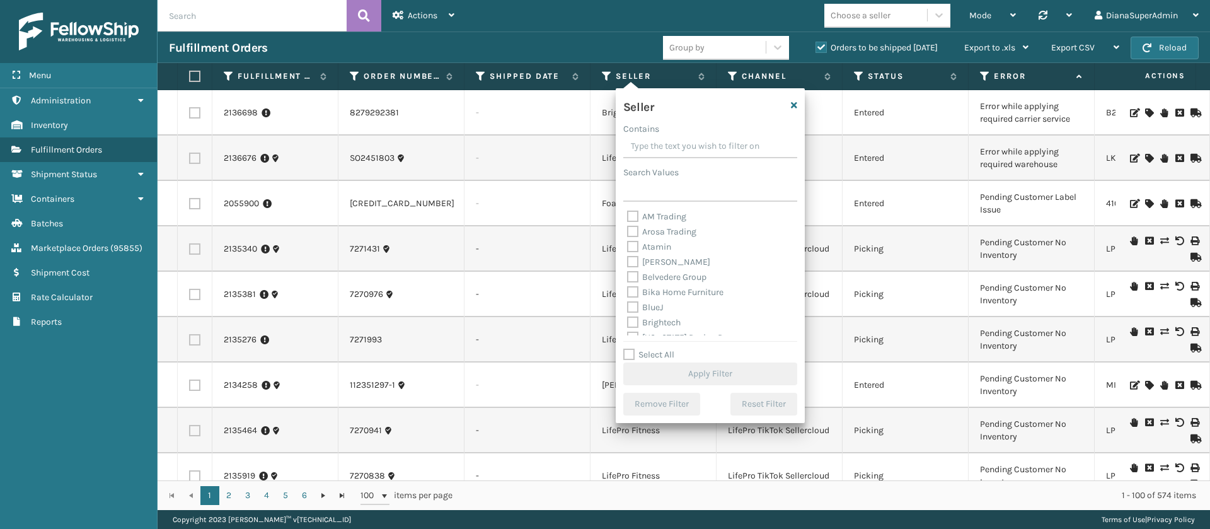
scroll to position [403, 0]
click at [627, 358] on label "Select All" at bounding box center [648, 354] width 51 height 11
click at [627, 348] on input "Select All" at bounding box center [717, 347] width 189 height 1
checkbox input "true"
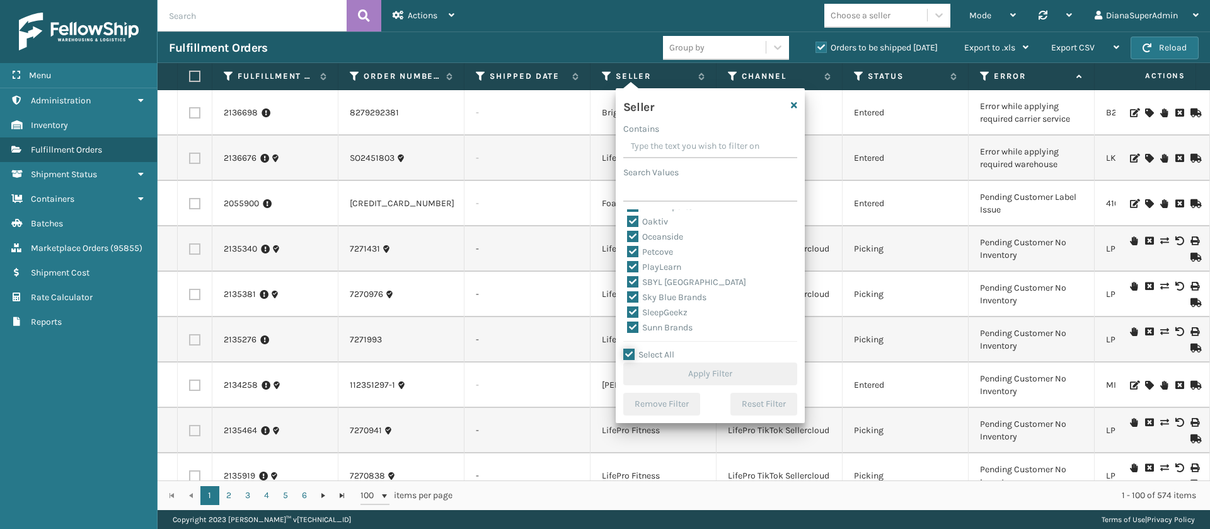
checkbox input "true"
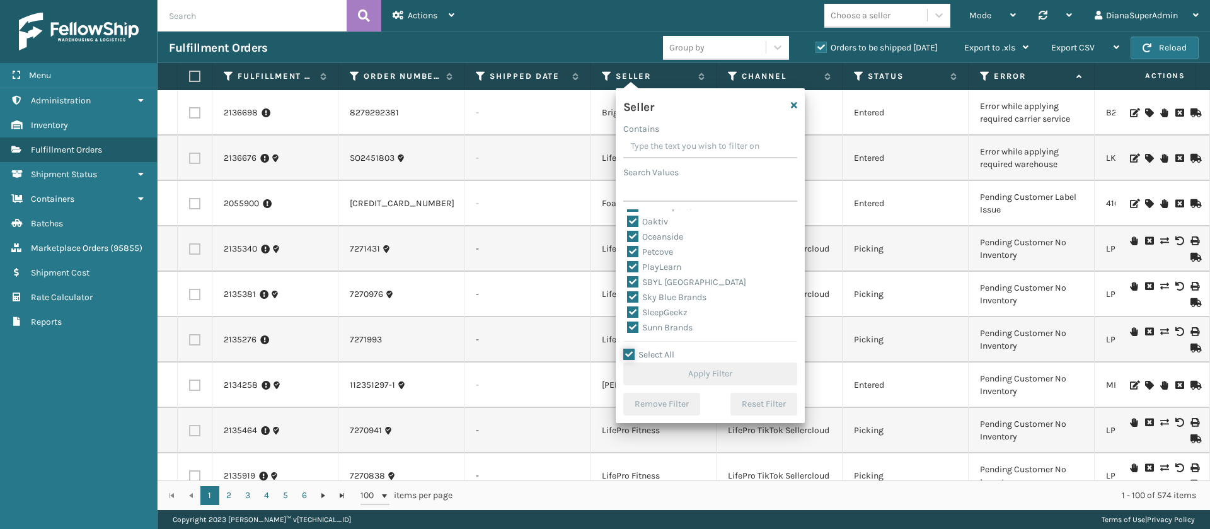
checkbox input "true"
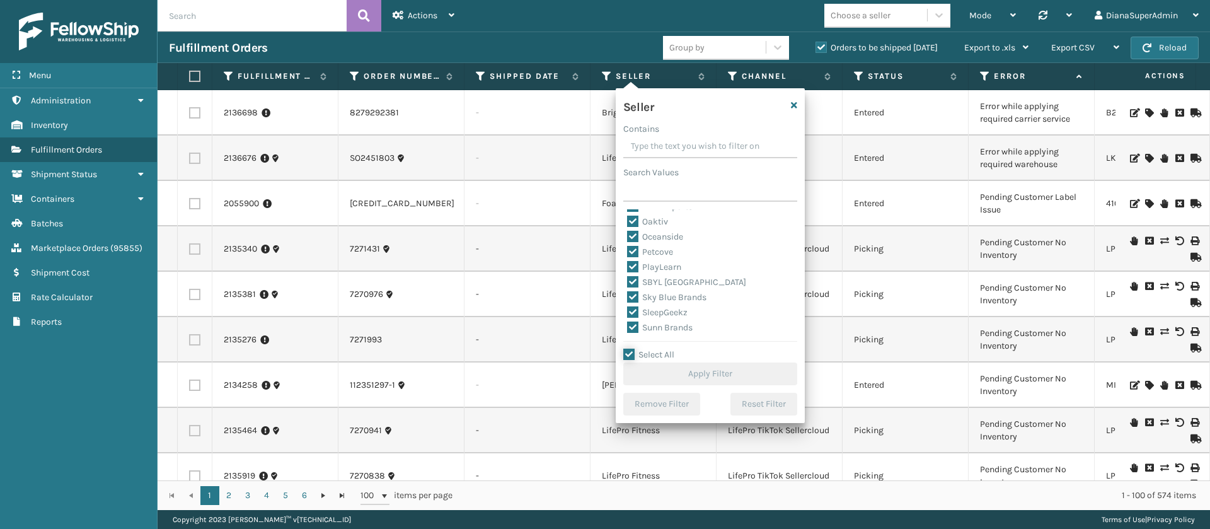
checkbox input "true"
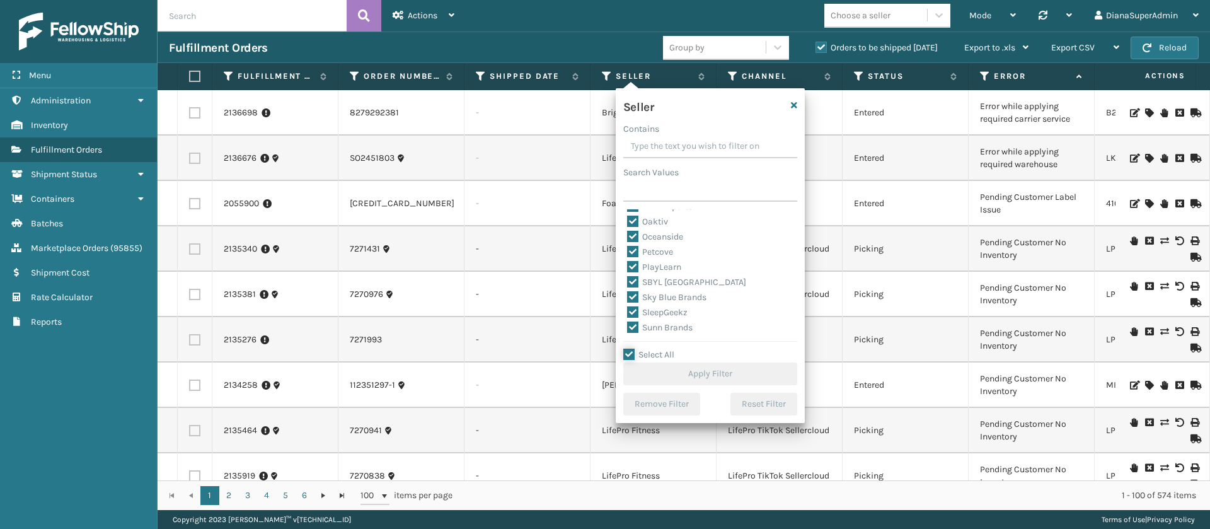
checkbox input "true"
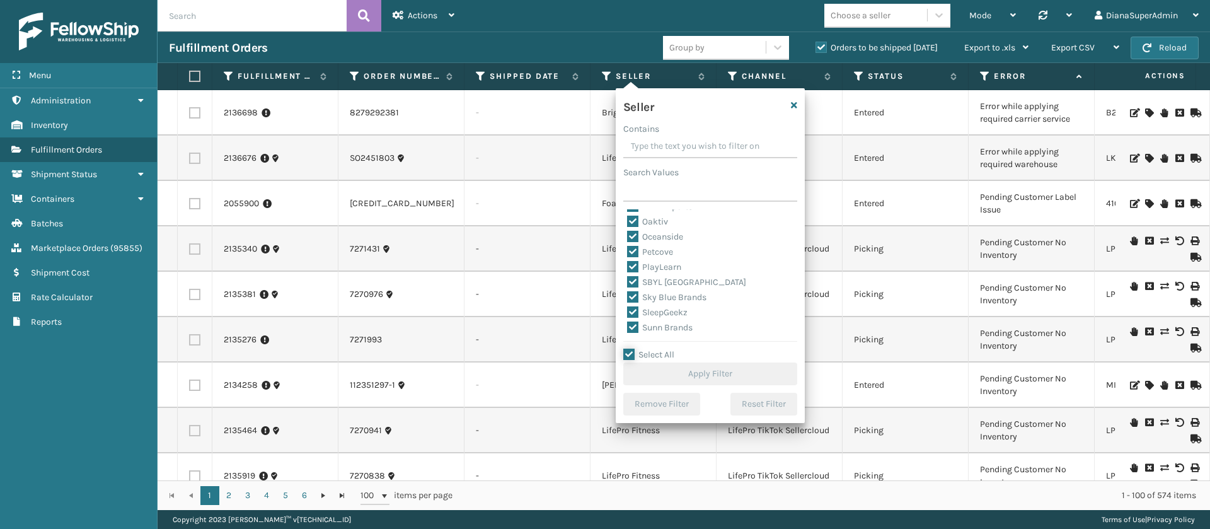
checkbox input "true"
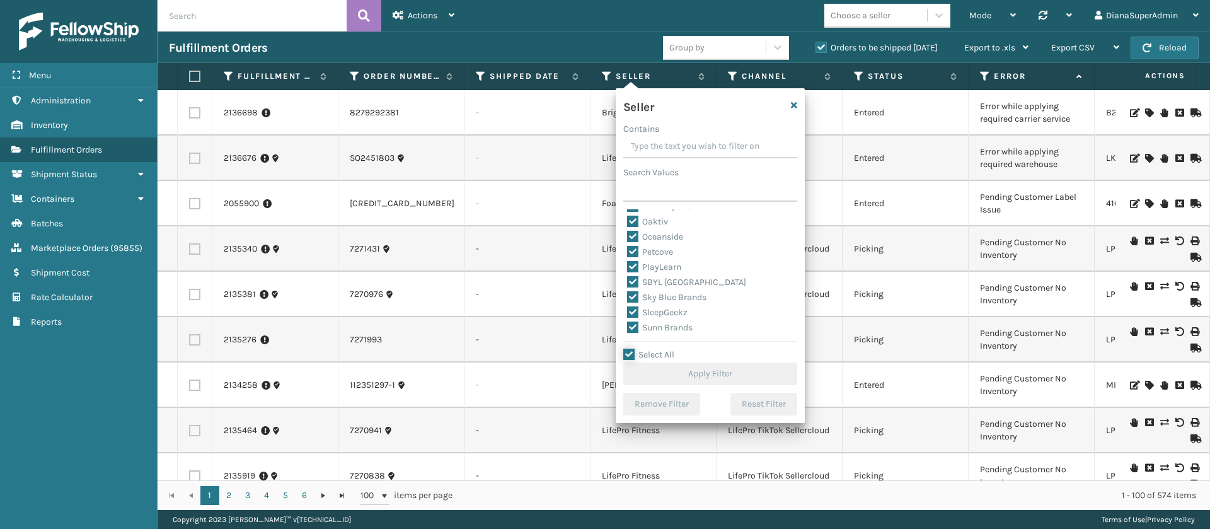
checkbox input "true"
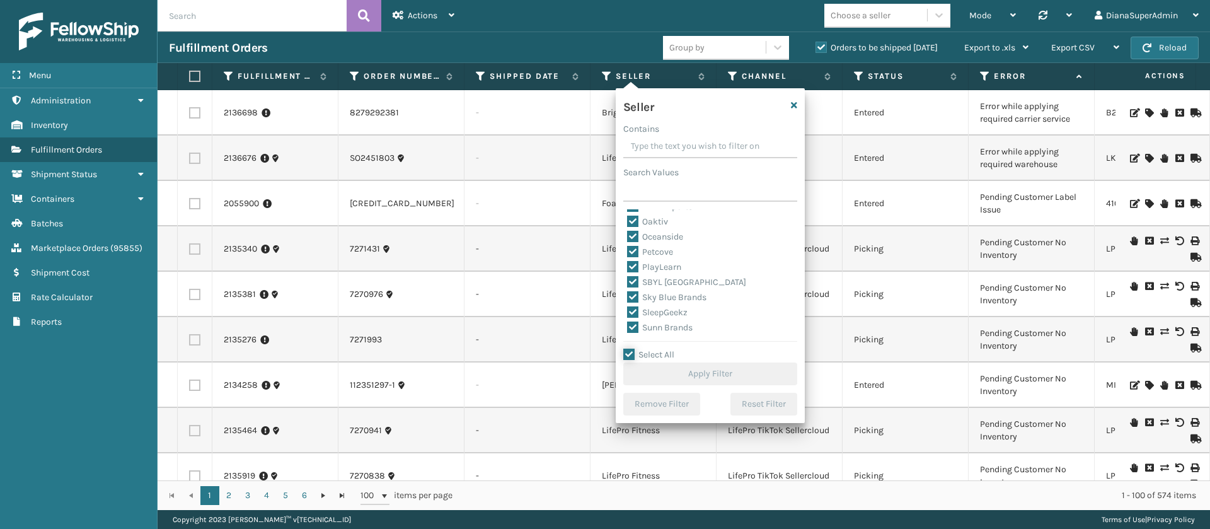
checkbox input "true"
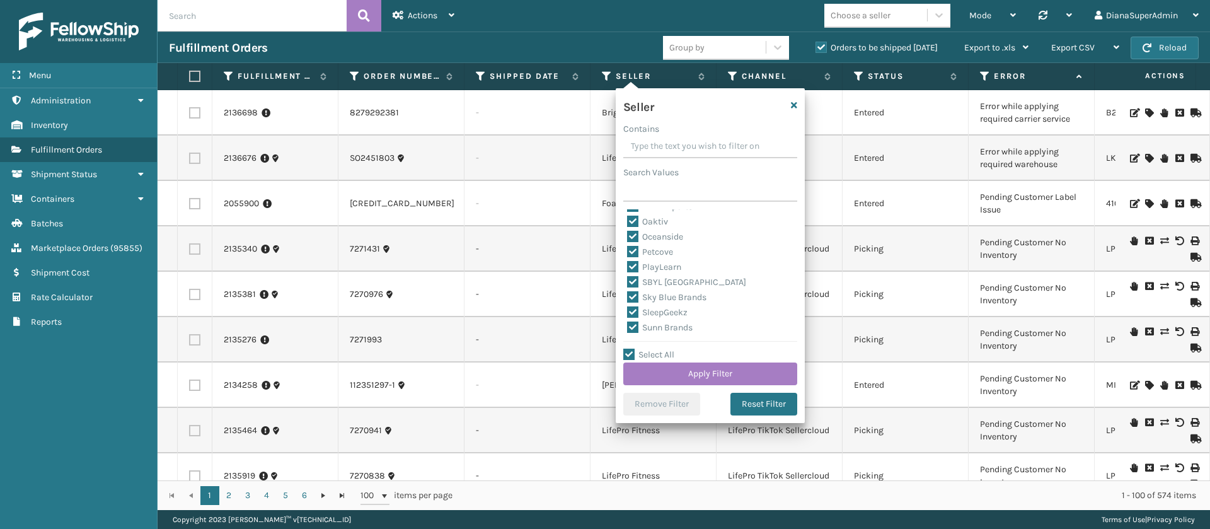
click at [632, 311] on label "SleepGeekz" at bounding box center [657, 312] width 60 height 11
click at [627, 311] on input "SleepGeekz" at bounding box center [627, 309] width 1 height 8
checkbox input "false"
click at [738, 366] on button "Apply Filter" at bounding box center [710, 373] width 174 height 23
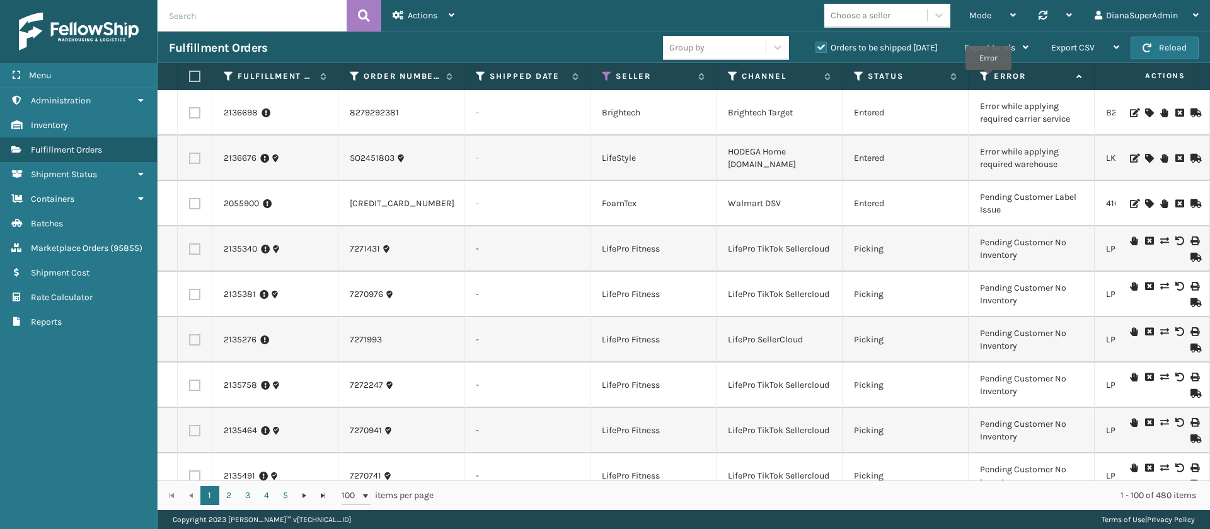
click at [988, 79] on icon at bounding box center [985, 76] width 10 height 11
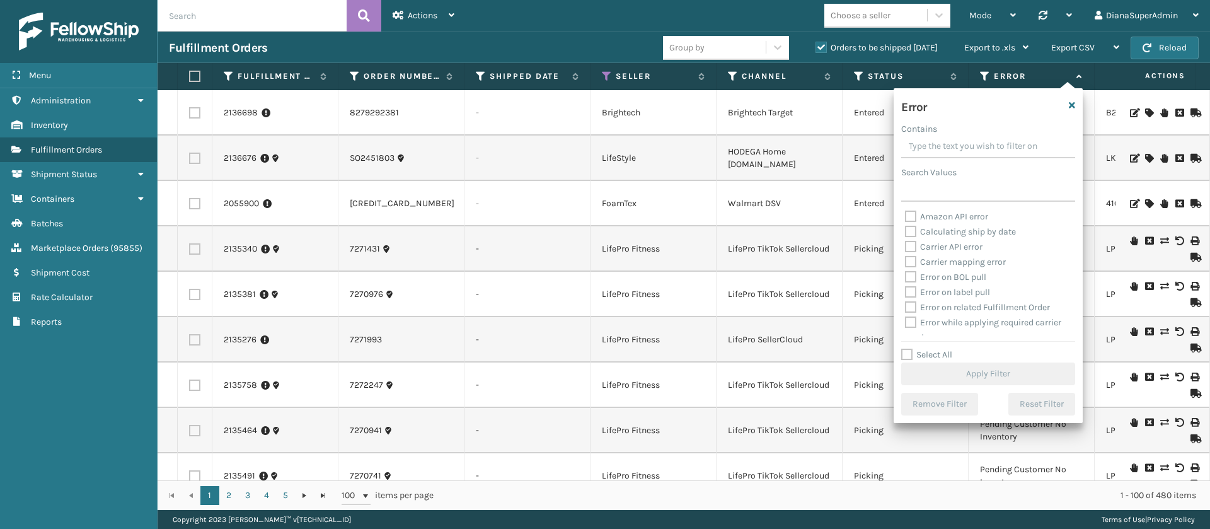
click at [910, 350] on label "Select All" at bounding box center [926, 354] width 51 height 11
click at [910, 348] on input "Select All" at bounding box center [995, 347] width 189 height 1
checkbox input "true"
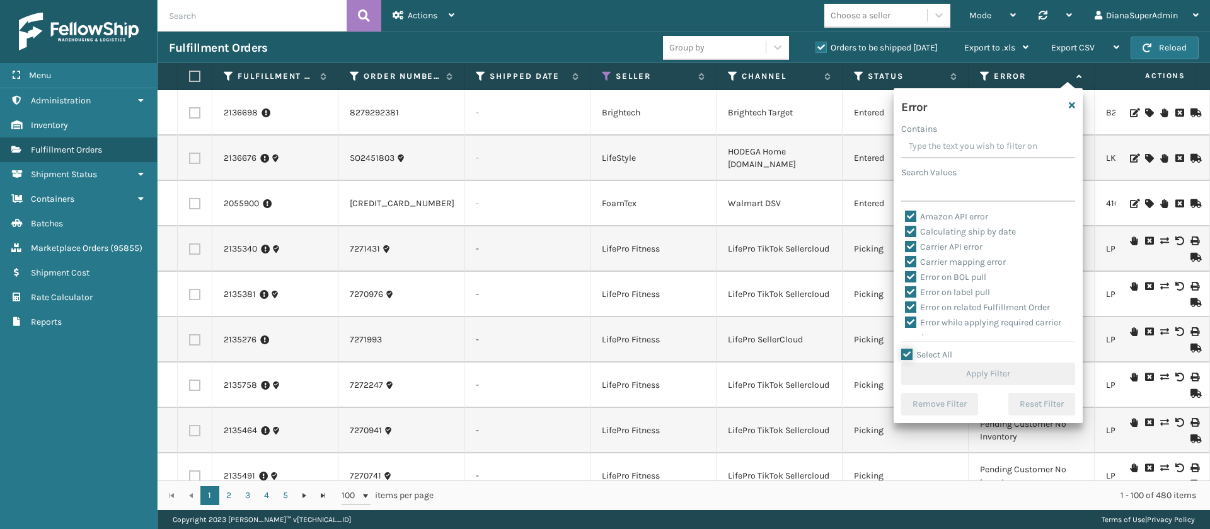
checkbox input "true"
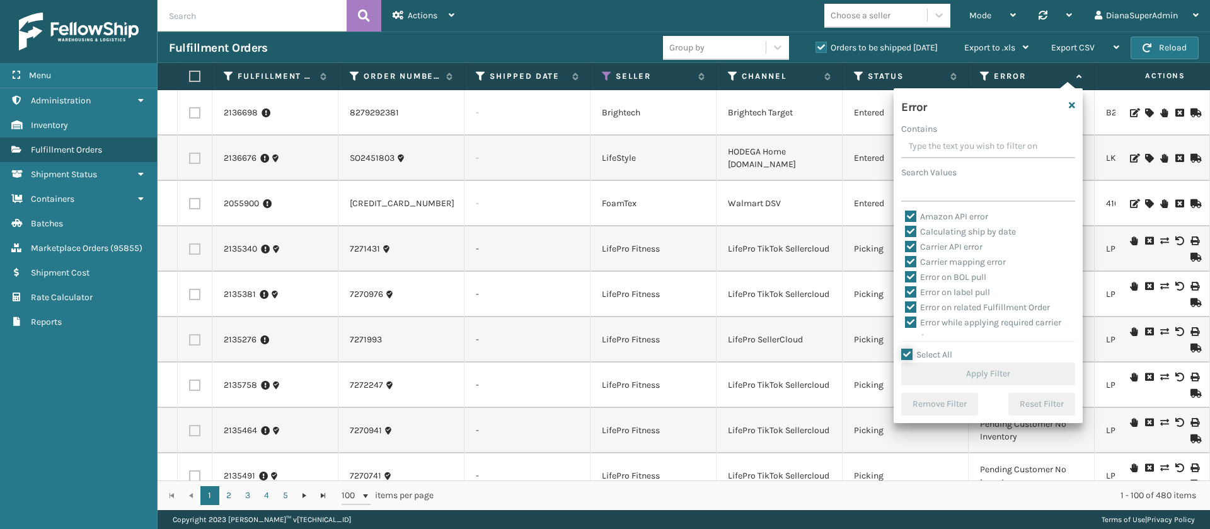
checkbox input "true"
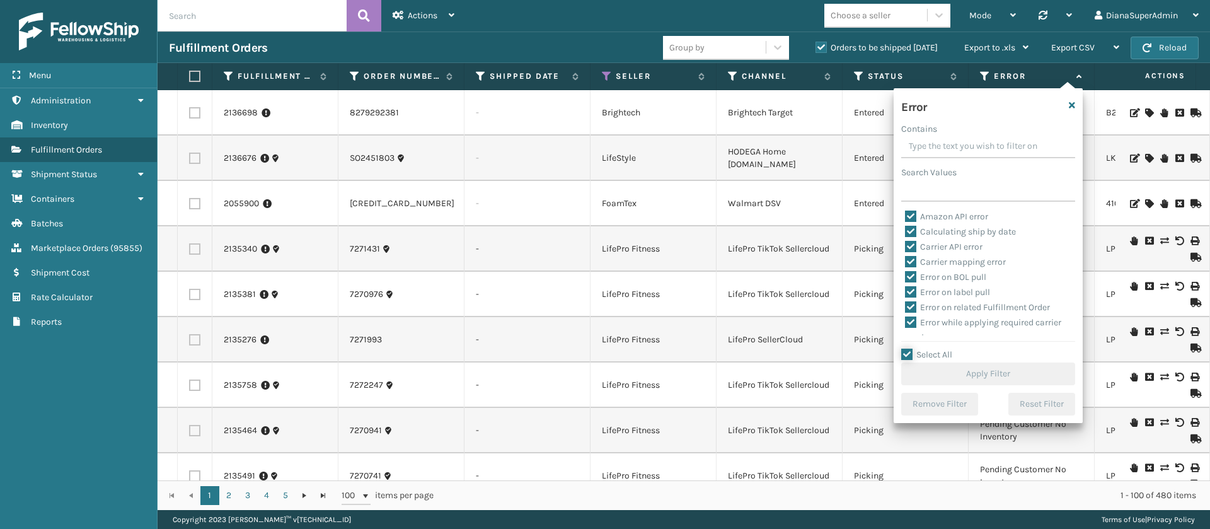
checkbox input "true"
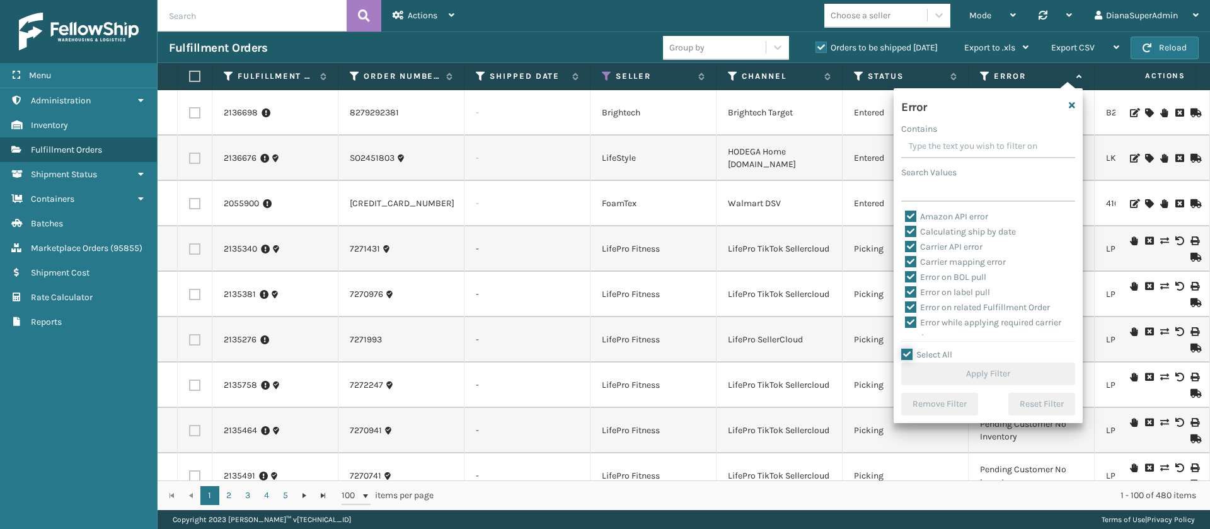
checkbox input "true"
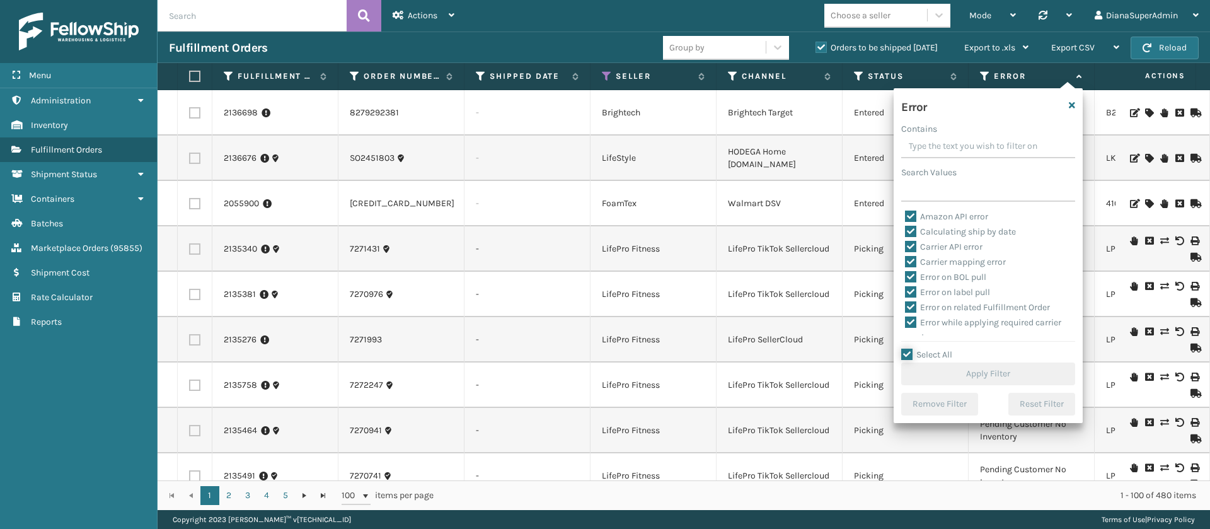
checkbox input "true"
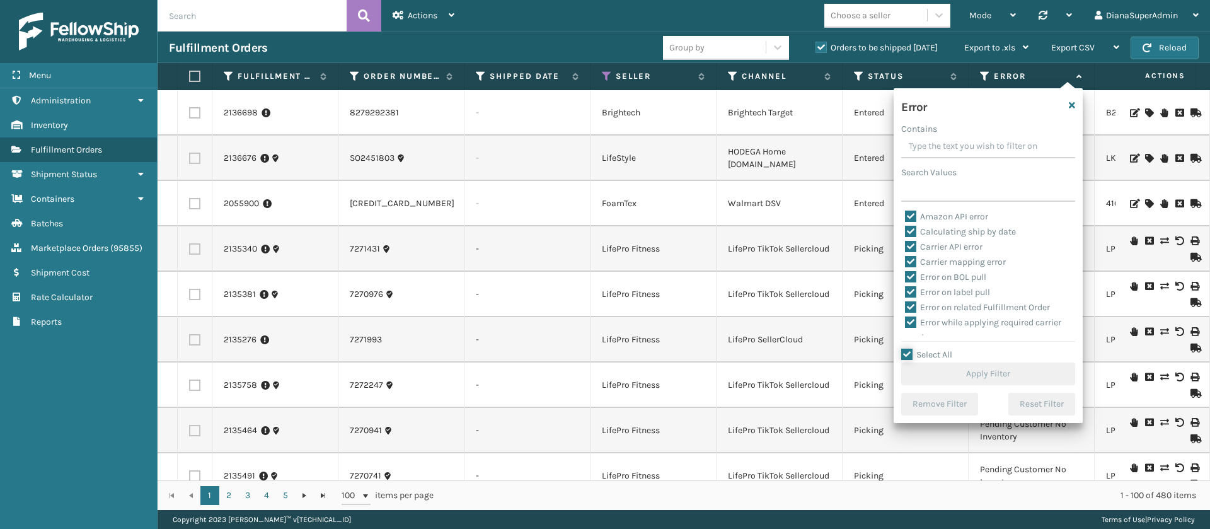
checkbox input "true"
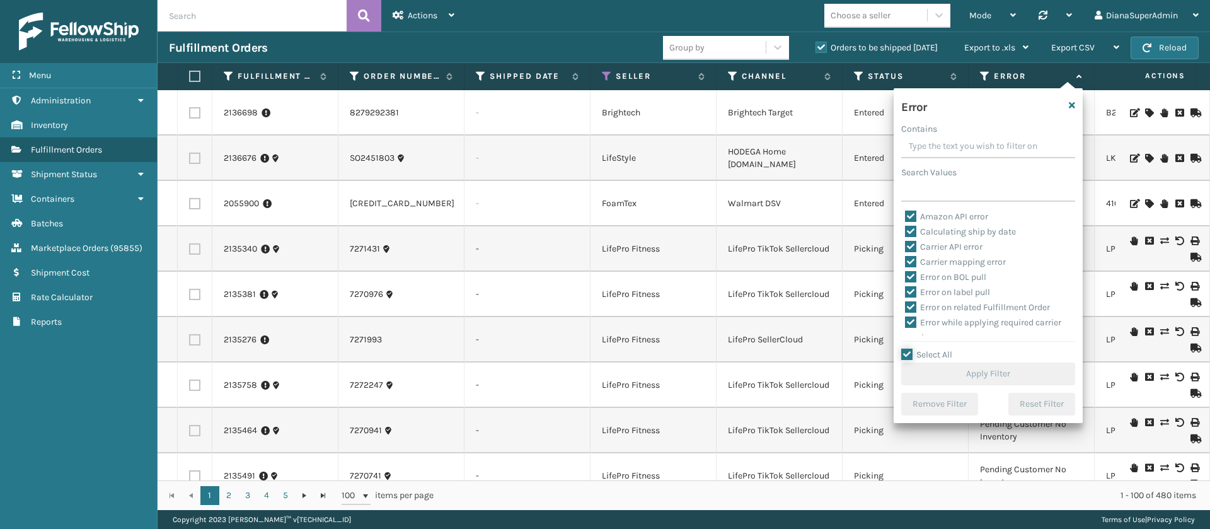
checkbox input "true"
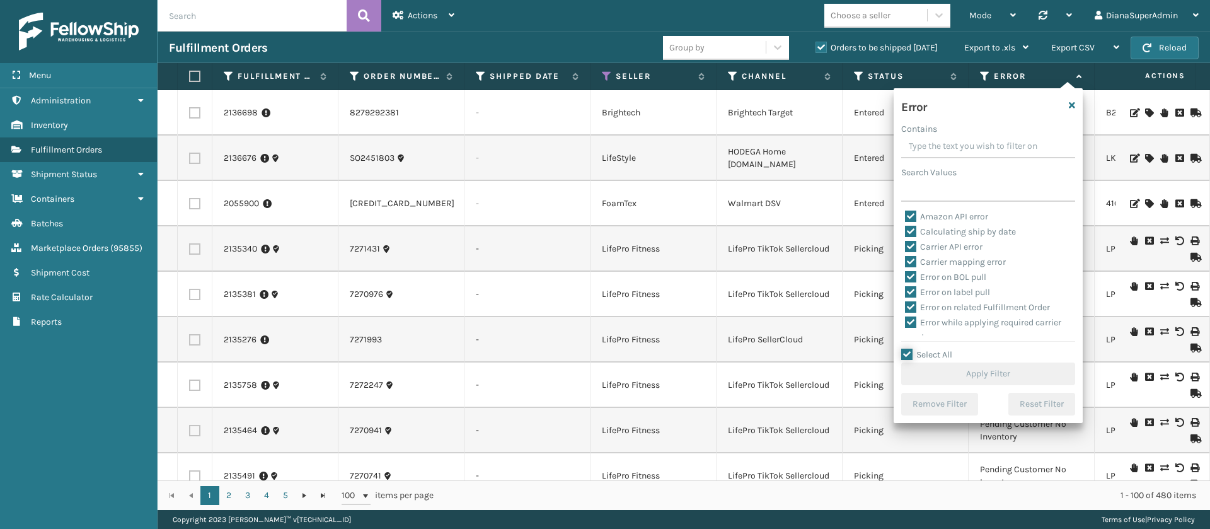
checkbox input "true"
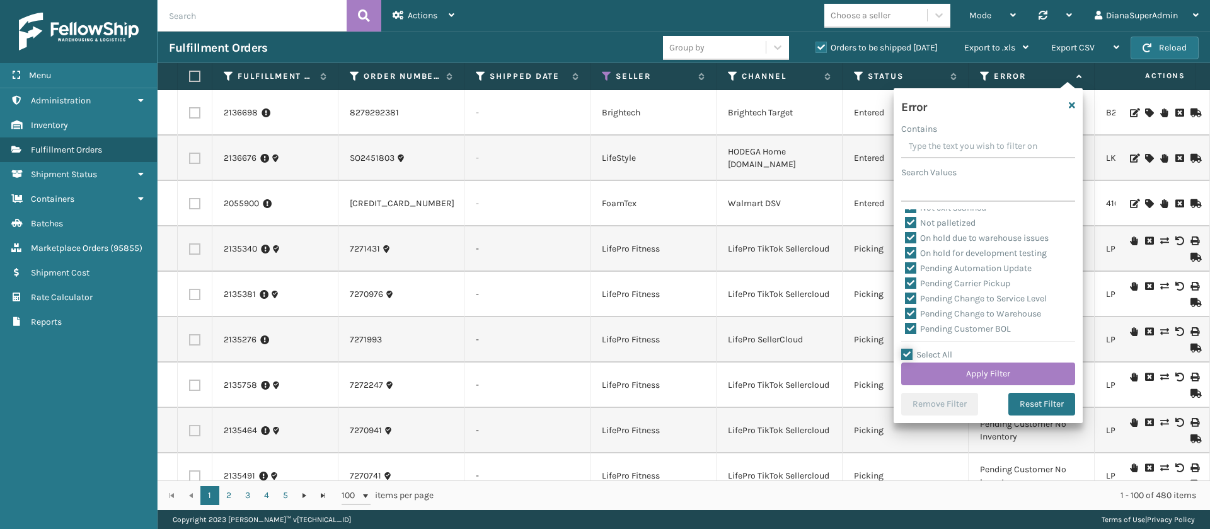
scroll to position [283, 0]
click at [912, 266] on label "Pending Automation Update" at bounding box center [968, 265] width 127 height 11
click at [905, 266] on input "Pending Automation Update" at bounding box center [905, 262] width 1 height 8
checkbox input "false"
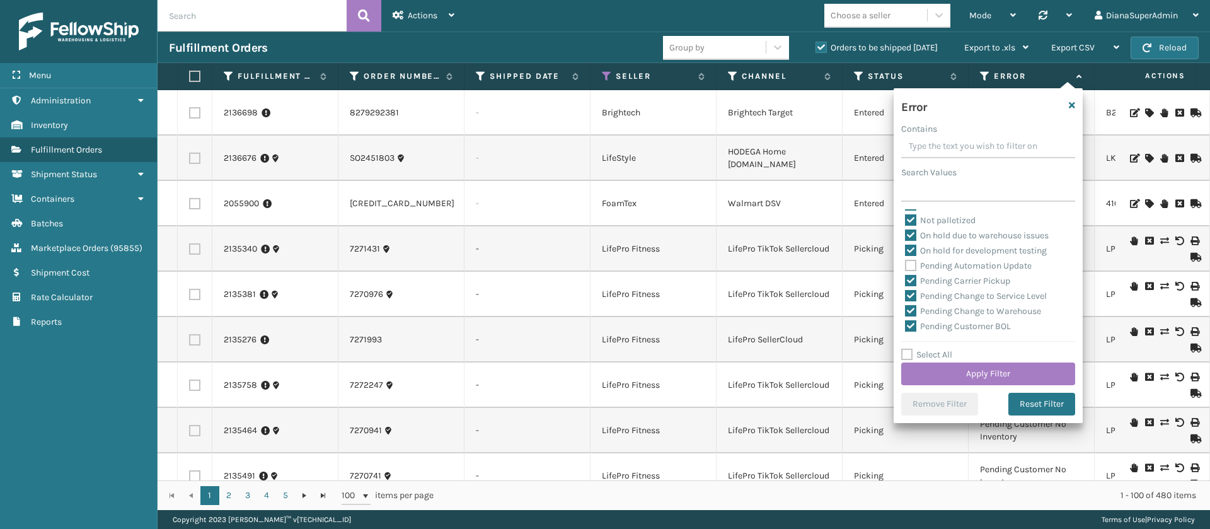
click at [910, 278] on label "Pending Carrier Pickup" at bounding box center [957, 280] width 105 height 11
click at [905, 278] on input "Pending Carrier Pickup" at bounding box center [905, 277] width 1 height 8
checkbox input "false"
click at [910, 290] on label "Pending Change to Service Level" at bounding box center [976, 295] width 142 height 11
click at [905, 290] on input "Pending Change to Service Level" at bounding box center [905, 293] width 1 height 8
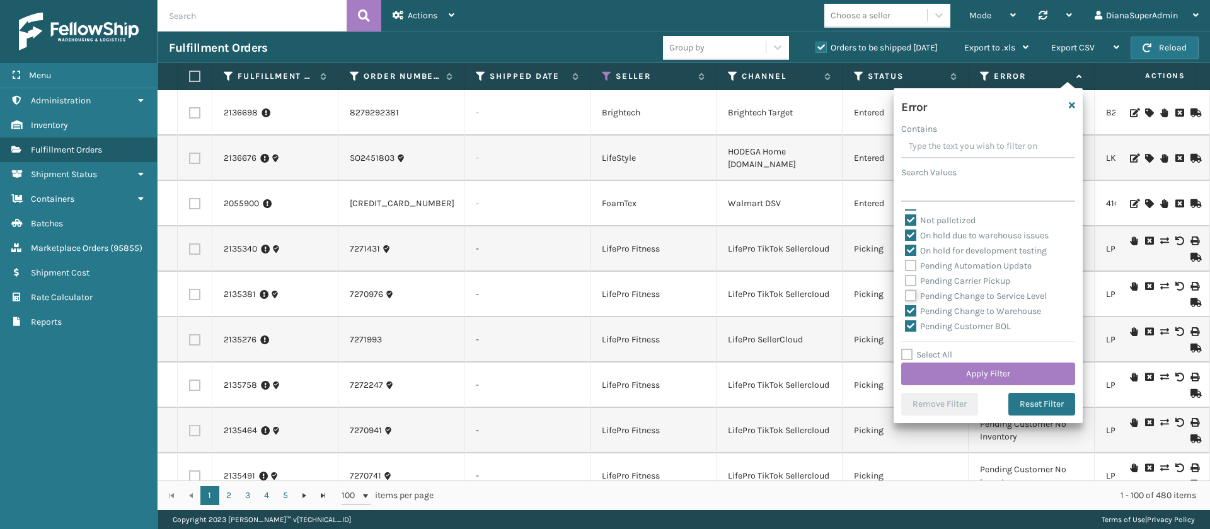
checkbox input "false"
click at [909, 306] on label "Pending Change to Warehouse" at bounding box center [973, 311] width 136 height 11
click at [905, 304] on input "Pending Change to Warehouse" at bounding box center [905, 308] width 1 height 8
checkbox input "false"
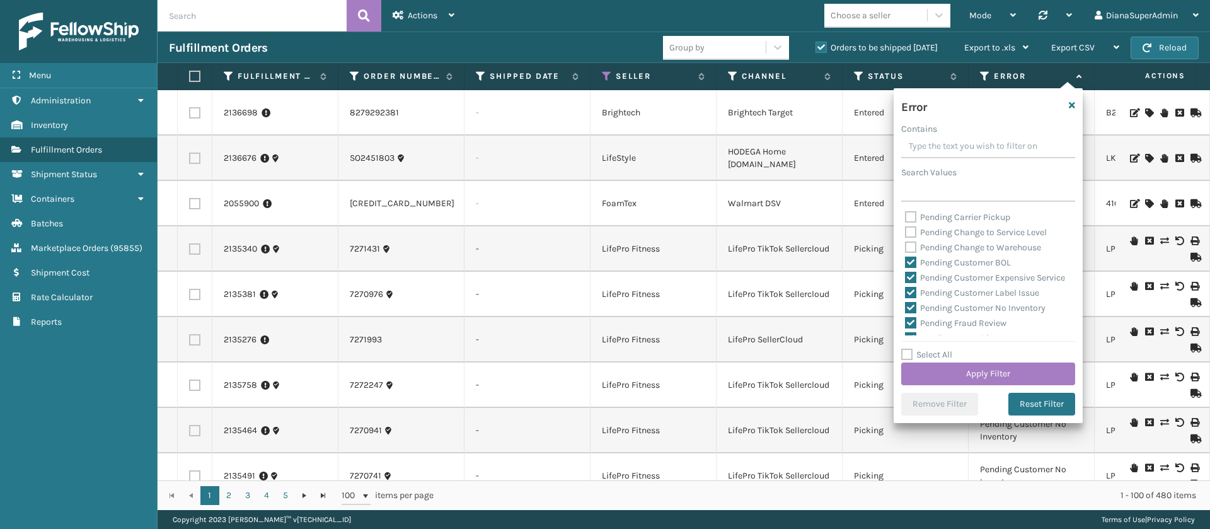
click at [909, 263] on label "Pending Customer BOL" at bounding box center [958, 262] width 106 height 11
click at [905, 263] on input "Pending Customer BOL" at bounding box center [905, 259] width 1 height 8
checkbox input "false"
click at [908, 272] on label "Pending Customer Expensive Service" at bounding box center [985, 277] width 160 height 11
click at [905, 272] on input "Pending Customer Expensive Service" at bounding box center [905, 274] width 1 height 8
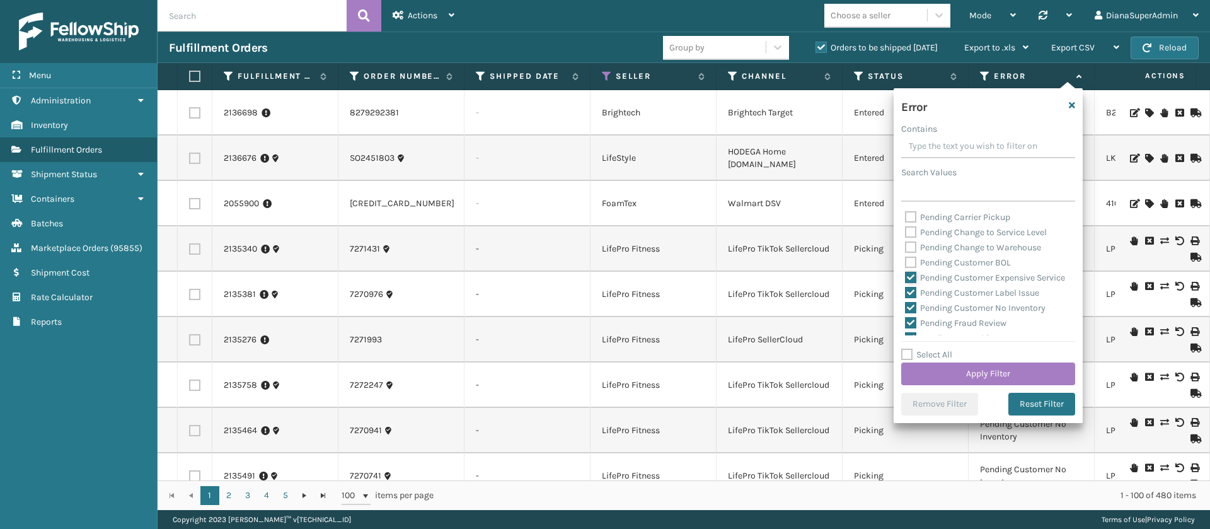
checkbox input "false"
click at [908, 298] on label "Pending Customer Label Issue" at bounding box center [972, 292] width 134 height 11
click at [905, 294] on input "Pending Customer Label Issue" at bounding box center [905, 289] width 1 height 8
checkbox input "false"
click at [908, 313] on label "Pending Customer No Inventory" at bounding box center [975, 307] width 140 height 11
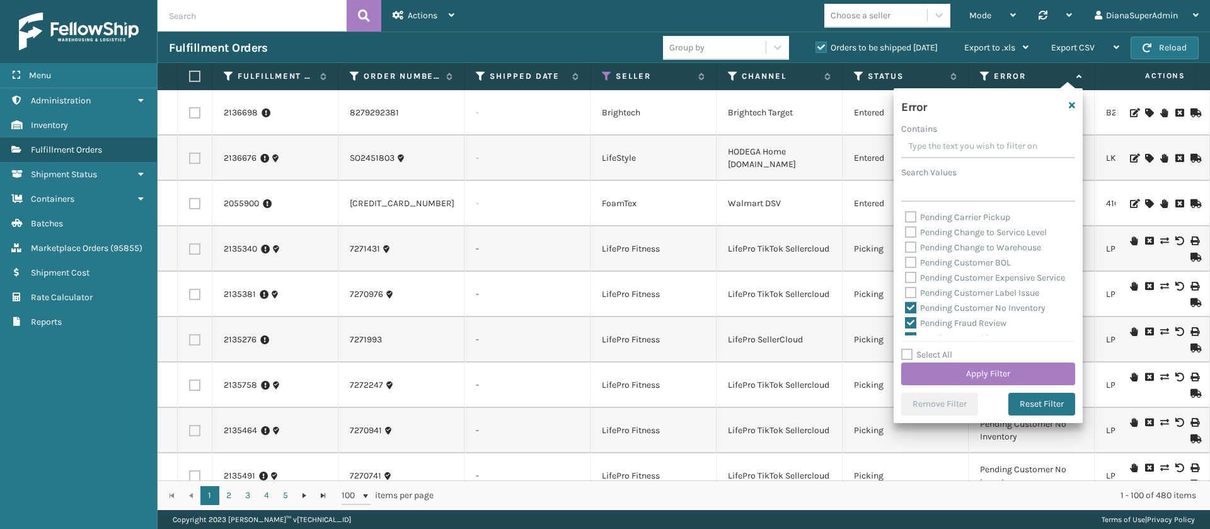
click at [905, 309] on input "Pending Customer No Inventory" at bounding box center [905, 304] width 1 height 8
checkbox input "false"
click at [907, 246] on label "Pending Fraud Review" at bounding box center [955, 241] width 101 height 11
click at [905, 242] on input "Pending Fraud Review" at bounding box center [905, 238] width 1 height 8
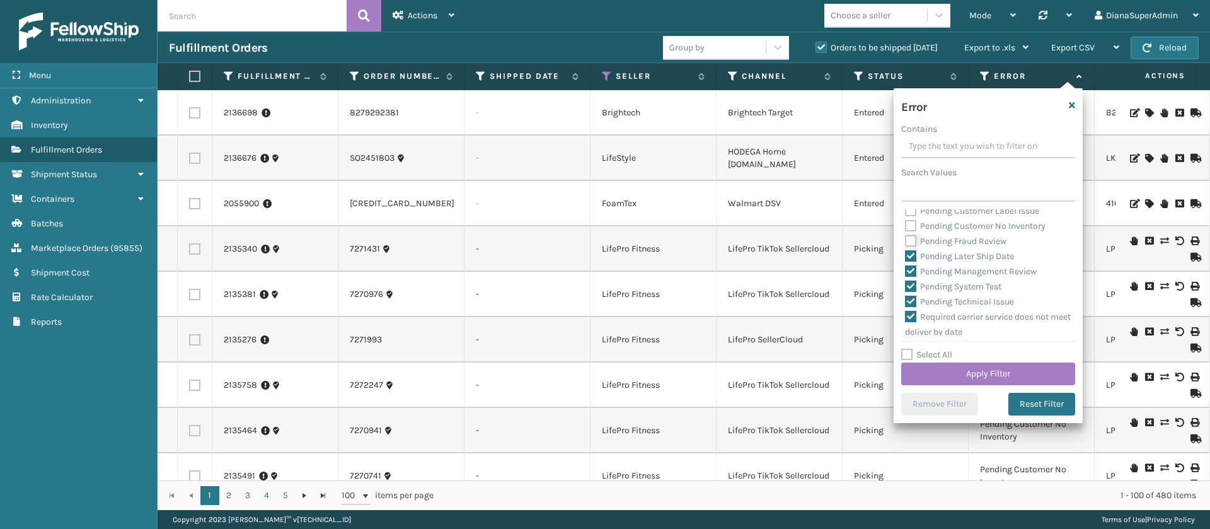
checkbox input "false"
click at [909, 261] on label "Pending Later Ship Date" at bounding box center [959, 256] width 109 height 11
click at [905, 257] on input "Pending Later Ship Date" at bounding box center [905, 253] width 1 height 8
checkbox input "false"
click at [909, 277] on label "Pending Management Review" at bounding box center [971, 271] width 132 height 11
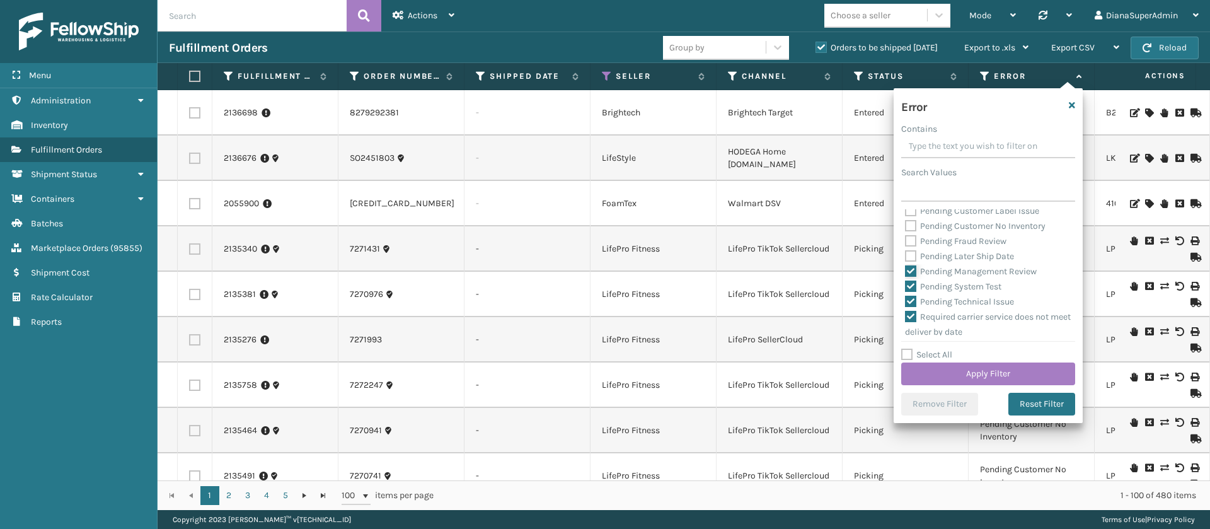
click at [905, 272] on input "Pending Management Review" at bounding box center [905, 268] width 1 height 8
checkbox input "false"
click at [908, 243] on label "Pending System Test" at bounding box center [953, 237] width 96 height 11
click at [905, 238] on input "Pending System Test" at bounding box center [905, 234] width 1 height 8
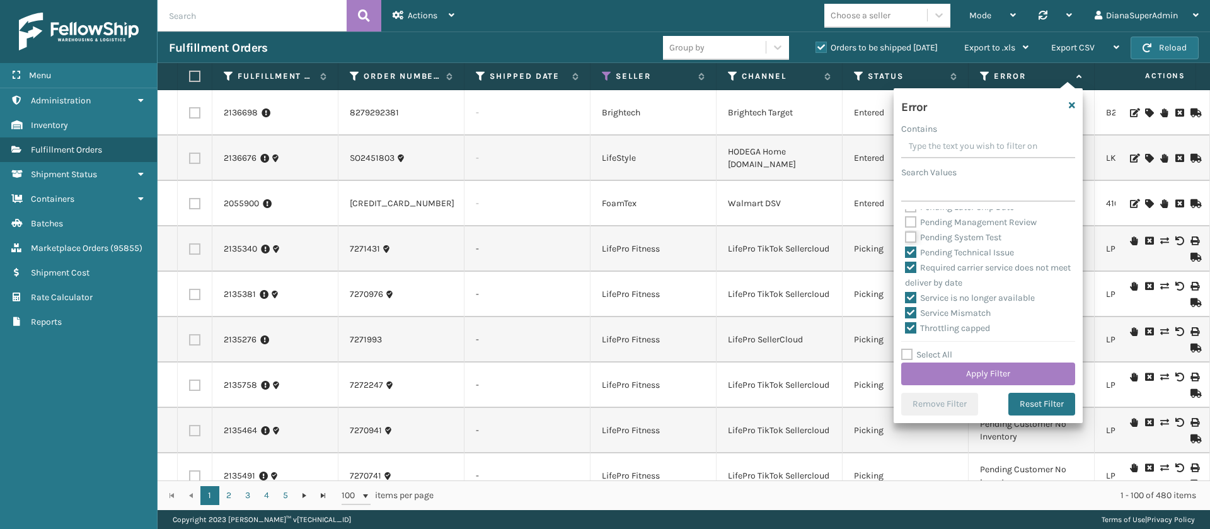
checkbox input "false"
click at [908, 258] on label "Pending Technical Issue" at bounding box center [959, 252] width 109 height 11
click at [905, 253] on input "Pending Technical Issue" at bounding box center [905, 249] width 1 height 8
checkbox input "false"
click at [1009, 366] on button "Apply Filter" at bounding box center [988, 373] width 174 height 23
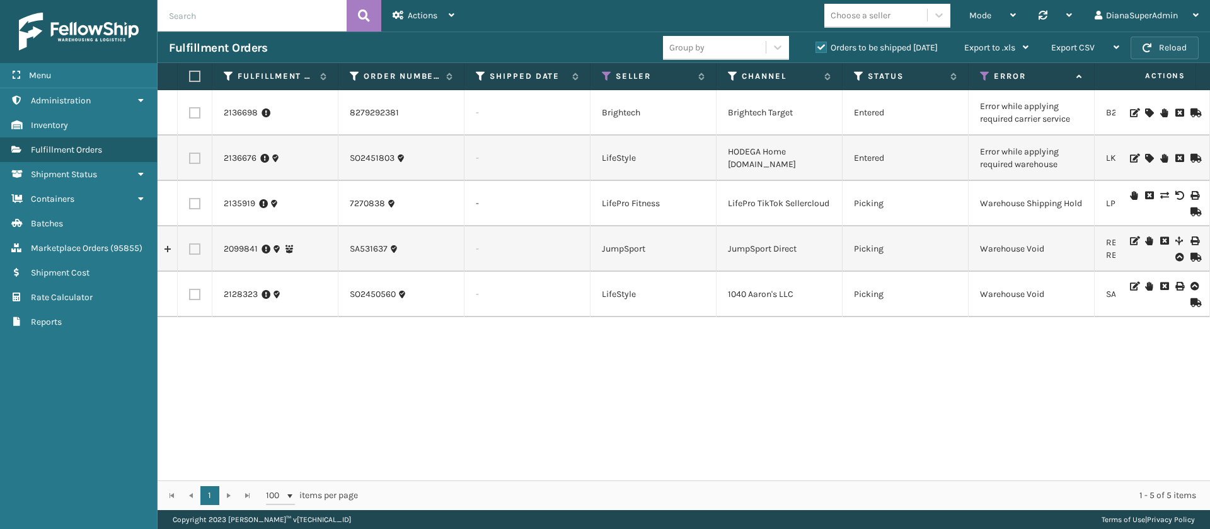
click at [1148, 43] on span "button" at bounding box center [1146, 47] width 9 height 9
click at [859, 72] on icon at bounding box center [859, 76] width 10 height 11
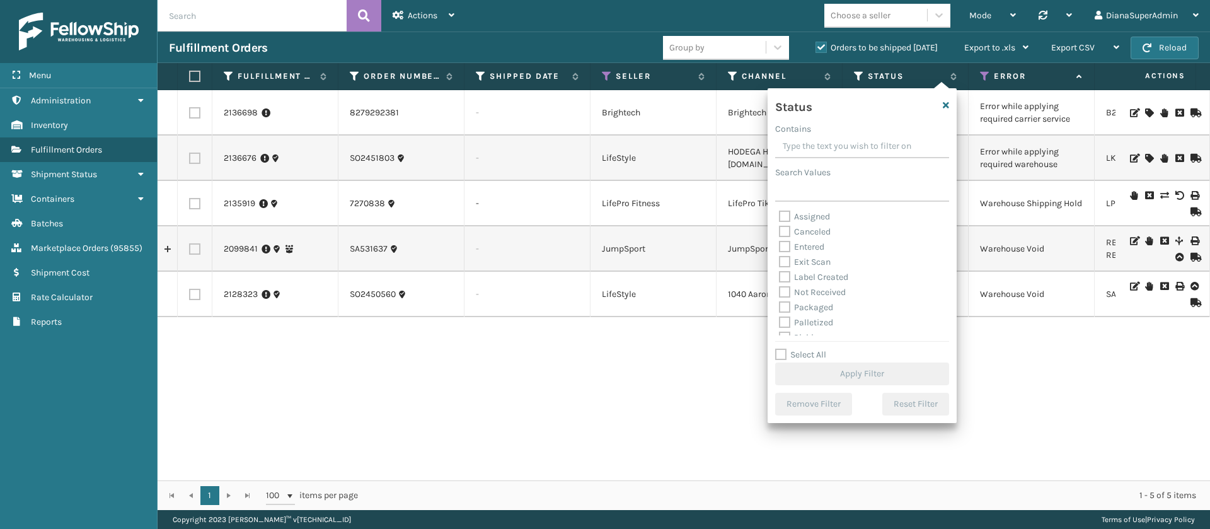
click at [782, 211] on label "Assigned" at bounding box center [804, 216] width 51 height 11
click at [779, 210] on input "Assigned" at bounding box center [779, 213] width 1 height 8
checkbox input "true"
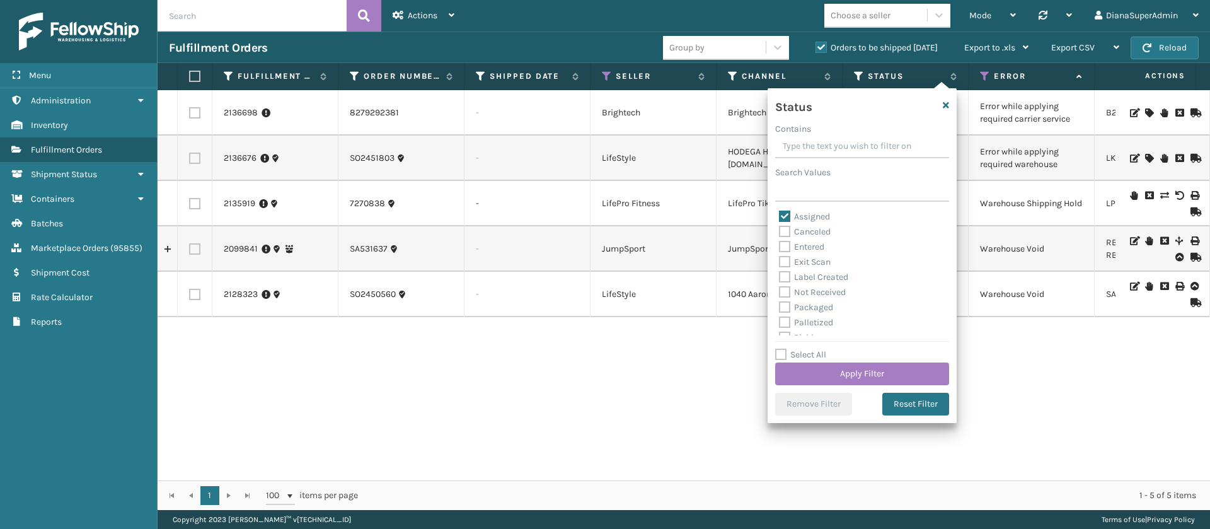
click at [782, 249] on label "Entered" at bounding box center [801, 246] width 45 height 11
click at [779, 248] on input "Entered" at bounding box center [779, 243] width 1 height 8
checkbox input "true"
click at [857, 372] on button "Apply Filter" at bounding box center [862, 373] width 174 height 23
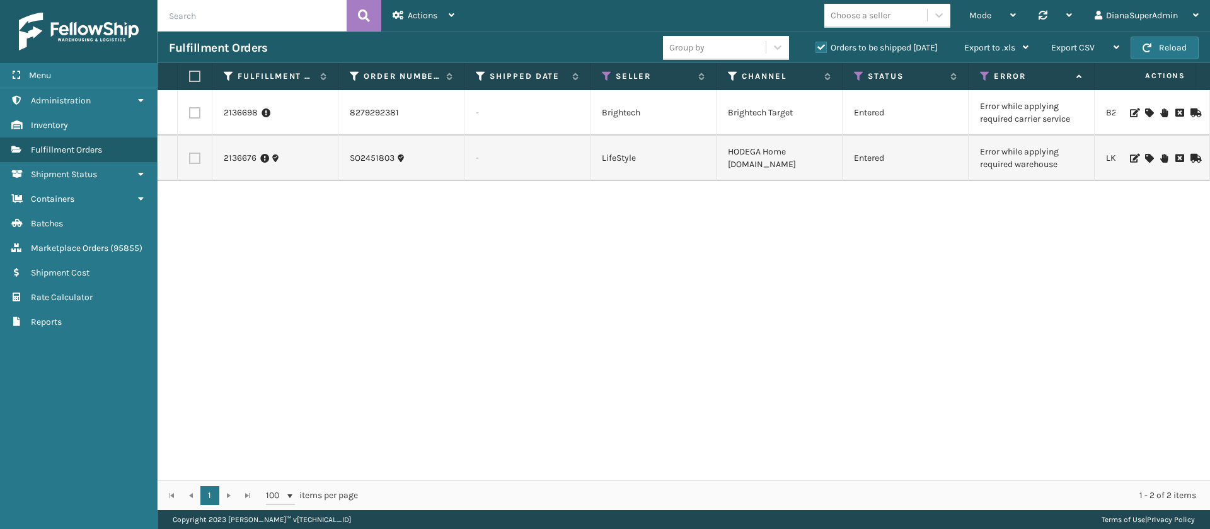
click at [826, 46] on label "Orders to be shipped [DATE]" at bounding box center [876, 47] width 122 height 11
click at [816, 46] on input "Orders to be shipped [DATE]" at bounding box center [815, 44] width 1 height 8
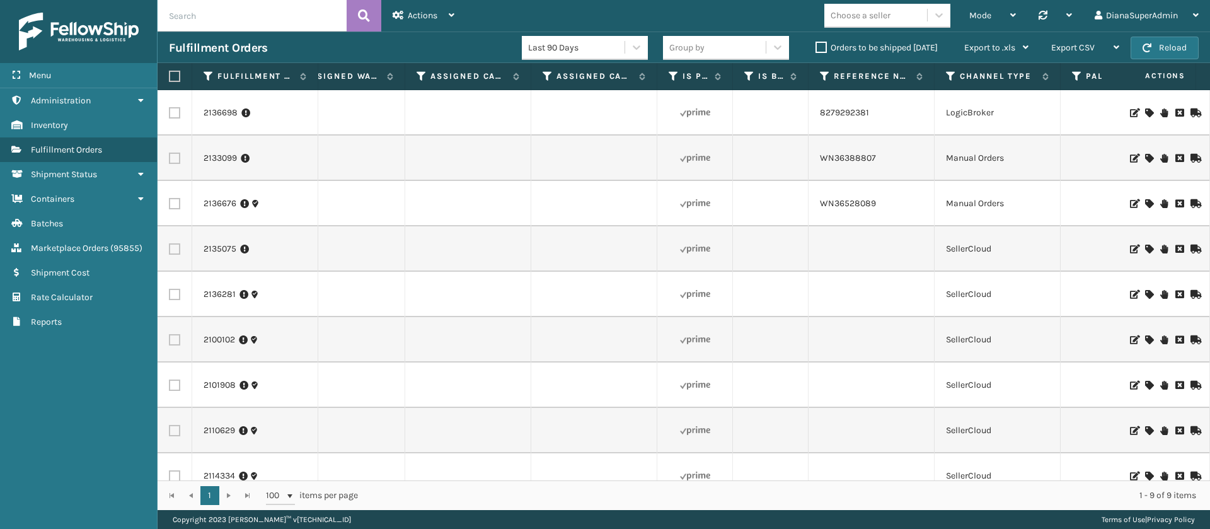
scroll to position [0, 1356]
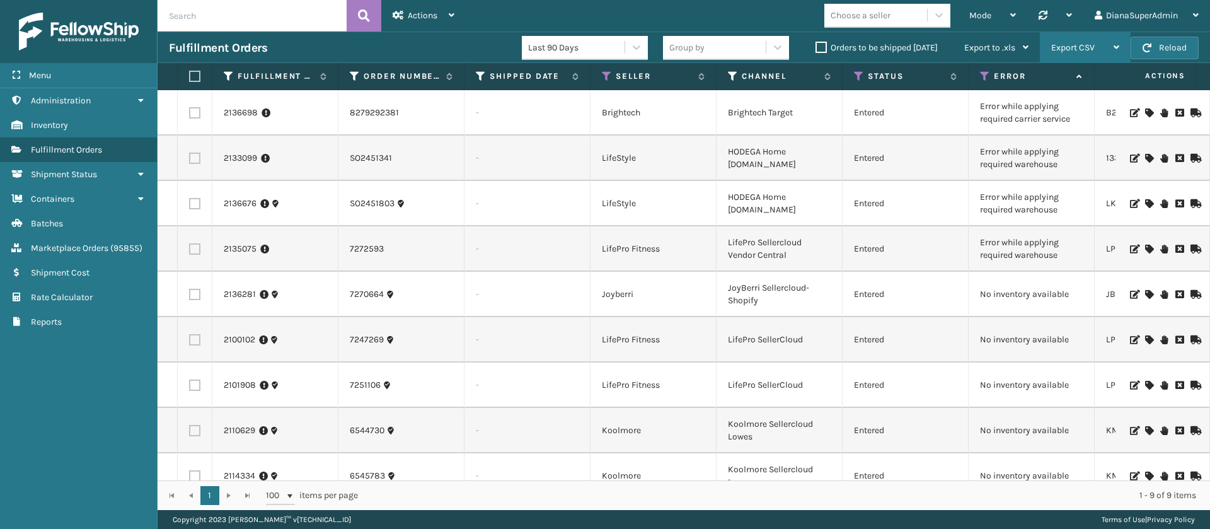
click at [1097, 50] on div "Export CSV" at bounding box center [1085, 47] width 68 height 31
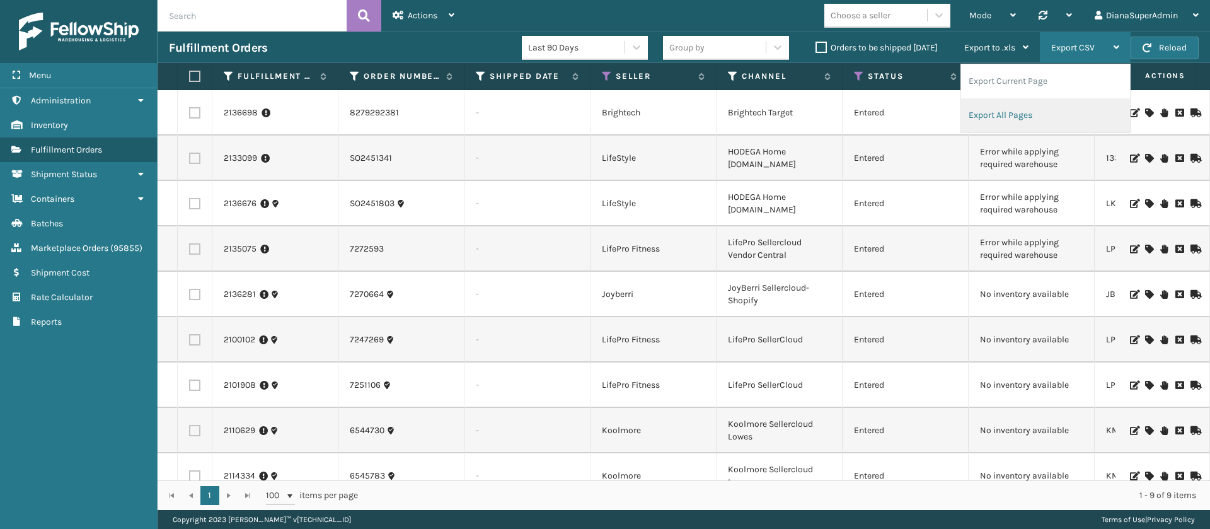
click at [1033, 115] on li "Export All Pages" at bounding box center [1045, 115] width 169 height 34
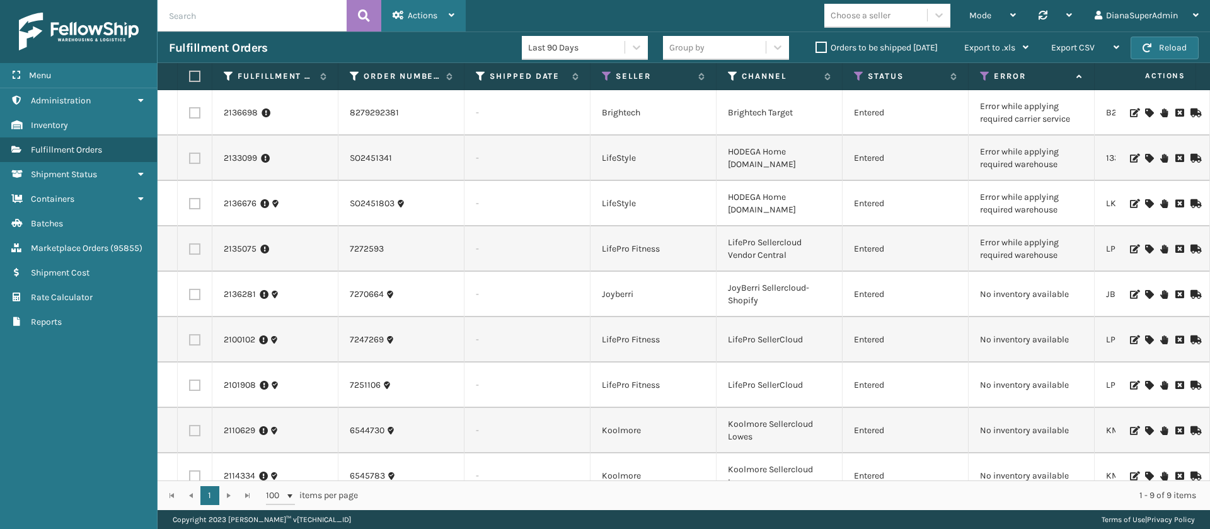
click at [449, 8] on div "Actions" at bounding box center [423, 15] width 62 height 31
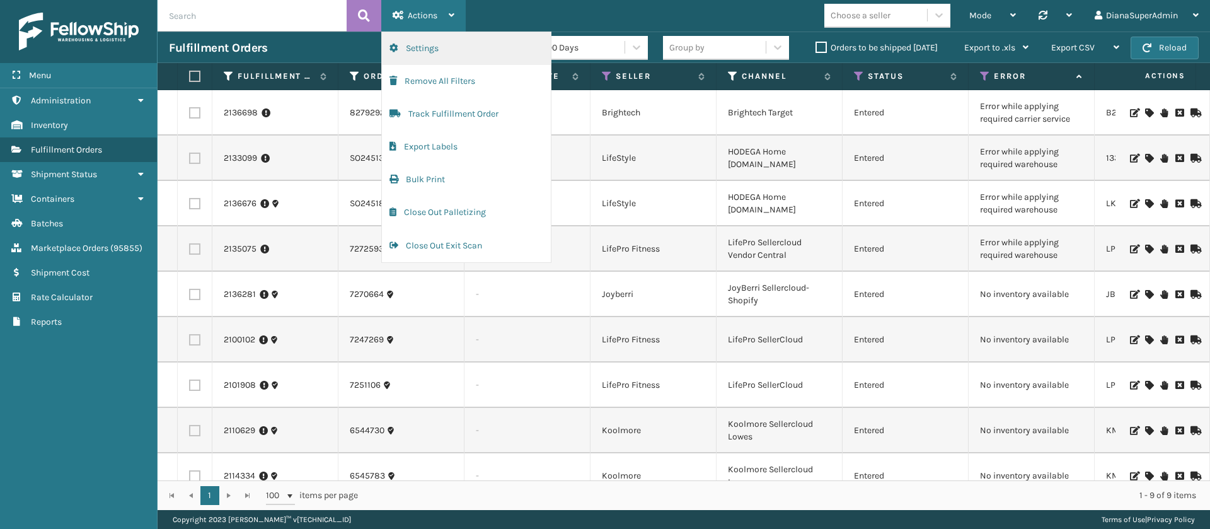
click at [494, 52] on button "Settings" at bounding box center [466, 48] width 169 height 33
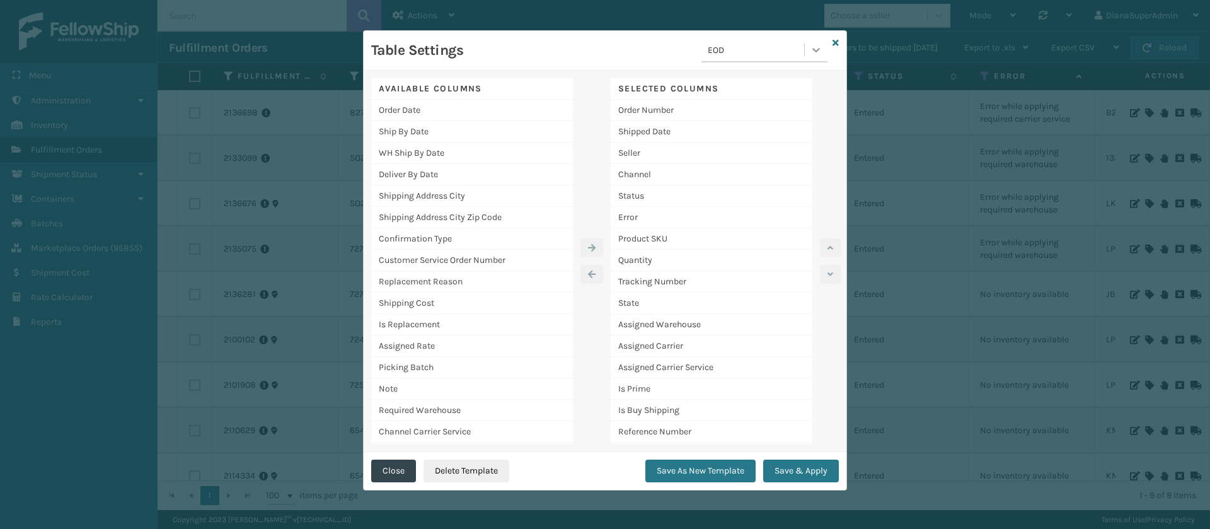
click at [815, 49] on icon at bounding box center [816, 49] width 13 height 13
click at [731, 154] on div "[PERSON_NAME] Report" at bounding box center [764, 151] width 126 height 23
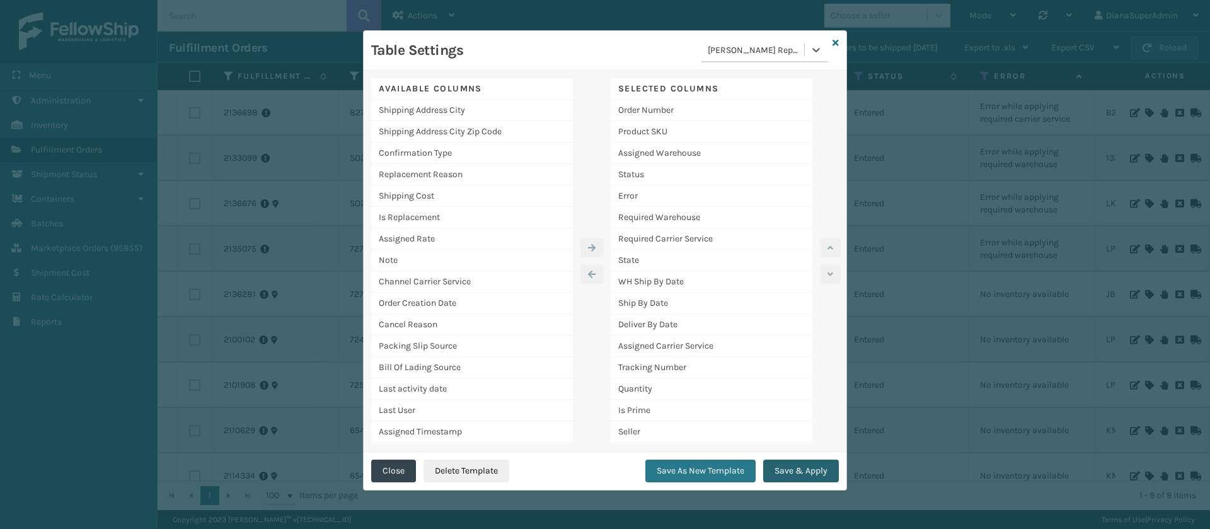
click at [799, 475] on button "Save & Apply" at bounding box center [801, 470] width 76 height 23
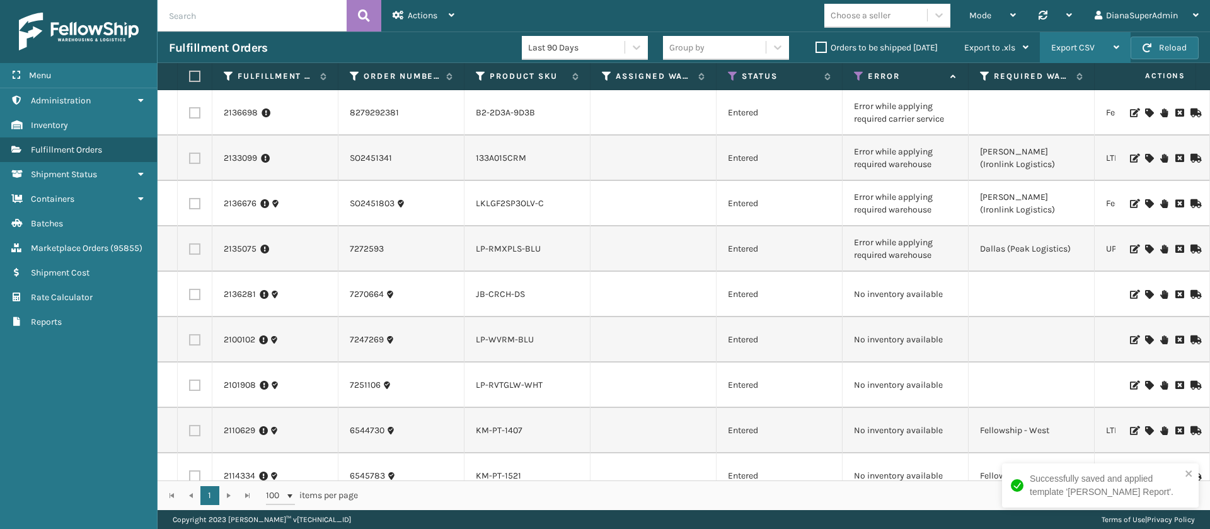
click at [1106, 38] on div "Export CSV" at bounding box center [1085, 47] width 68 height 31
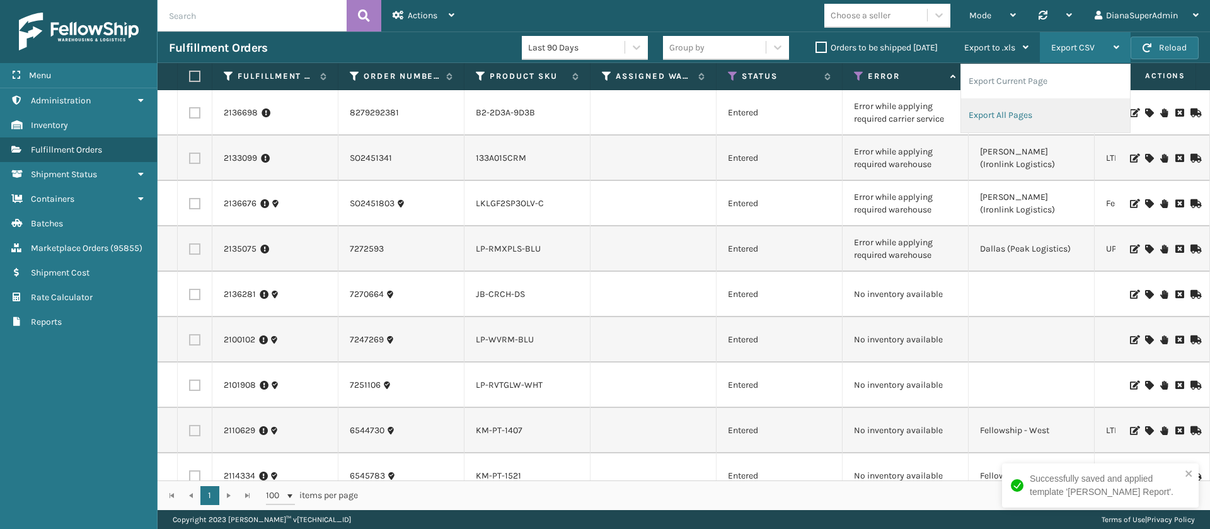
click at [996, 119] on li "Export All Pages" at bounding box center [1045, 115] width 169 height 34
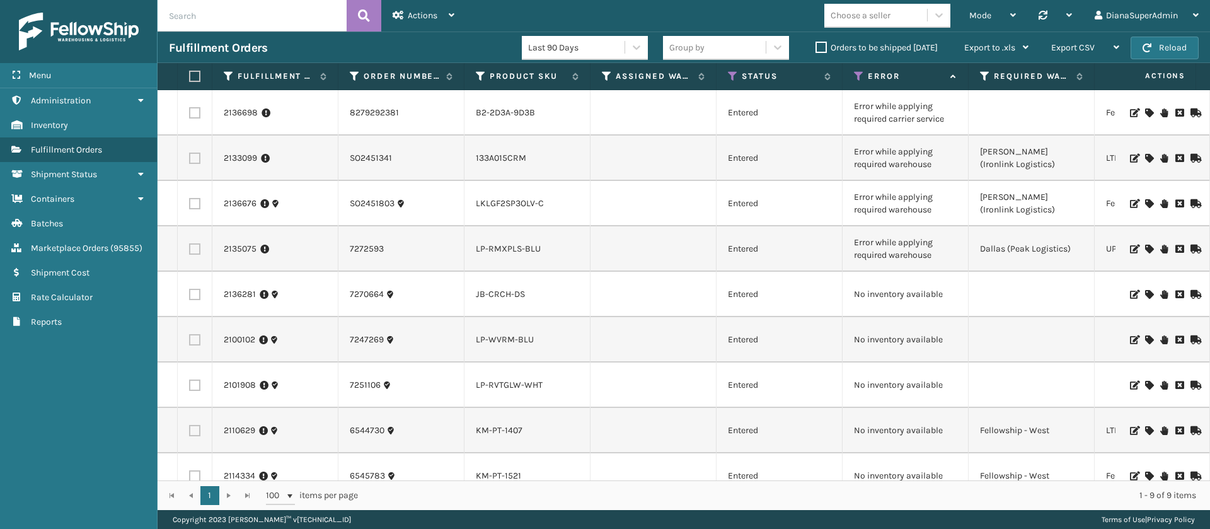
click at [288, 12] on input "text" at bounding box center [251, 15] width 189 height 31
paste input "FL-LTSPN-WHT"
type input "FL-LTSPN-WHT"
click at [362, 13] on icon at bounding box center [364, 15] width 12 height 19
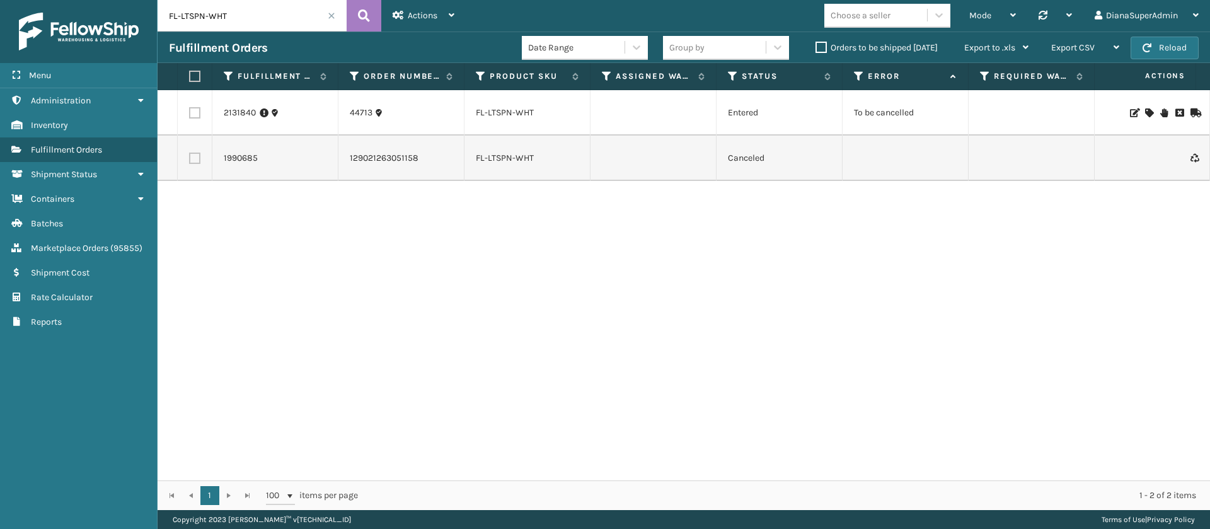
click at [1175, 113] on icon at bounding box center [1179, 112] width 8 height 9
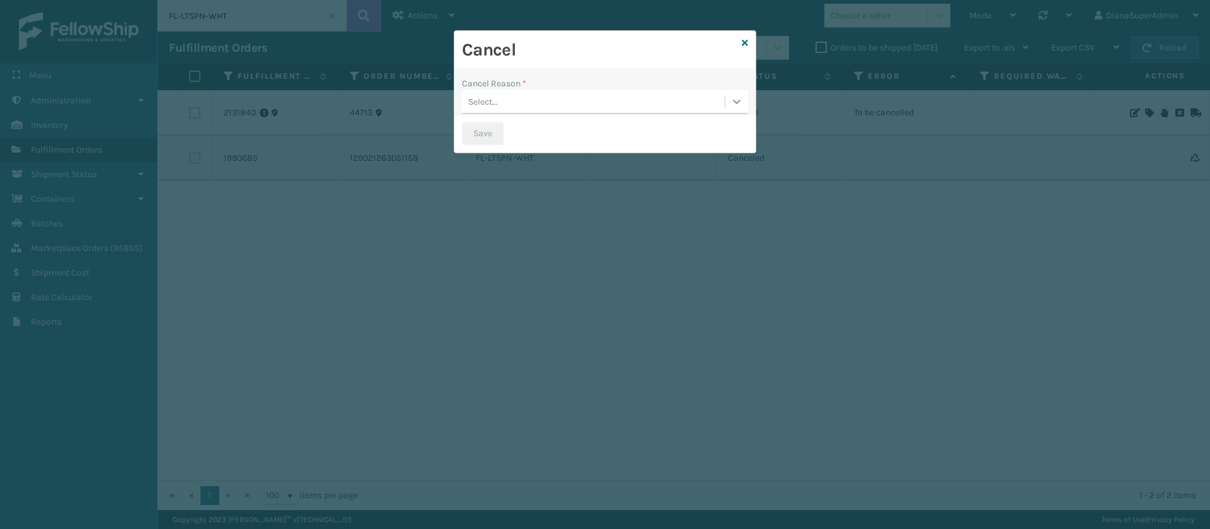
click at [733, 102] on icon at bounding box center [736, 101] width 13 height 13
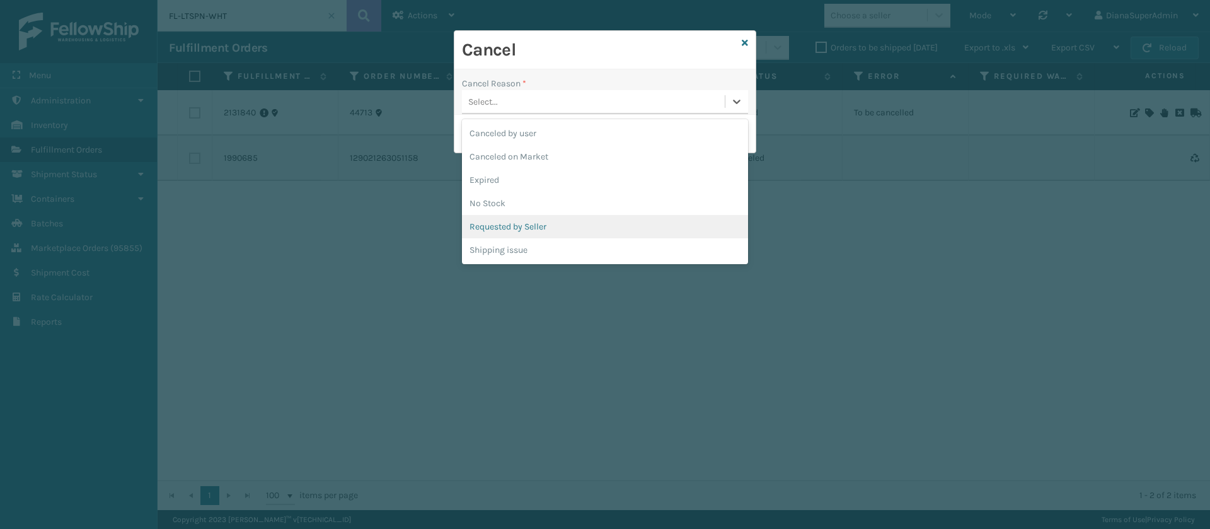
click at [538, 220] on div "Requested by Seller" at bounding box center [605, 226] width 286 height 23
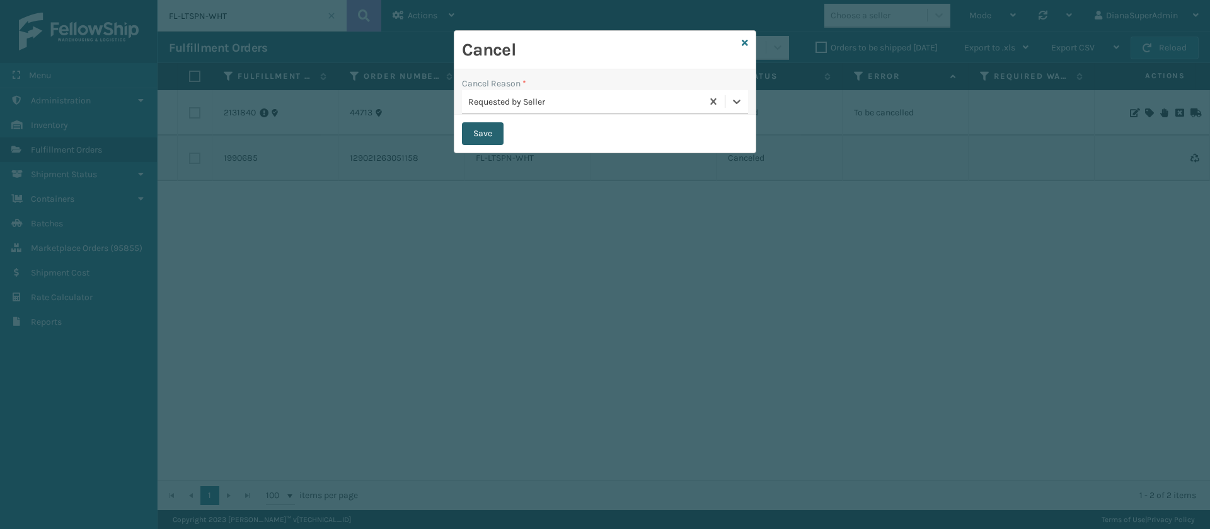
click at [489, 139] on button "Save" at bounding box center [483, 133] width 42 height 23
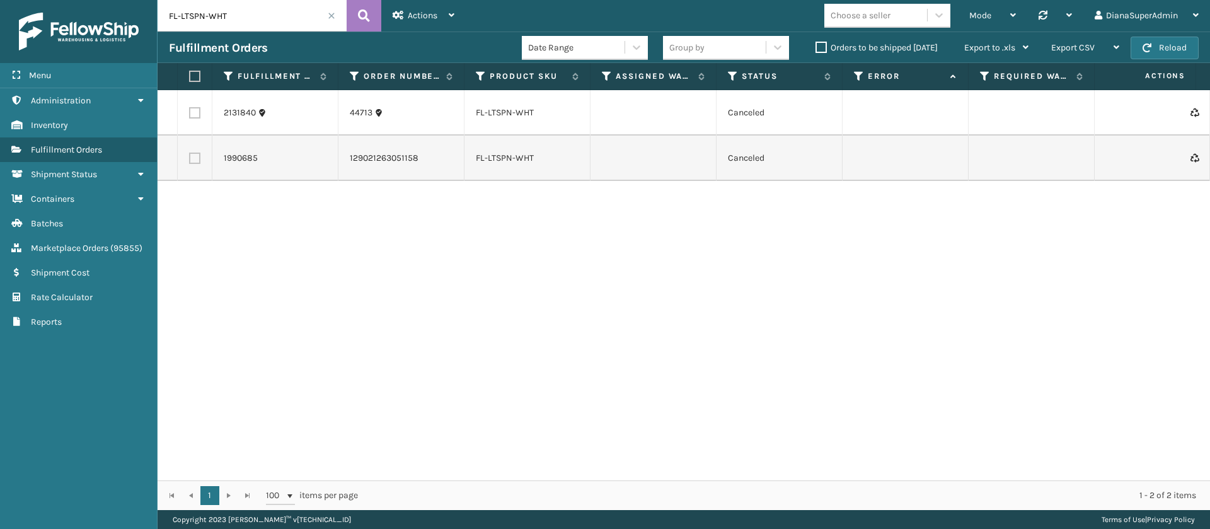
click at [329, 16] on span at bounding box center [332, 16] width 8 height 8
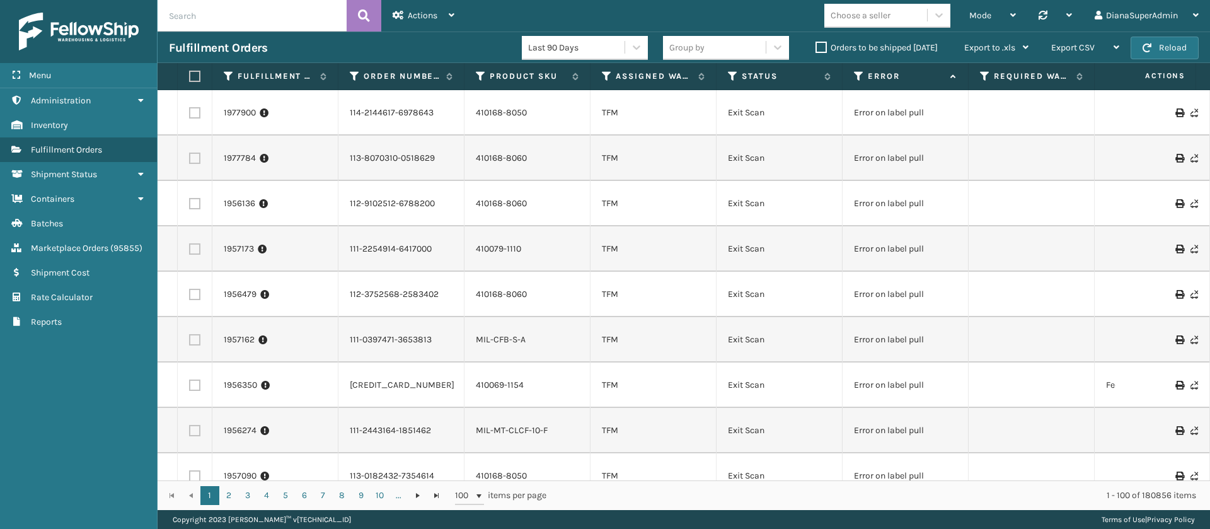
click at [818, 50] on label "Orders to be shipped [DATE]" at bounding box center [876, 47] width 122 height 11
click at [816, 49] on input "Orders to be shipped [DATE]" at bounding box center [815, 44] width 1 height 8
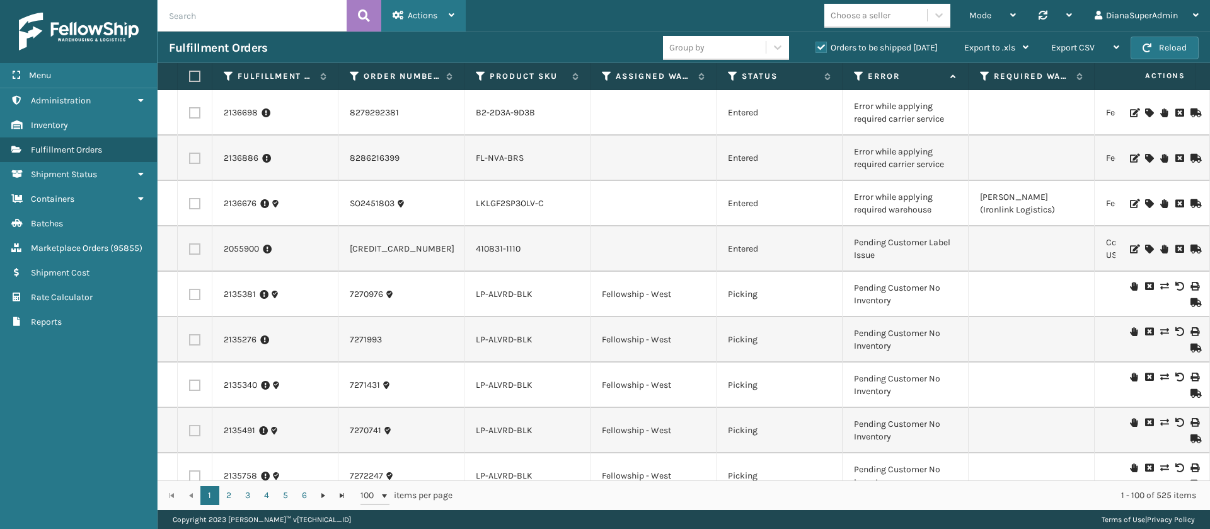
click at [423, 23] on div "Actions" at bounding box center [423, 15] width 62 height 31
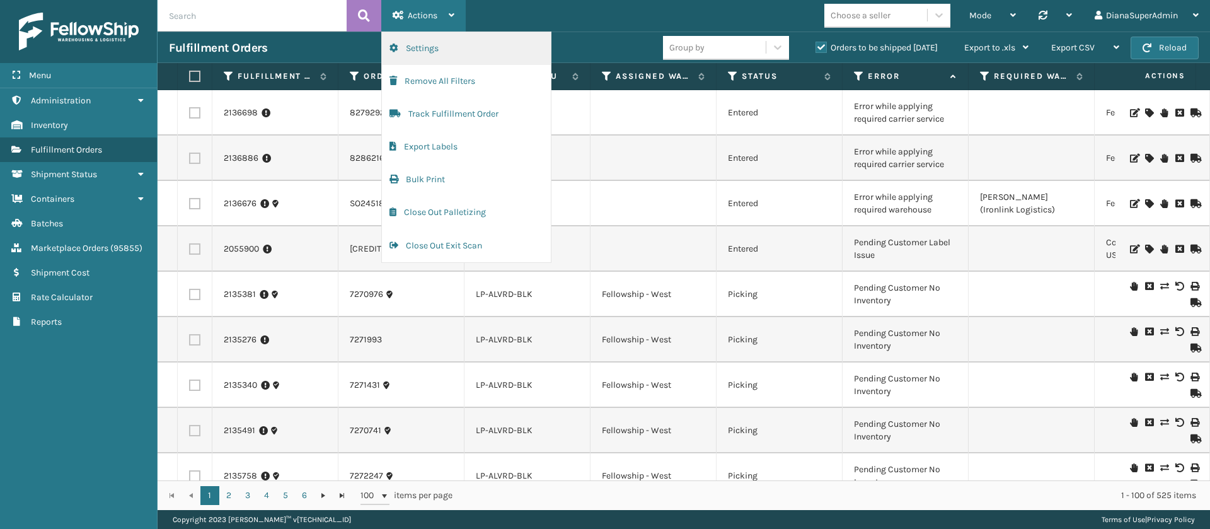
click at [452, 44] on button "Settings" at bounding box center [466, 48] width 169 height 33
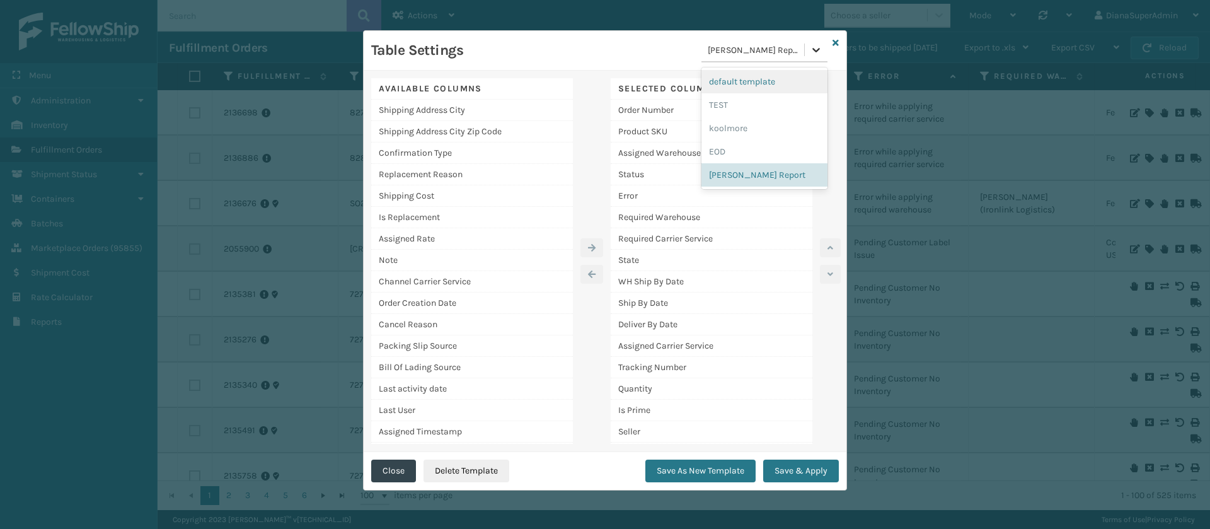
click at [806, 47] on div at bounding box center [815, 49] width 23 height 23
click at [721, 147] on div "EOD" at bounding box center [764, 151] width 126 height 23
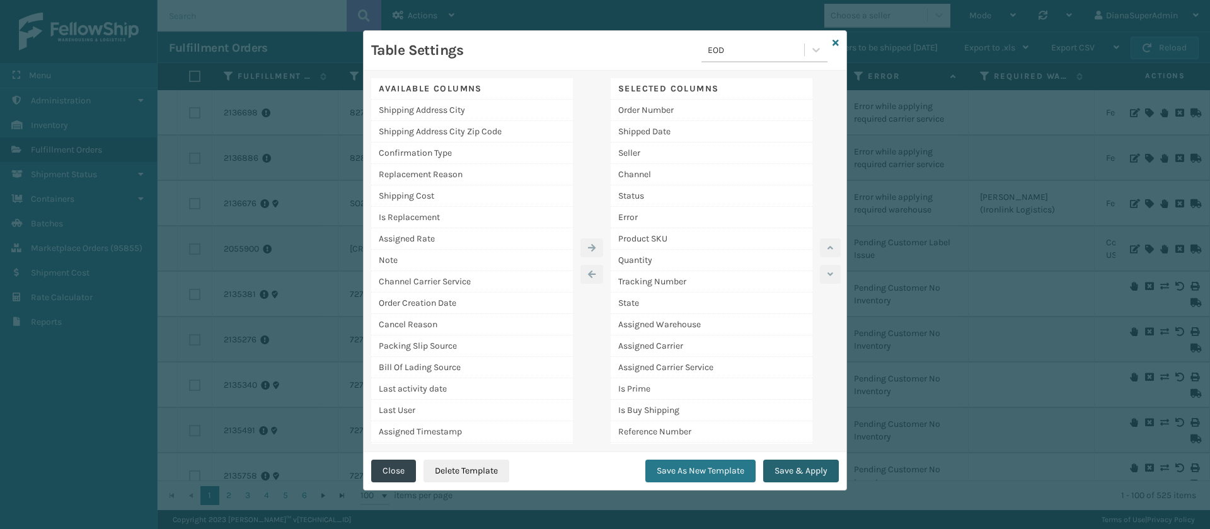
click at [791, 467] on button "Save & Apply" at bounding box center [801, 470] width 76 height 23
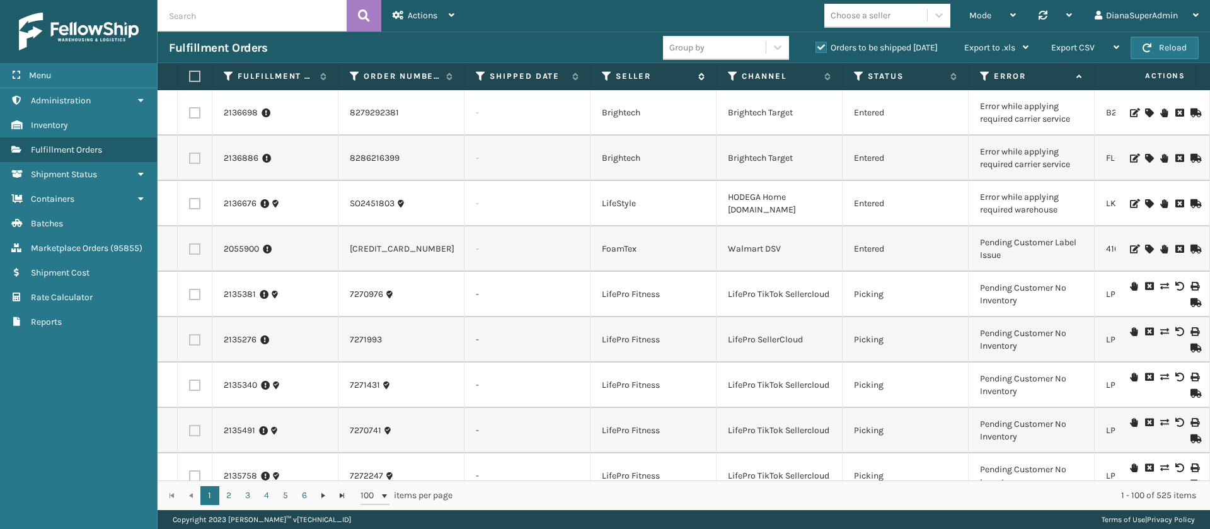
click at [604, 76] on icon at bounding box center [607, 76] width 10 height 11
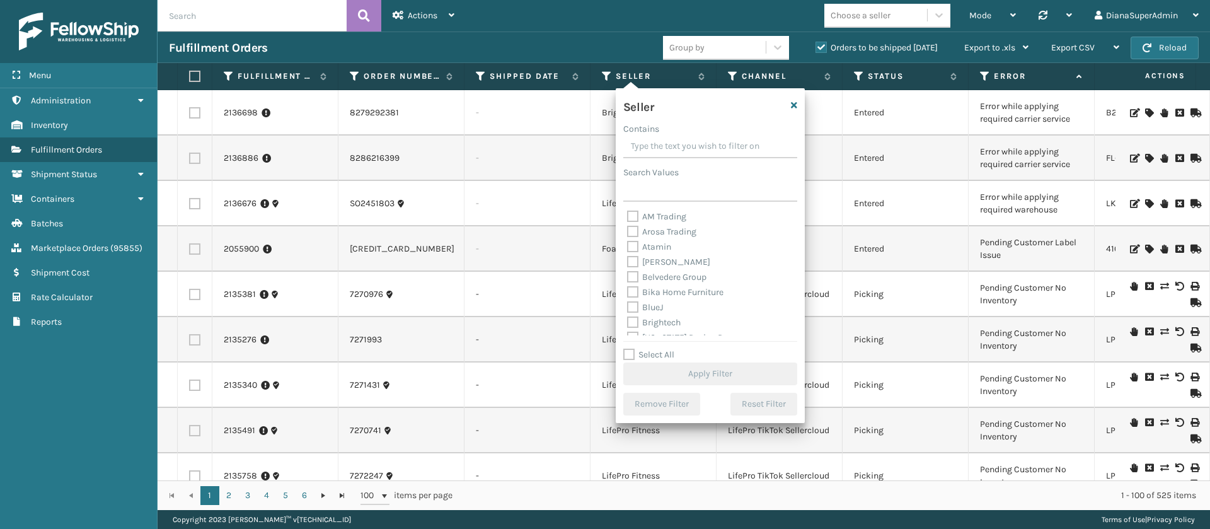
scroll to position [403, 0]
click at [629, 351] on label "Select All" at bounding box center [648, 354] width 51 height 11
click at [629, 348] on input "Select All" at bounding box center [717, 347] width 189 height 1
checkbox input "true"
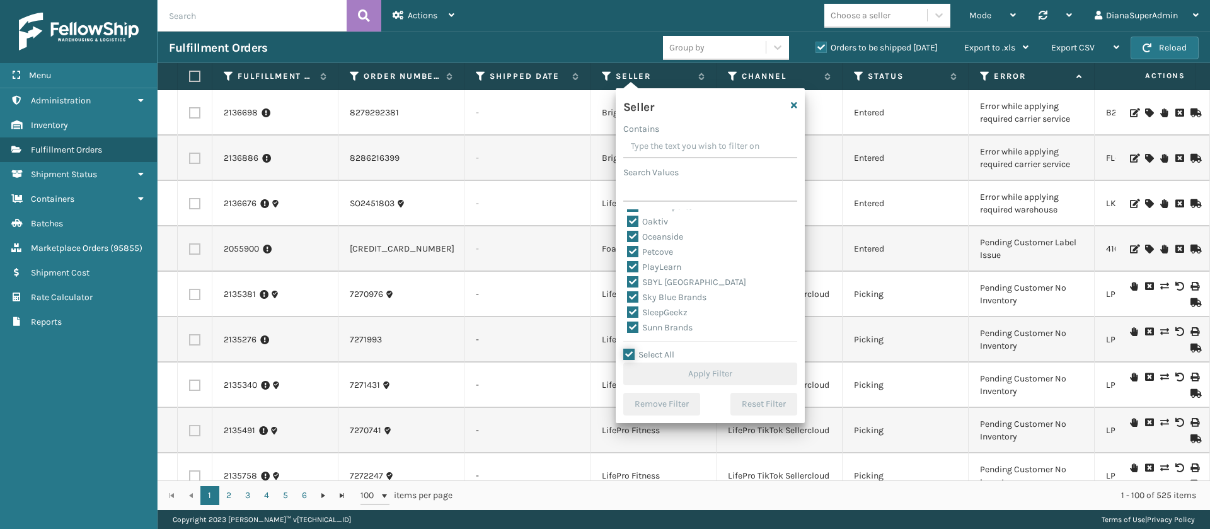
checkbox input "true"
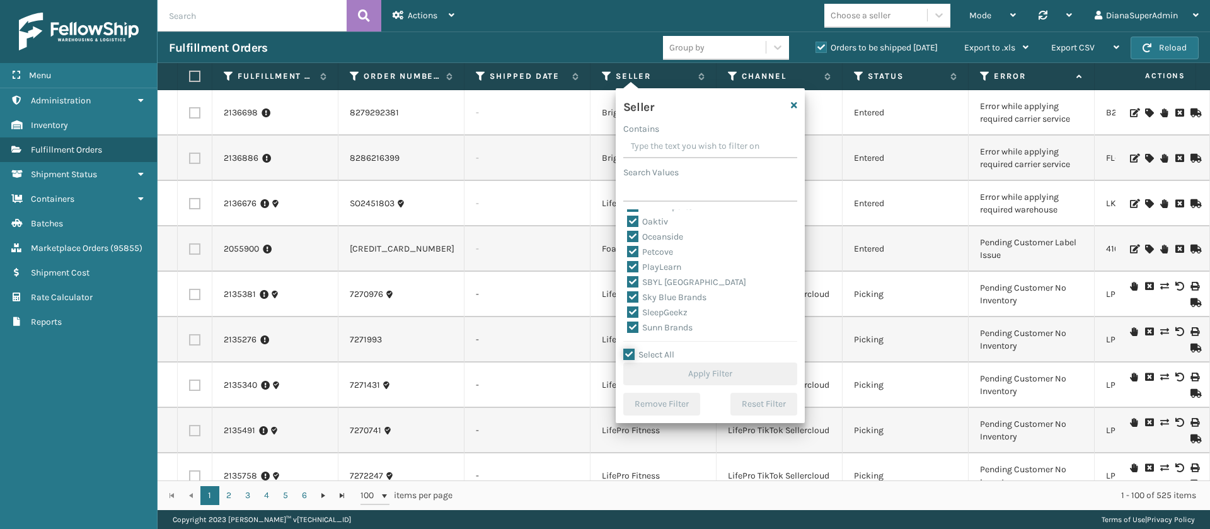
checkbox input "true"
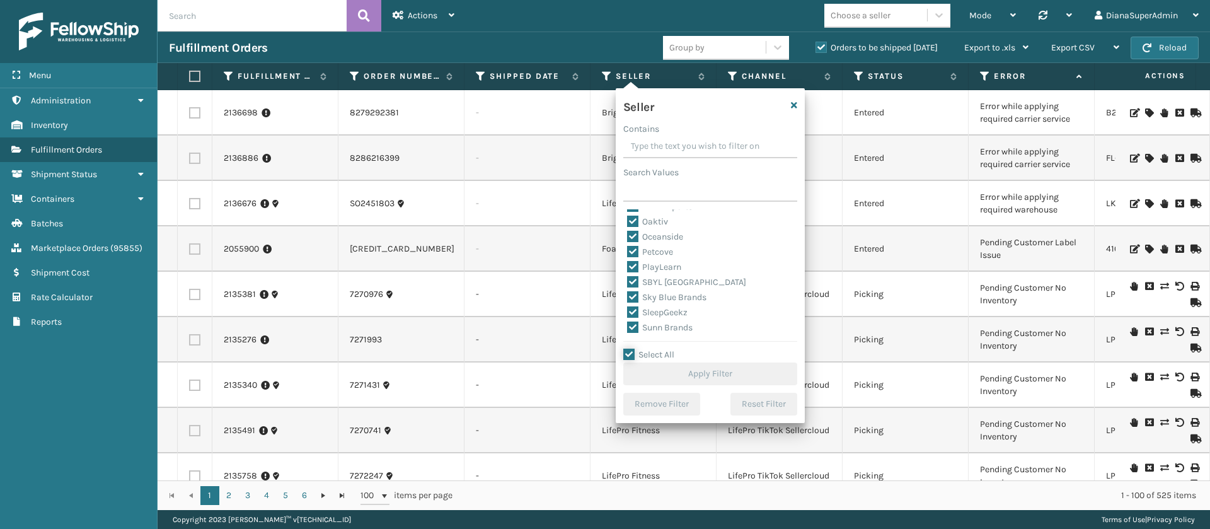
checkbox input "true"
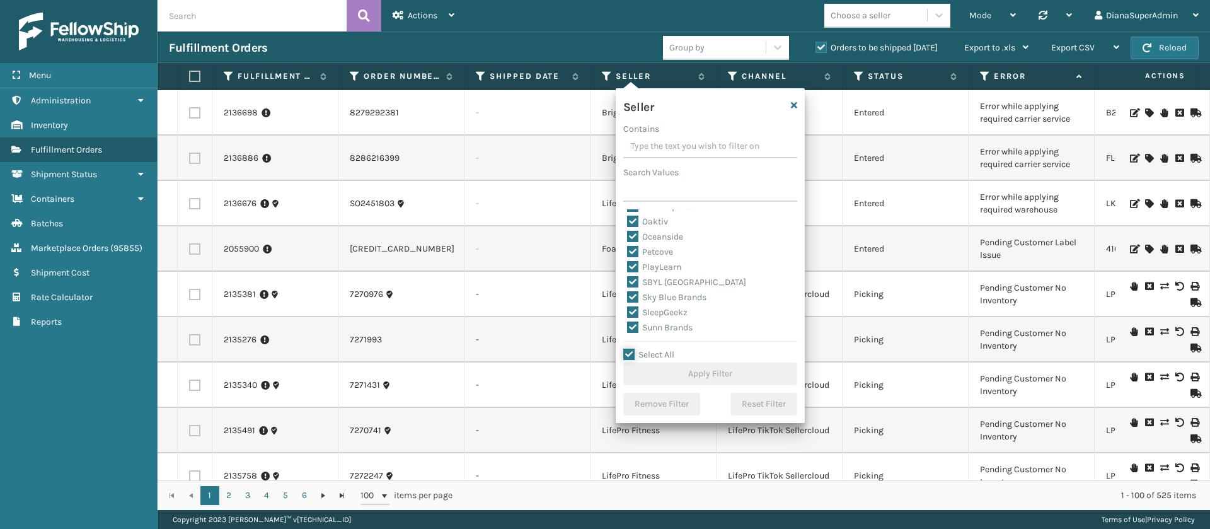
checkbox input "true"
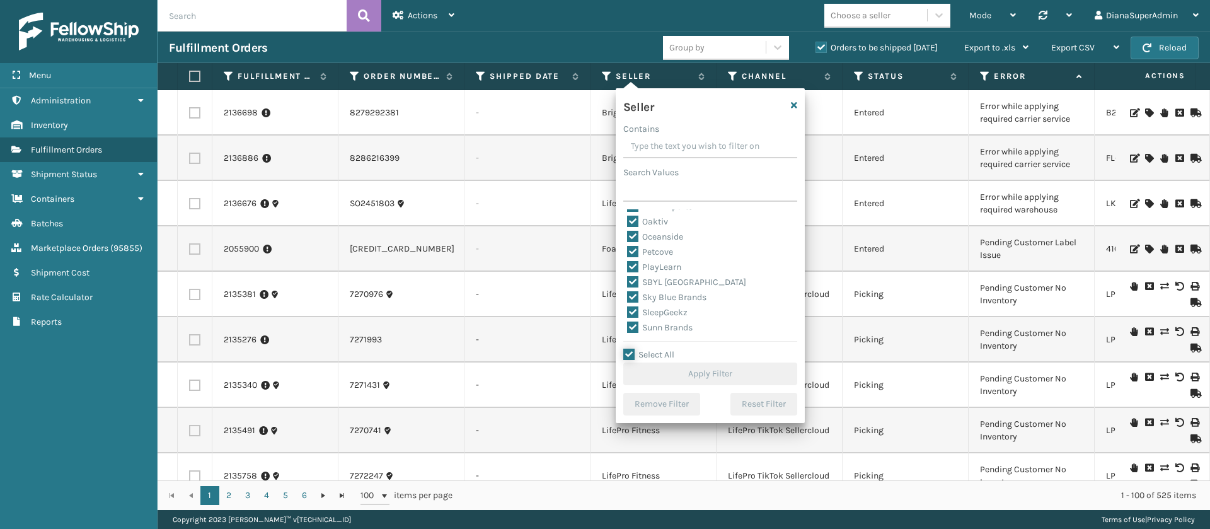
checkbox input "true"
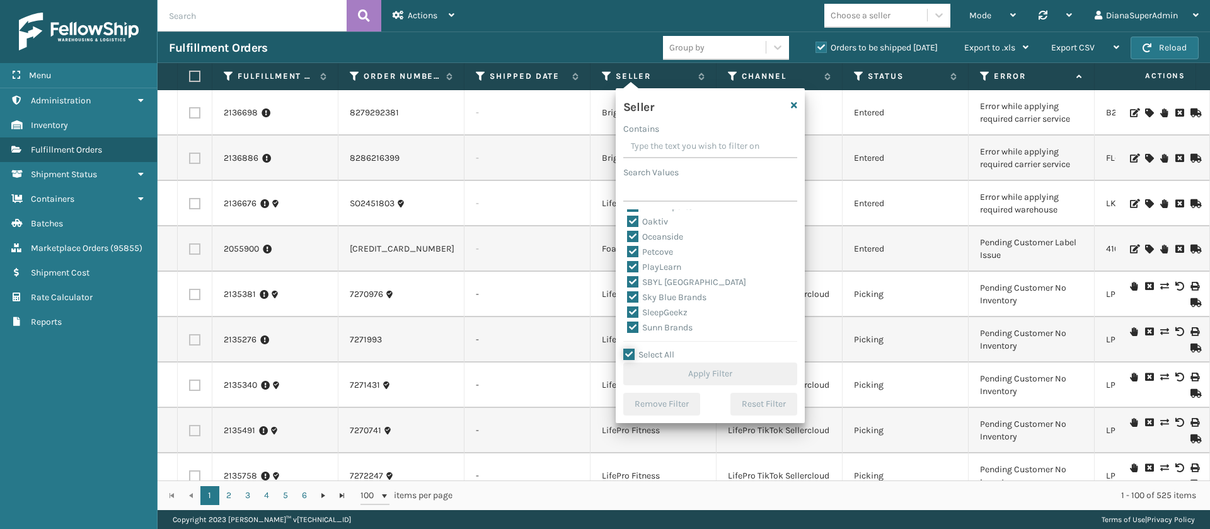
checkbox input "true"
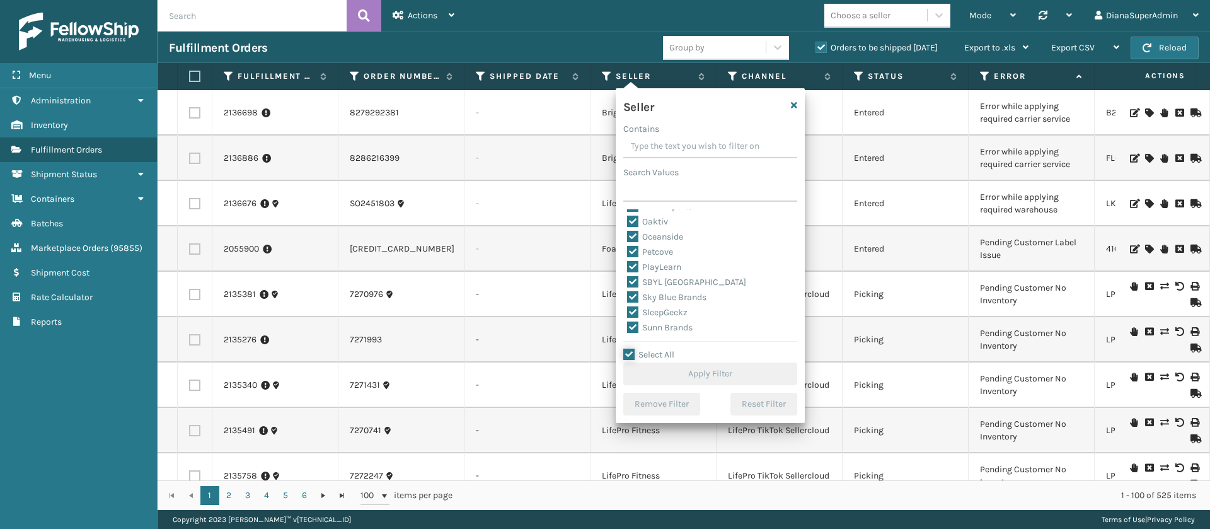
checkbox input "true"
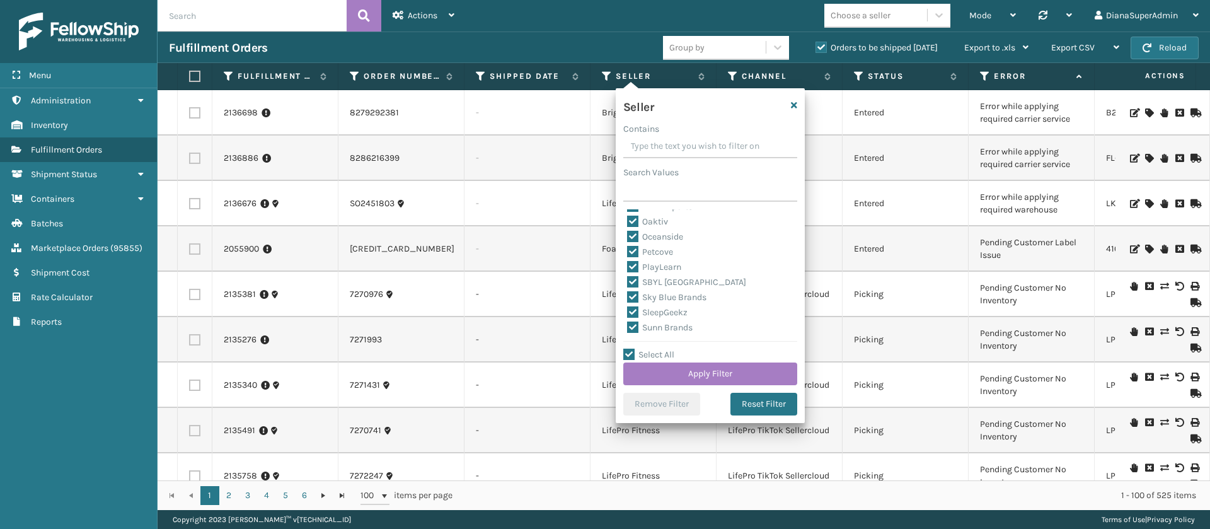
click at [630, 307] on label "SleepGeekz" at bounding box center [657, 312] width 60 height 11
click at [627, 306] on input "SleepGeekz" at bounding box center [627, 309] width 1 height 8
click at [707, 372] on button "Apply Filter" at bounding box center [710, 373] width 174 height 23
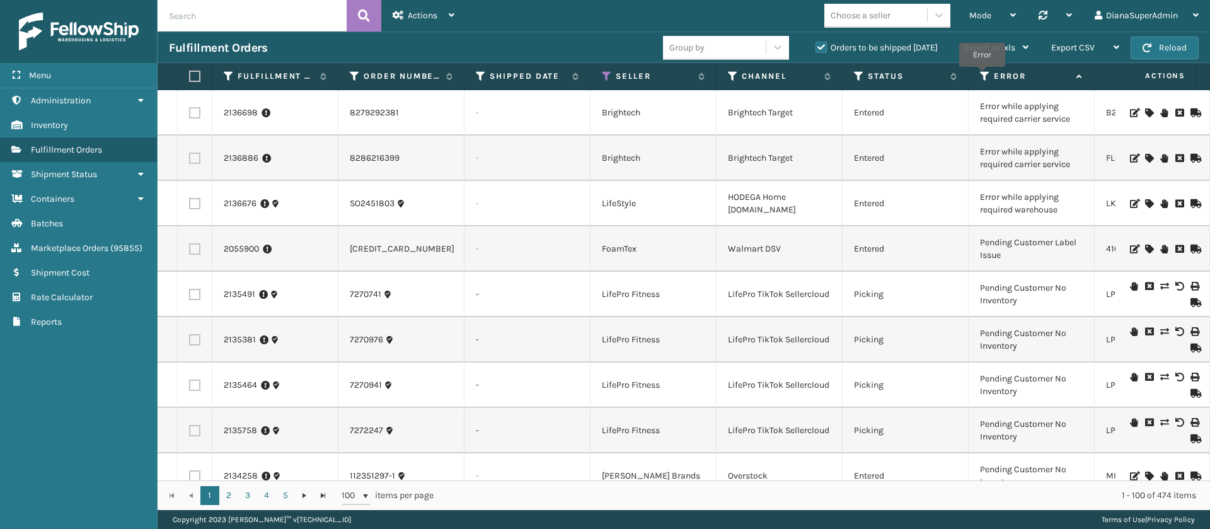
click at [982, 76] on icon at bounding box center [985, 76] width 10 height 11
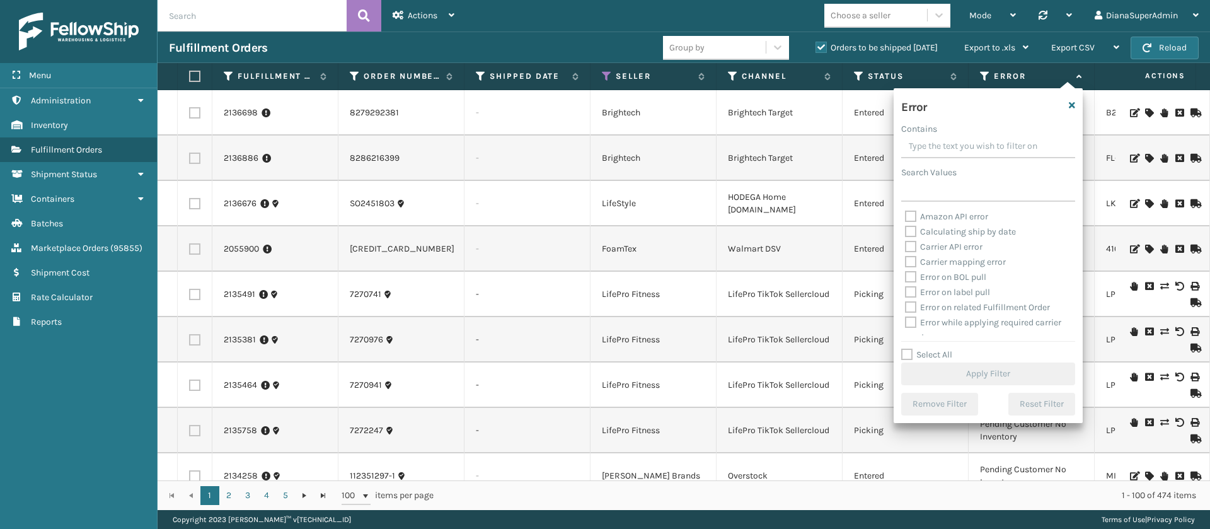
click at [907, 353] on label "Select All" at bounding box center [926, 354] width 51 height 11
click at [907, 348] on input "Select All" at bounding box center [995, 347] width 189 height 1
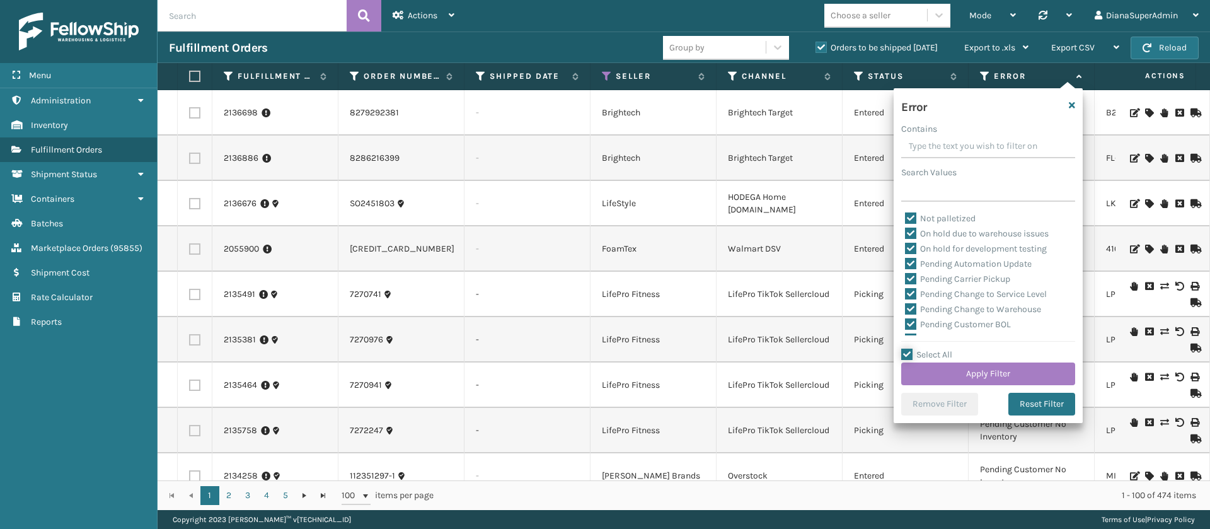
scroll to position [289, 0]
click at [912, 259] on label "Pending Automation Update" at bounding box center [968, 260] width 127 height 11
click at [905, 259] on input "Pending Automation Update" at bounding box center [905, 257] width 1 height 8
click at [910, 272] on label "Pending Carrier Pickup" at bounding box center [957, 275] width 105 height 11
click at [905, 272] on input "Pending Carrier Pickup" at bounding box center [905, 272] width 1 height 8
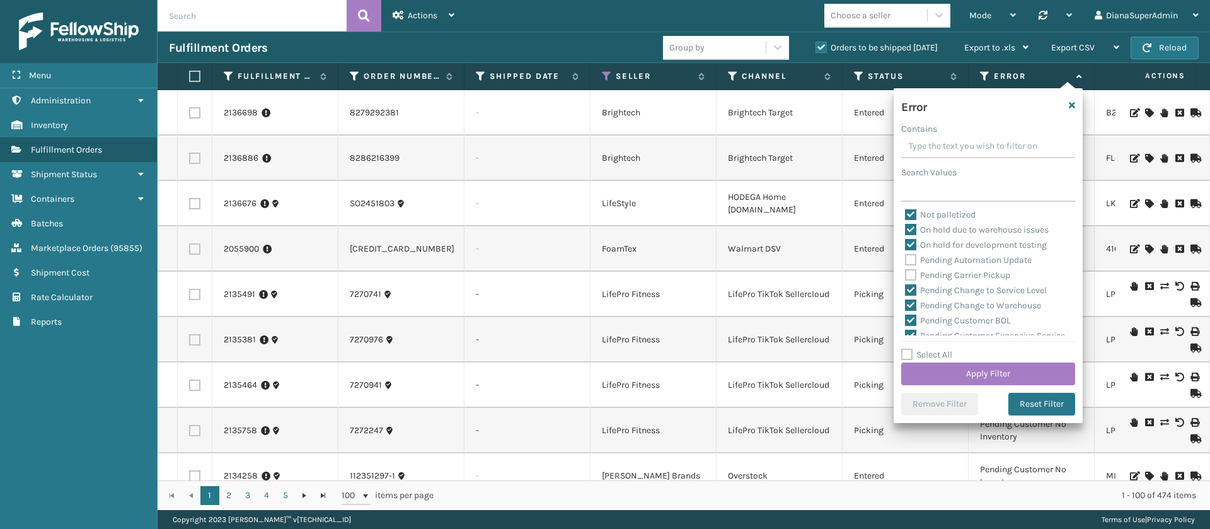
click at [910, 286] on label "Pending Change to Service Level" at bounding box center [976, 290] width 142 height 11
click at [905, 286] on input "Pending Change to Service Level" at bounding box center [905, 287] width 1 height 8
click at [910, 301] on label "Pending Change to Warehouse" at bounding box center [973, 305] width 136 height 11
click at [905, 301] on input "Pending Change to Warehouse" at bounding box center [905, 302] width 1 height 8
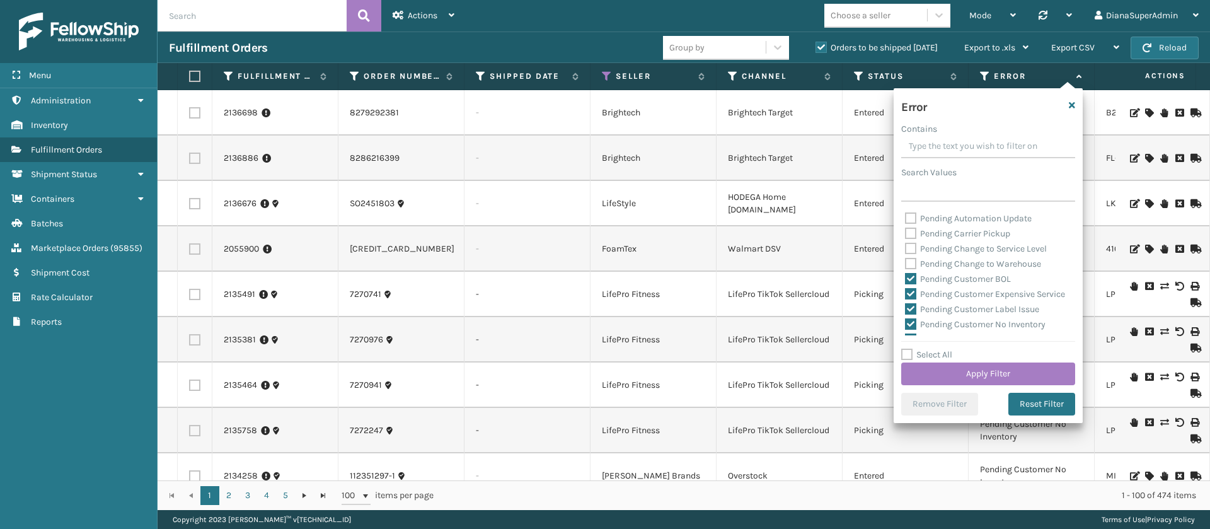
click at [911, 273] on label "Pending Customer BOL" at bounding box center [958, 278] width 106 height 11
click at [905, 273] on input "Pending Customer BOL" at bounding box center [905, 276] width 1 height 8
click at [911, 295] on label "Pending Customer Expensive Service" at bounding box center [985, 294] width 160 height 11
click at [905, 295] on input "Pending Customer Expensive Service" at bounding box center [905, 291] width 1 height 8
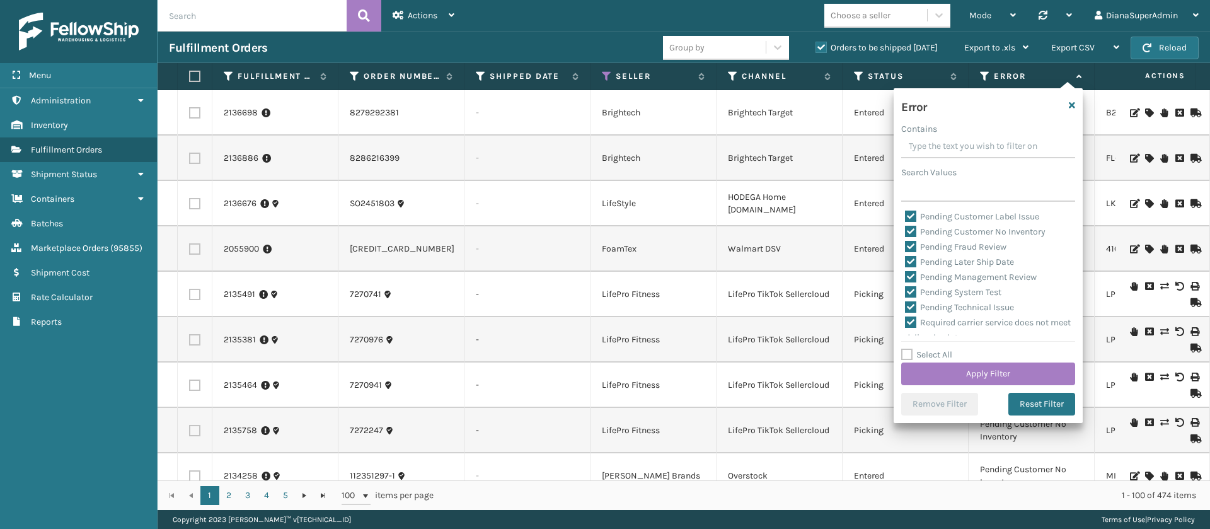
click at [912, 222] on label "Pending Customer Label Issue" at bounding box center [972, 216] width 134 height 11
click at [905, 217] on input "Pending Customer Label Issue" at bounding box center [905, 213] width 1 height 8
click at [913, 237] on label "Pending Customer No Inventory" at bounding box center [975, 231] width 140 height 11
click at [905, 232] on input "Pending Customer No Inventory" at bounding box center [905, 228] width 1 height 8
click at [912, 252] on label "Pending Fraud Review" at bounding box center [955, 246] width 101 height 11
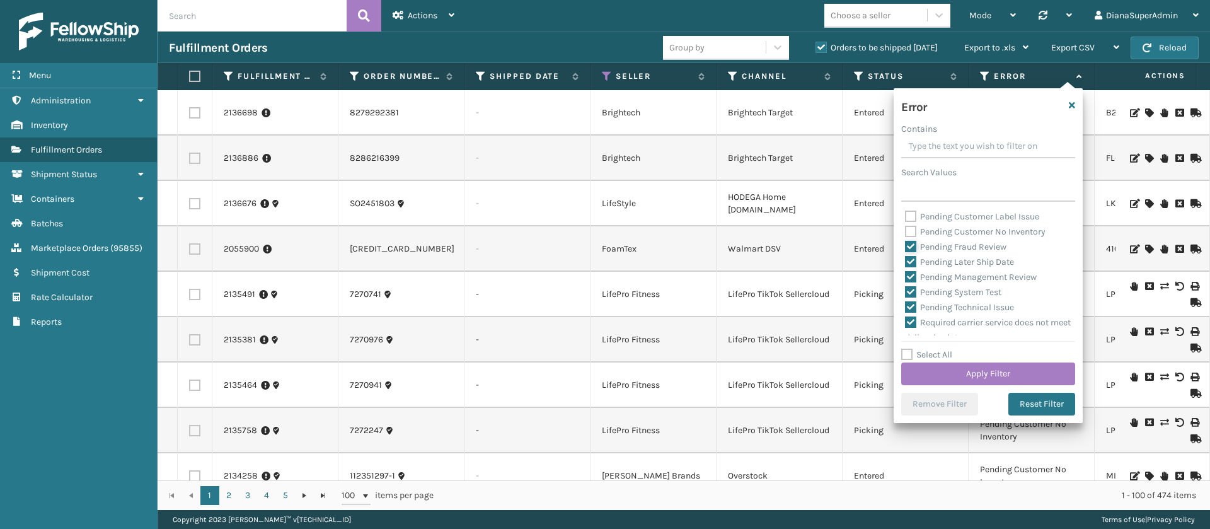
click at [905, 248] on input "Pending Fraud Review" at bounding box center [905, 243] width 1 height 8
click at [912, 267] on label "Pending Later Ship Date" at bounding box center [959, 261] width 109 height 11
click at [905, 263] on input "Pending Later Ship Date" at bounding box center [905, 259] width 1 height 8
click at [912, 282] on label "Pending Management Review" at bounding box center [971, 277] width 132 height 11
click at [905, 278] on input "Pending Management Review" at bounding box center [905, 274] width 1 height 8
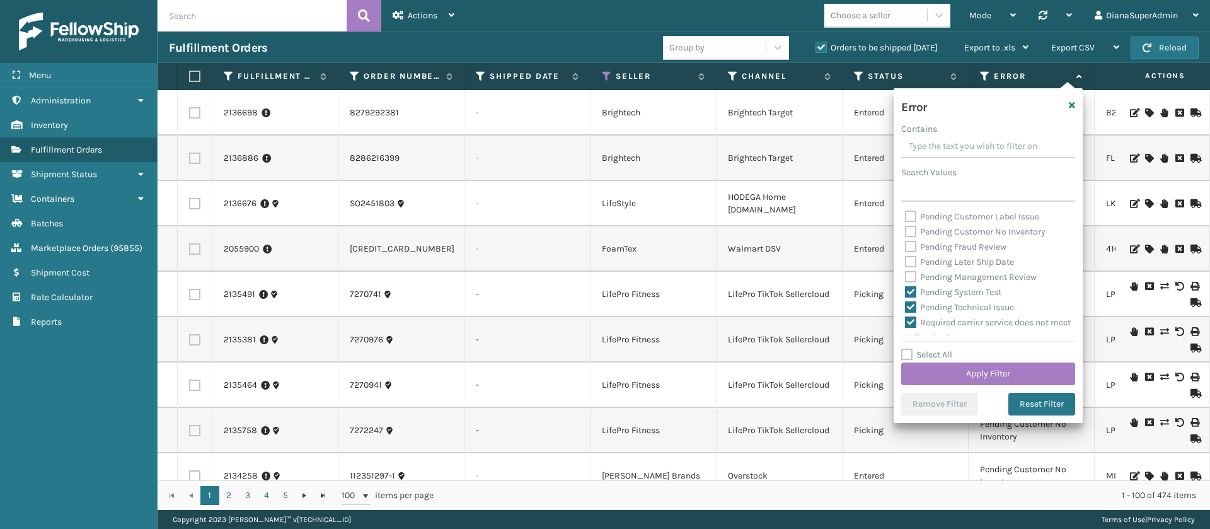
click at [911, 297] on label "Pending System Test" at bounding box center [953, 292] width 96 height 11
click at [905, 293] on input "Pending System Test" at bounding box center [905, 289] width 1 height 8
click at [911, 253] on label "Pending Technical Issue" at bounding box center [959, 247] width 109 height 11
click at [905, 248] on input "Pending Technical Issue" at bounding box center [905, 244] width 1 height 8
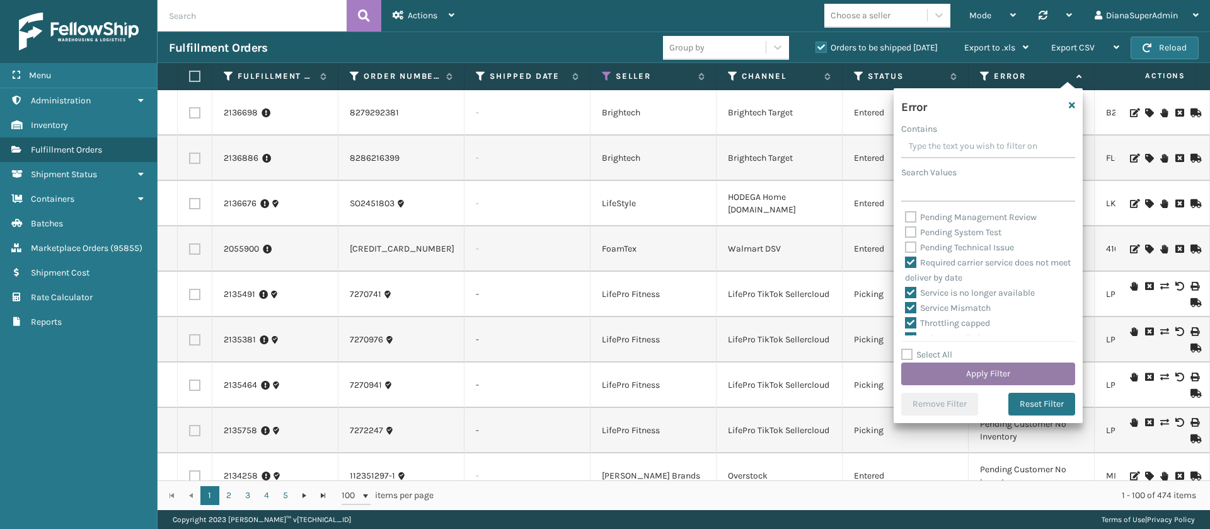
click at [982, 371] on button "Apply Filter" at bounding box center [988, 373] width 174 height 23
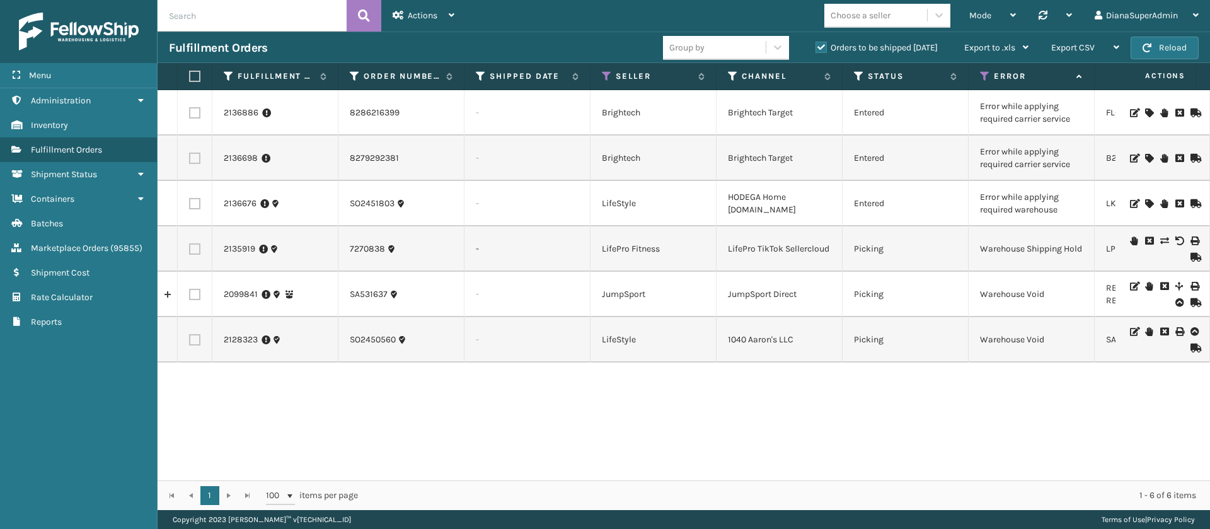
click at [1145, 108] on icon at bounding box center [1149, 112] width 8 height 9
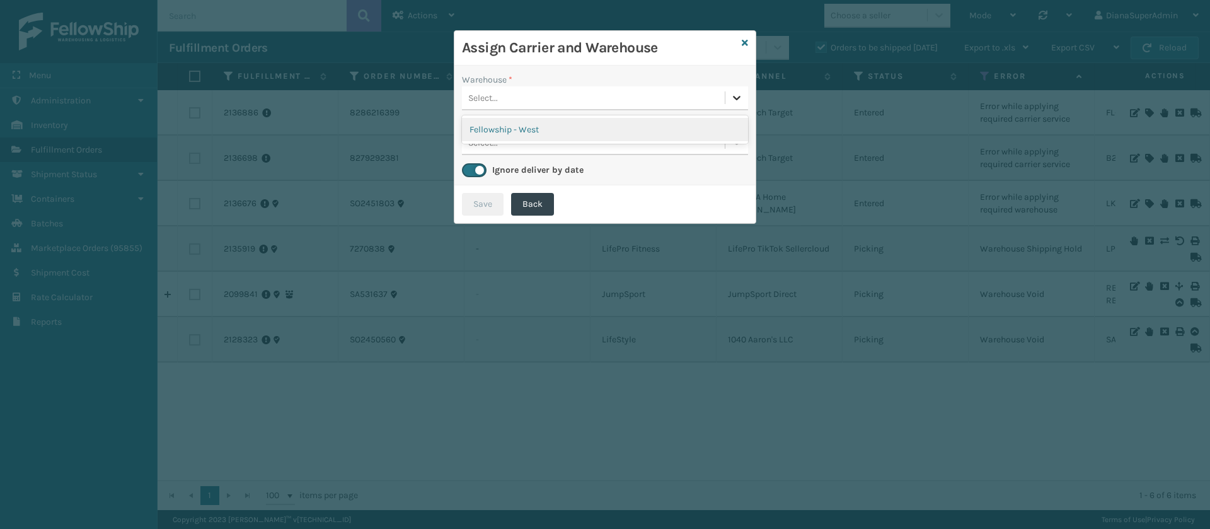
click at [737, 93] on icon at bounding box center [736, 97] width 13 height 13
click at [687, 132] on div "Fellowship - West" at bounding box center [605, 129] width 286 height 23
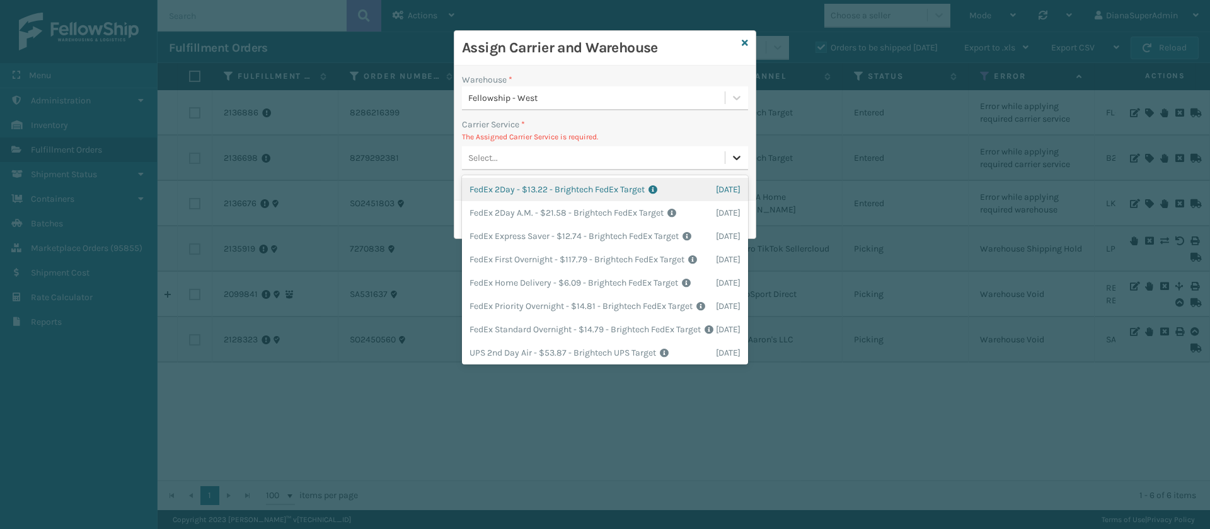
click at [735, 154] on icon at bounding box center [736, 157] width 13 height 13
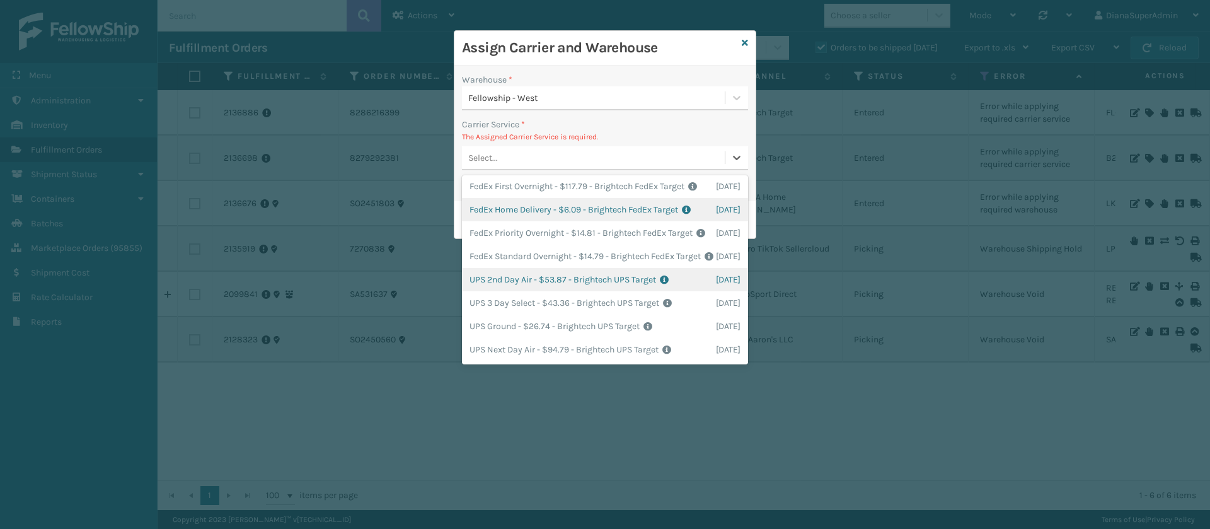
scroll to position [0, 0]
click at [556, 294] on div "FedEx Home Delivery - $6.09 - Brightech FedEx Target Shipping Cost $6.09 Surplu…" at bounding box center [605, 282] width 286 height 23
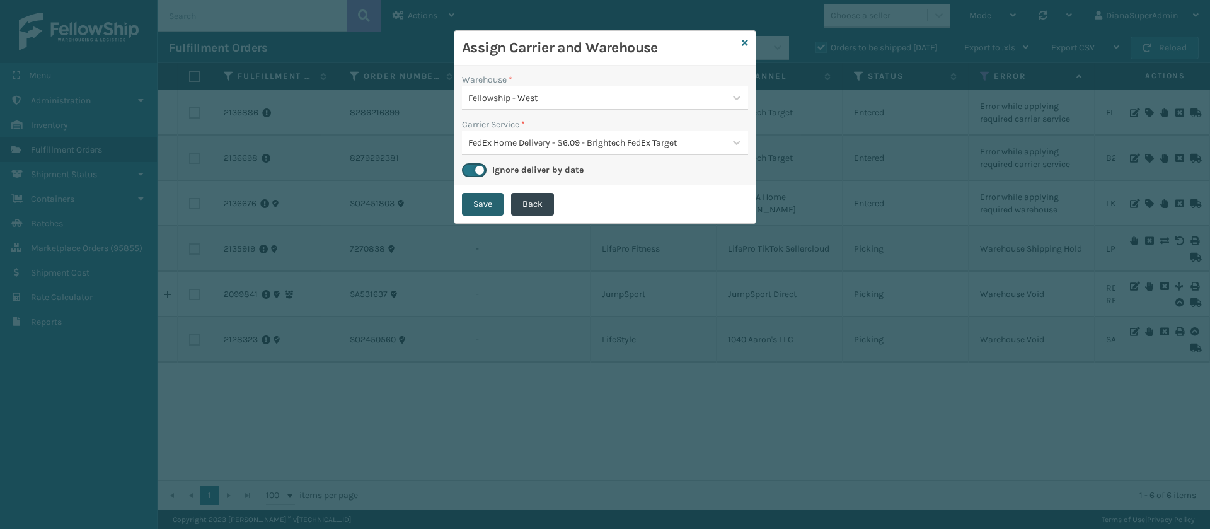
click at [492, 205] on button "Save" at bounding box center [483, 204] width 42 height 23
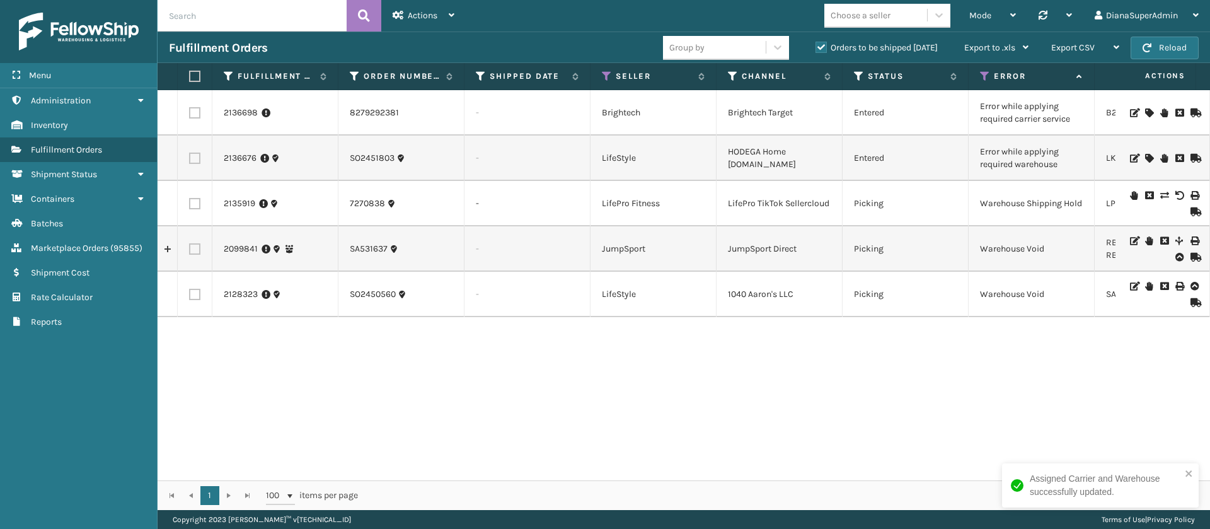
click at [1139, 109] on div at bounding box center [1161, 112] width 71 height 9
click at [1145, 112] on icon at bounding box center [1149, 112] width 8 height 9
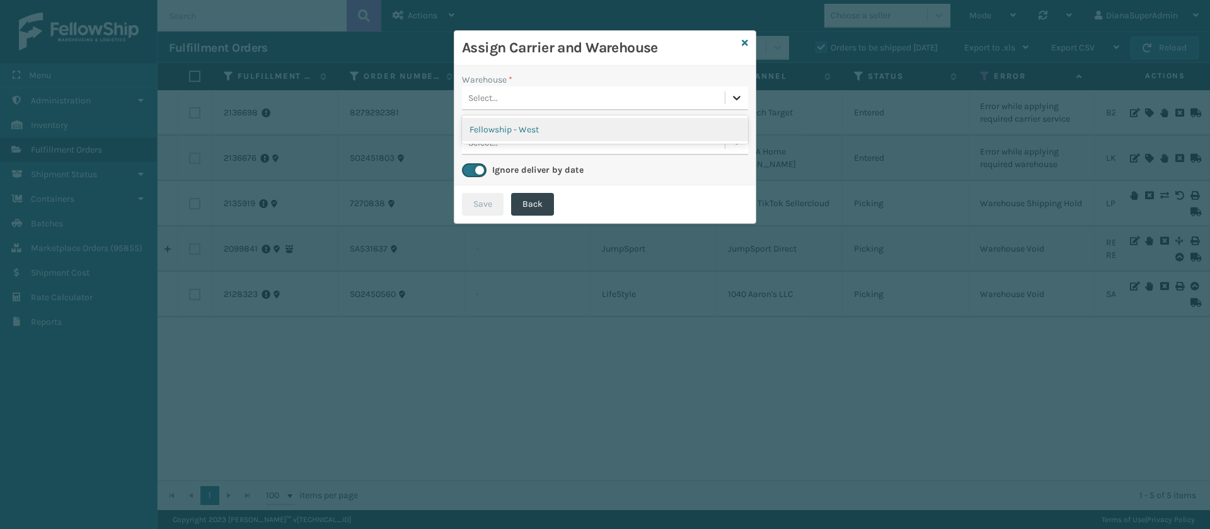
click at [736, 94] on icon at bounding box center [736, 97] width 13 height 13
click at [700, 124] on div "Fellowship - West" at bounding box center [605, 129] width 286 height 23
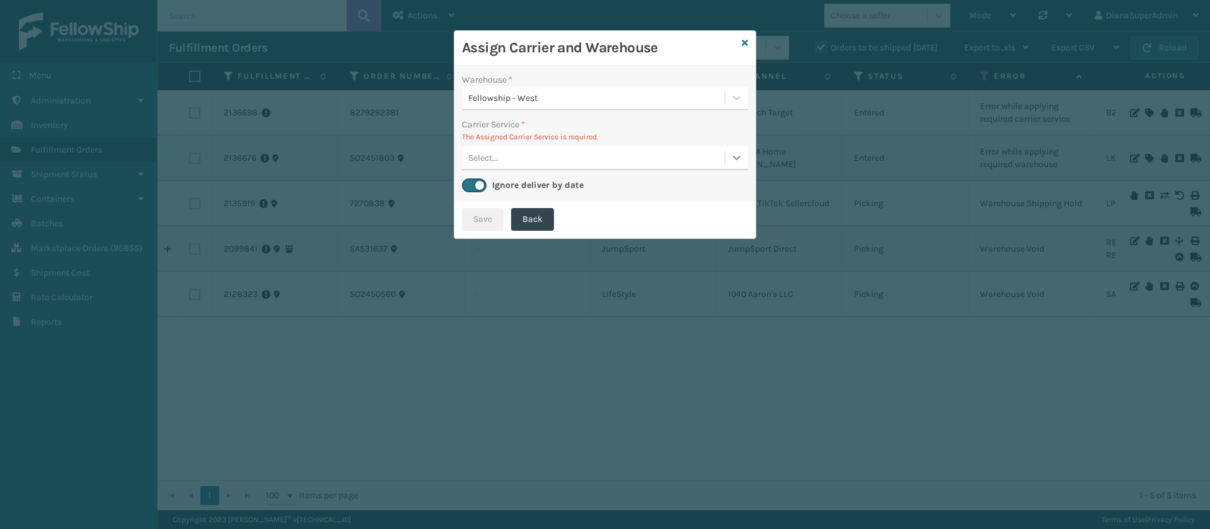
click at [732, 157] on icon at bounding box center [736, 157] width 13 height 13
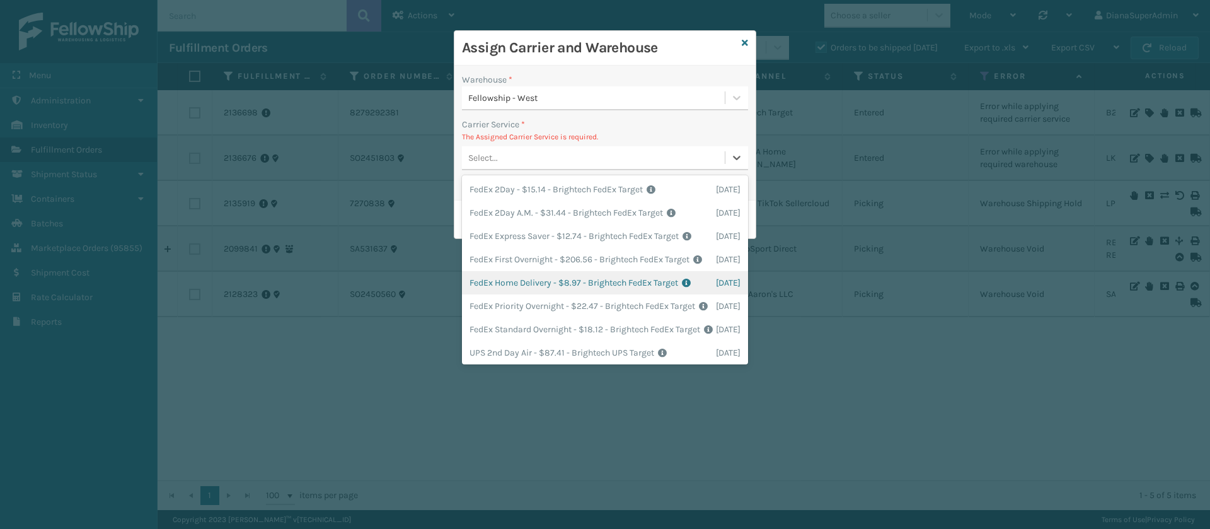
click at [547, 294] on div "FedEx Home Delivery - $8.97 - Brightech FedEx Target Shipping Cost $8.97 Surplu…" at bounding box center [605, 282] width 286 height 23
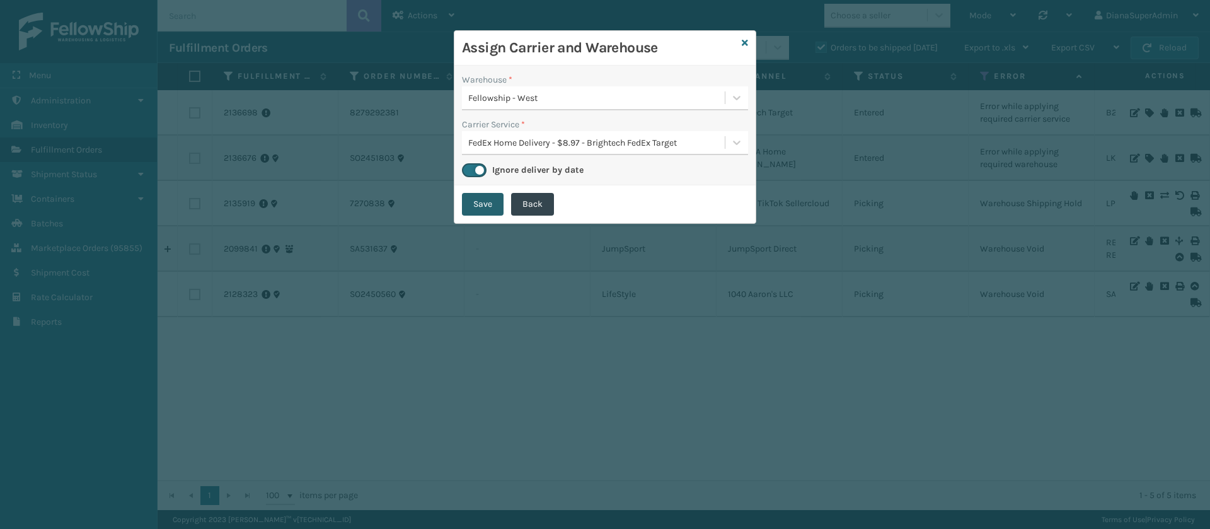
click at [489, 206] on button "Save" at bounding box center [483, 204] width 42 height 23
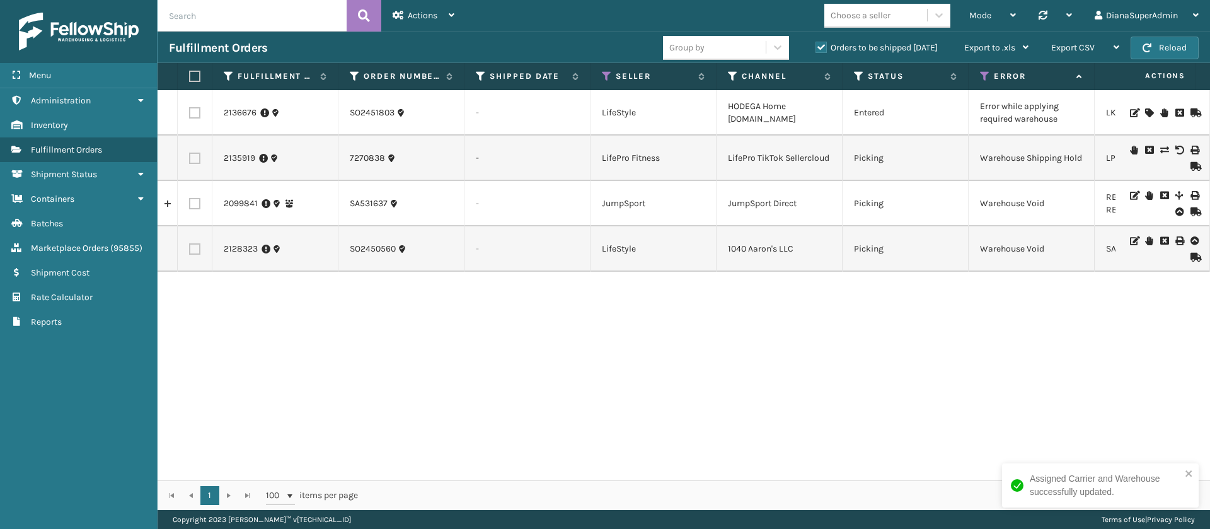
click at [1145, 112] on icon at bounding box center [1149, 112] width 8 height 9
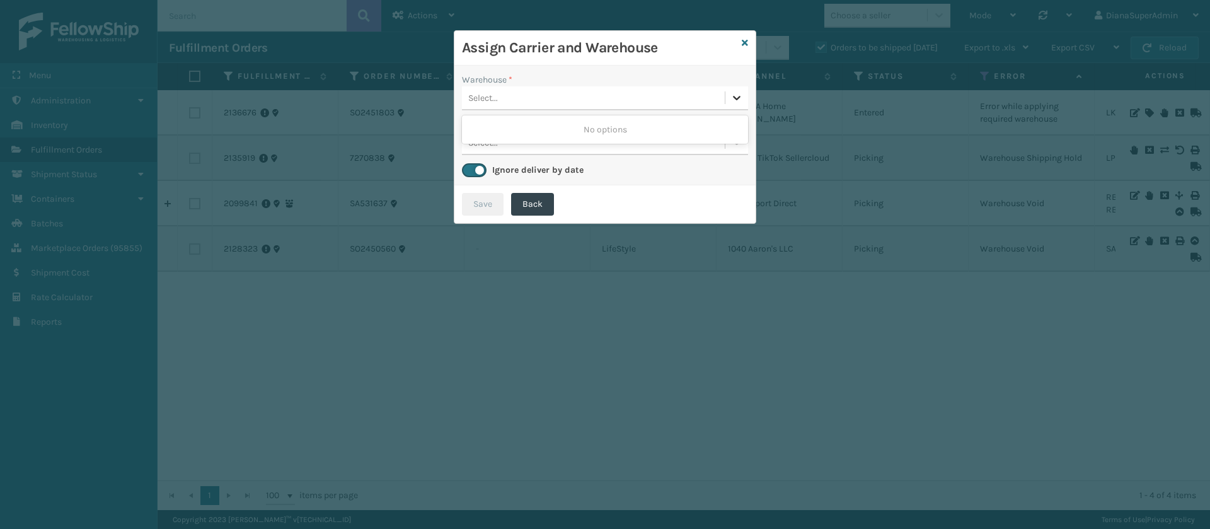
click at [737, 100] on icon at bounding box center [736, 97] width 13 height 13
click at [745, 45] on icon at bounding box center [744, 42] width 6 height 9
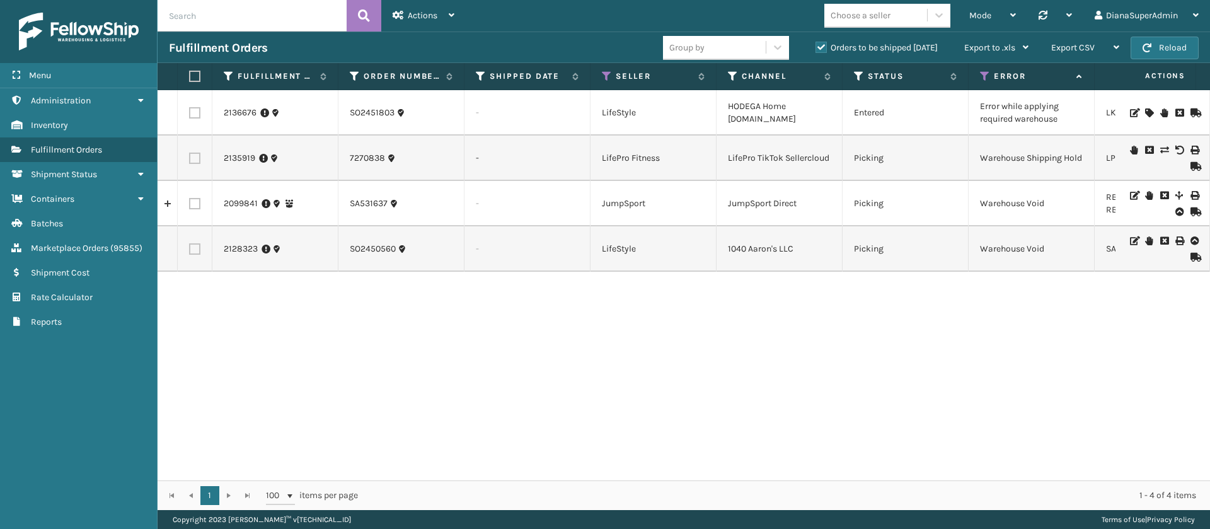
click at [695, 331] on div "2136676 SO2451803 - LifeStyle HODEGA Home [DOMAIN_NAME] Entered Error while app…" at bounding box center [683, 285] width 1052 height 390
click at [241, 111] on link "2136676" at bounding box center [240, 112] width 33 height 13
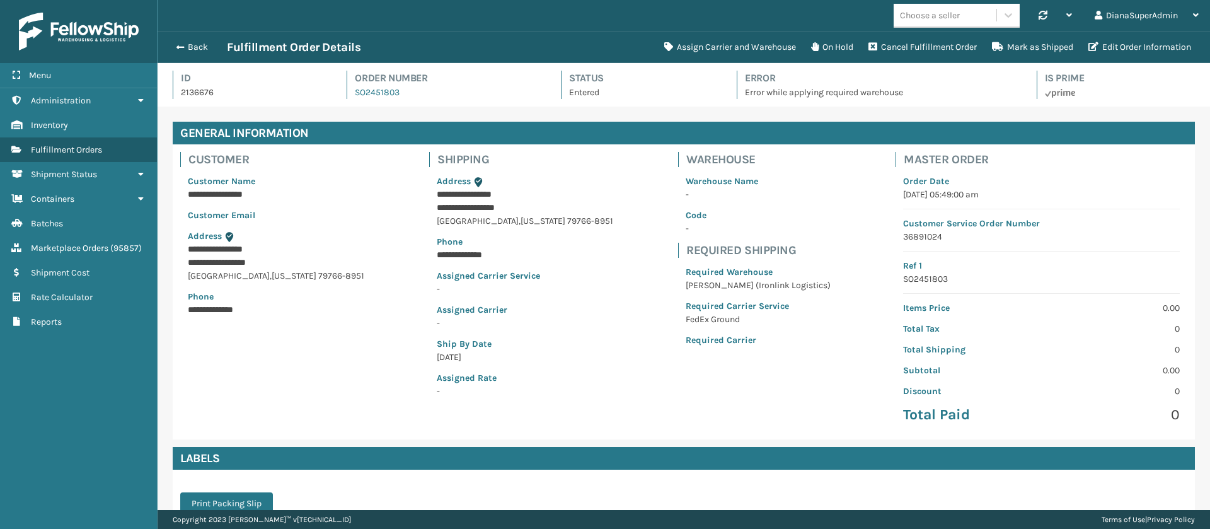
scroll to position [30, 1052]
click at [185, 50] on button "Back" at bounding box center [198, 47] width 58 height 11
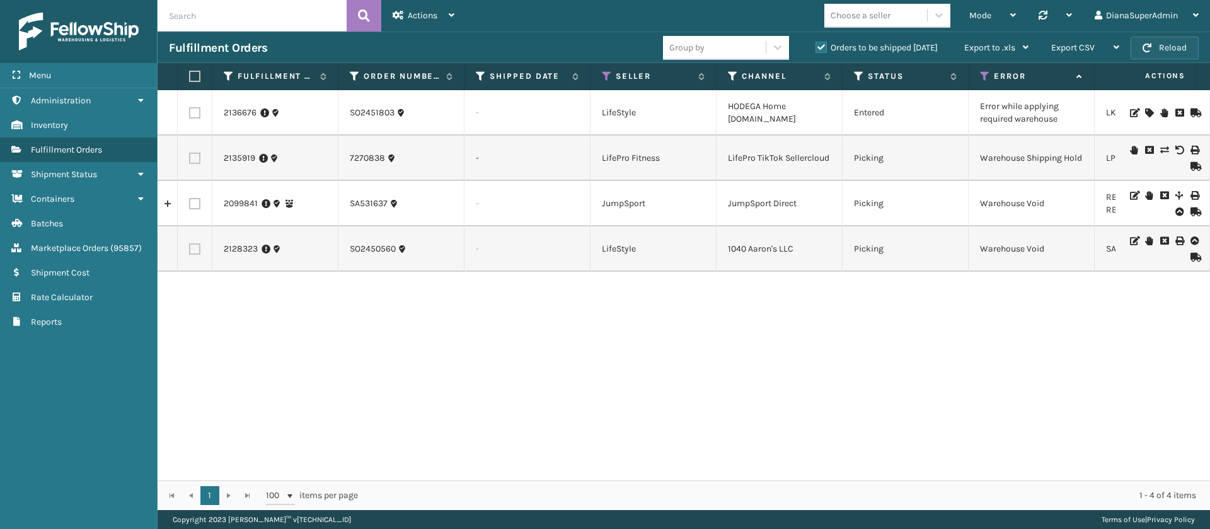
click at [1174, 48] on button "Reload" at bounding box center [1164, 48] width 68 height 23
click at [618, 368] on div "2136676 SO2451803 - LifeStyle HODEGA Home [DOMAIN_NAME] Entered Error while app…" at bounding box center [683, 285] width 1052 height 390
click at [377, 341] on div "2136676 SO2451803 - LifeStyle HODEGA Home [DOMAIN_NAME] Entered Error while app…" at bounding box center [683, 285] width 1052 height 390
click at [542, 357] on div "2136676 SO2451803 - LifeStyle HODEGA Home [DOMAIN_NAME] Entered Error while app…" at bounding box center [683, 285] width 1052 height 390
click at [856, 73] on icon at bounding box center [859, 76] width 10 height 11
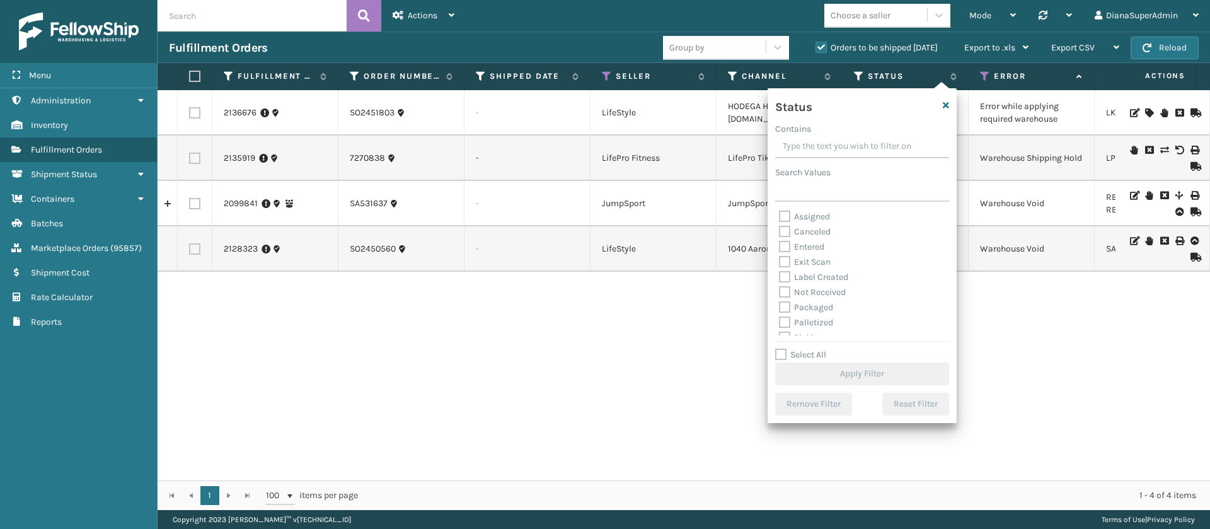
click at [786, 213] on label "Assigned" at bounding box center [804, 216] width 51 height 11
click at [779, 213] on input "Assigned" at bounding box center [779, 213] width 1 height 8
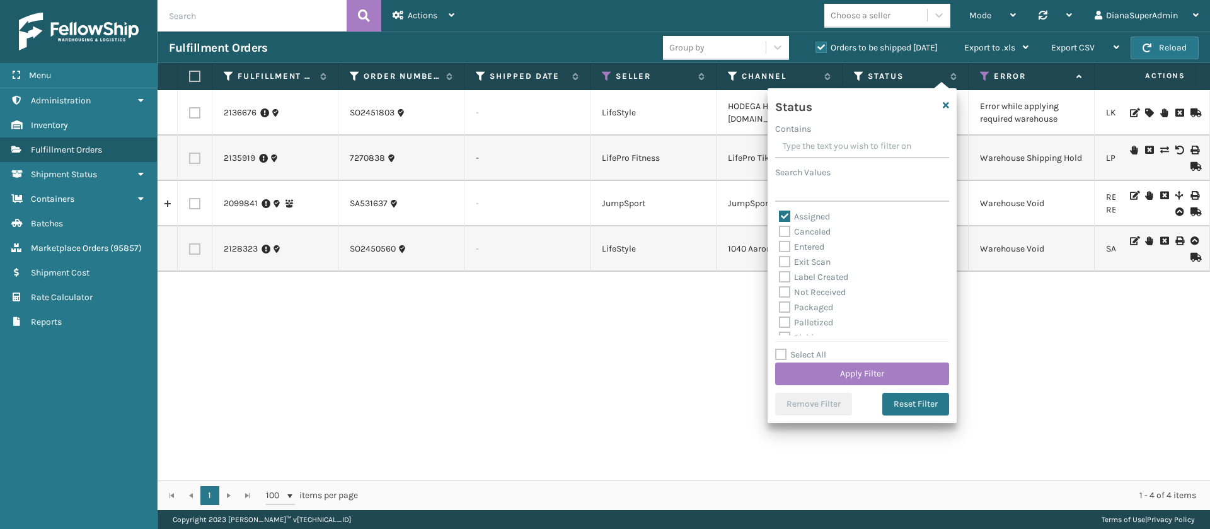
click at [786, 244] on label "Entered" at bounding box center [801, 246] width 45 height 11
click at [779, 244] on input "Entered" at bounding box center [779, 243] width 1 height 8
click at [859, 367] on button "Apply Filter" at bounding box center [862, 373] width 174 height 23
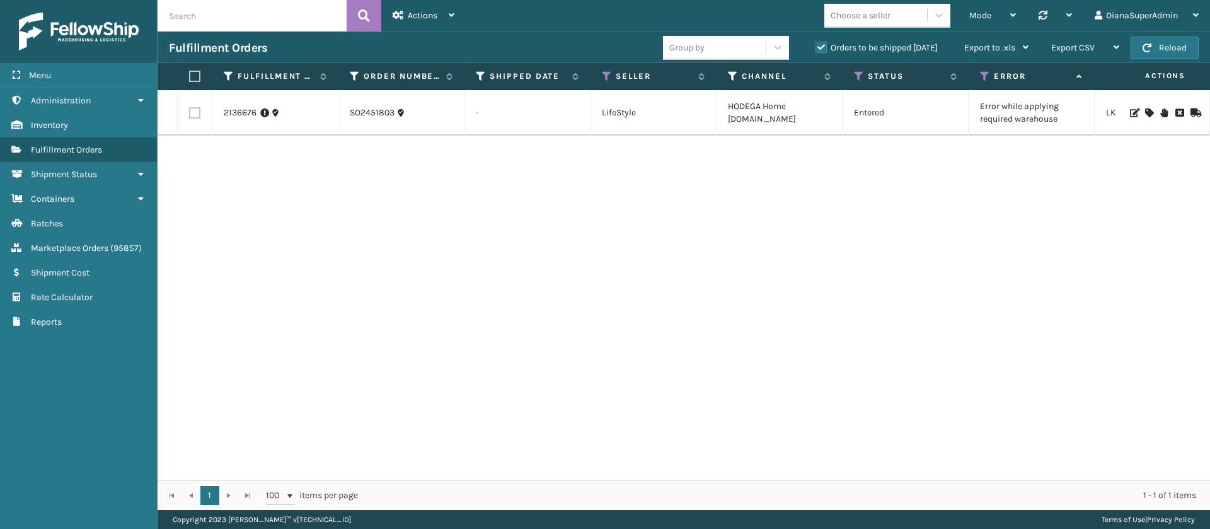
scroll to position [0, 15]
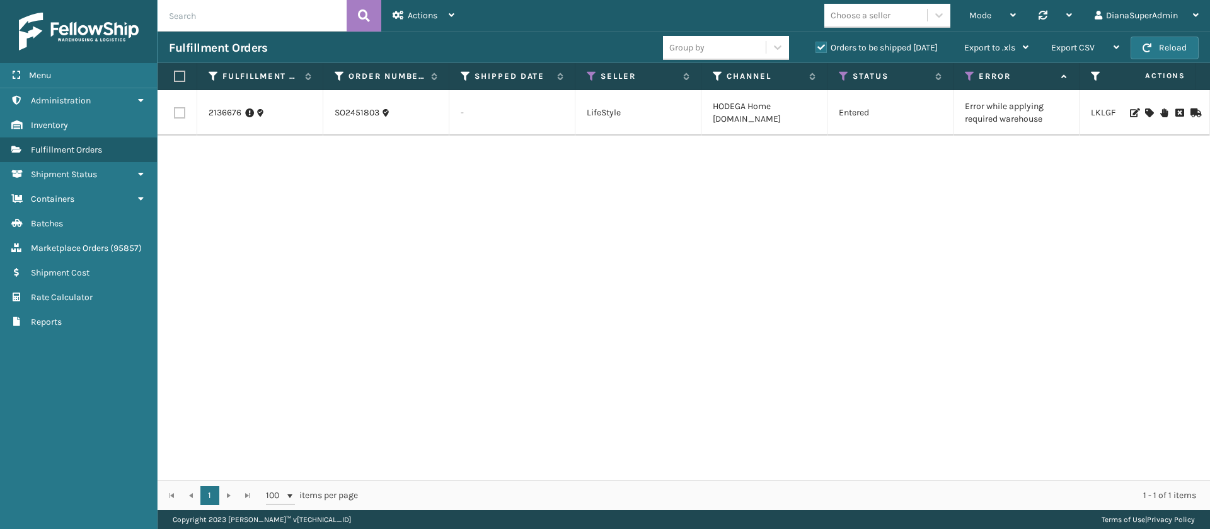
click at [825, 45] on label "Orders to be shipped [DATE]" at bounding box center [876, 47] width 122 height 11
click at [816, 45] on input "Orders to be shipped [DATE]" at bounding box center [815, 44] width 1 height 8
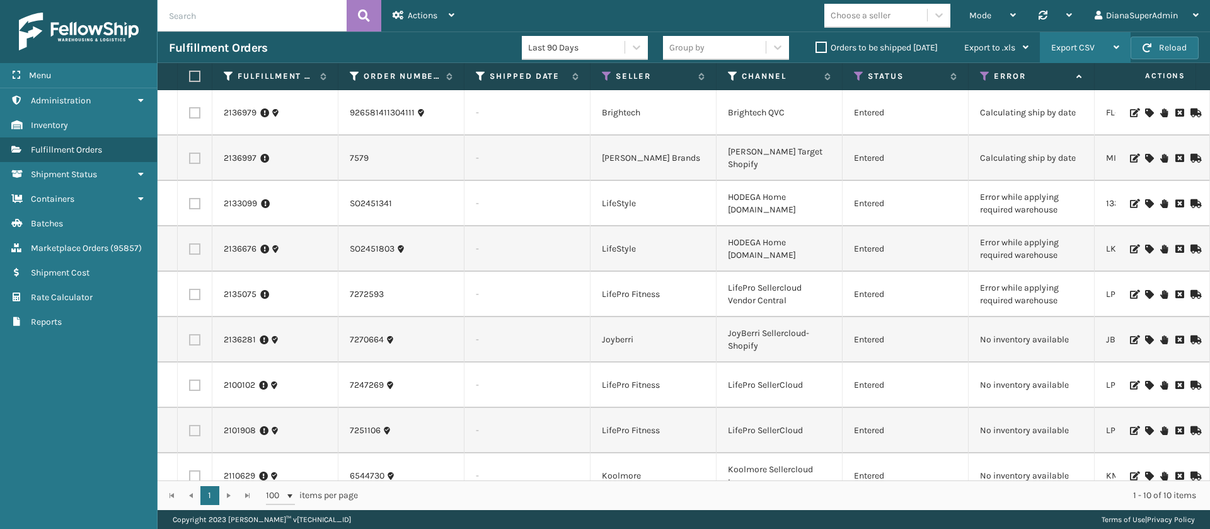
click at [1108, 46] on div "Export CSV" at bounding box center [1085, 47] width 68 height 31
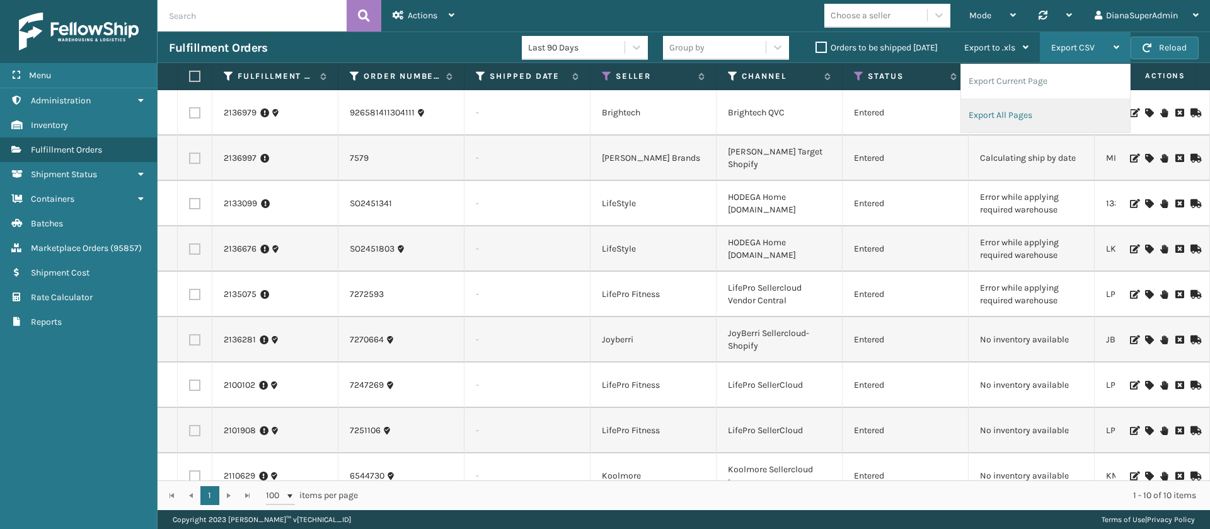
click at [1022, 112] on li "Export All Pages" at bounding box center [1045, 115] width 169 height 34
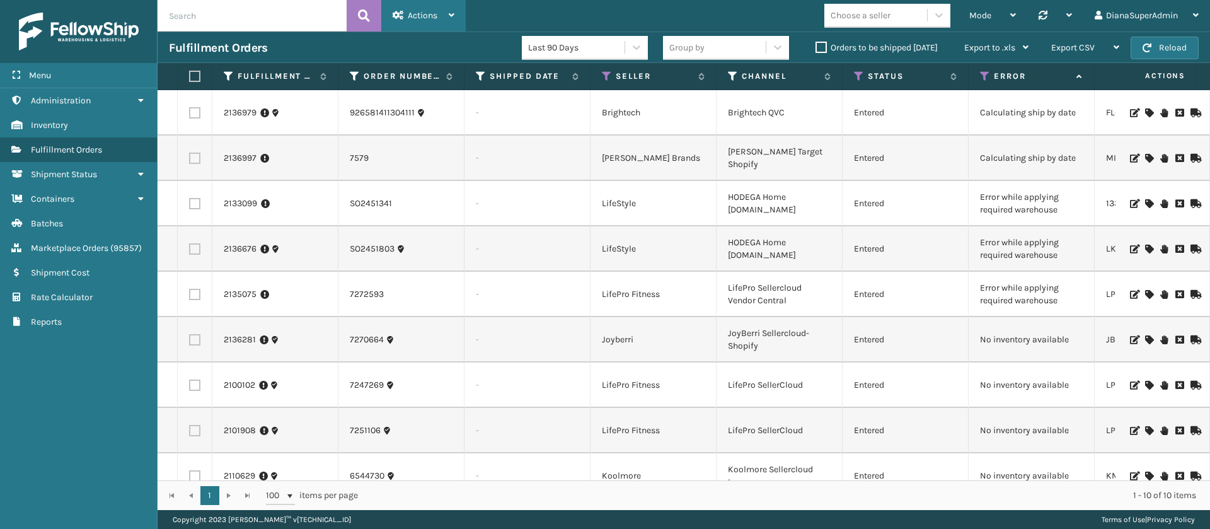
click at [418, 19] on span "Actions" at bounding box center [423, 15] width 30 height 11
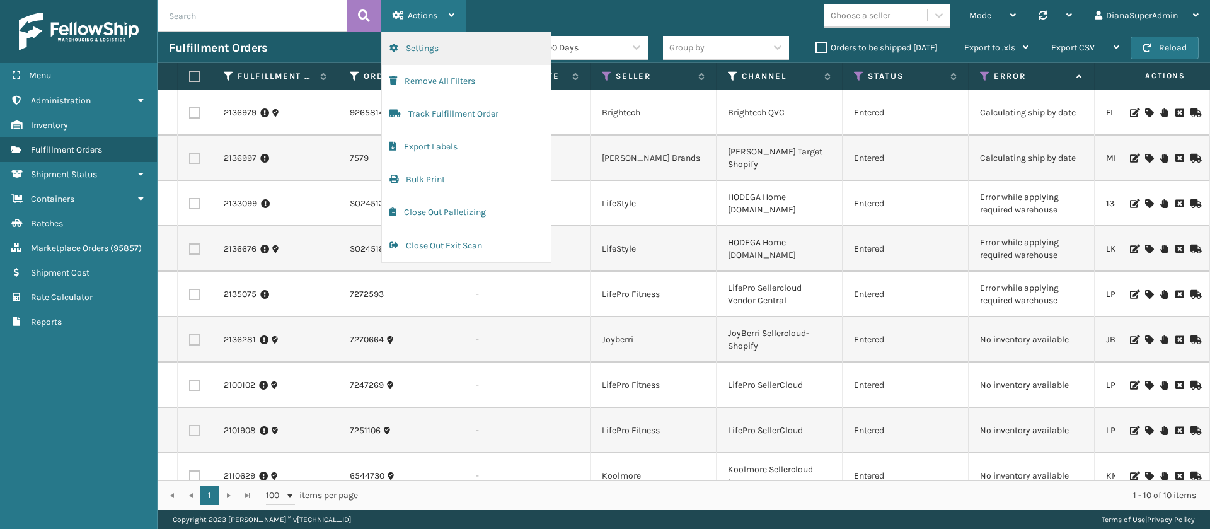
click at [484, 56] on button "Settings" at bounding box center [466, 48] width 169 height 33
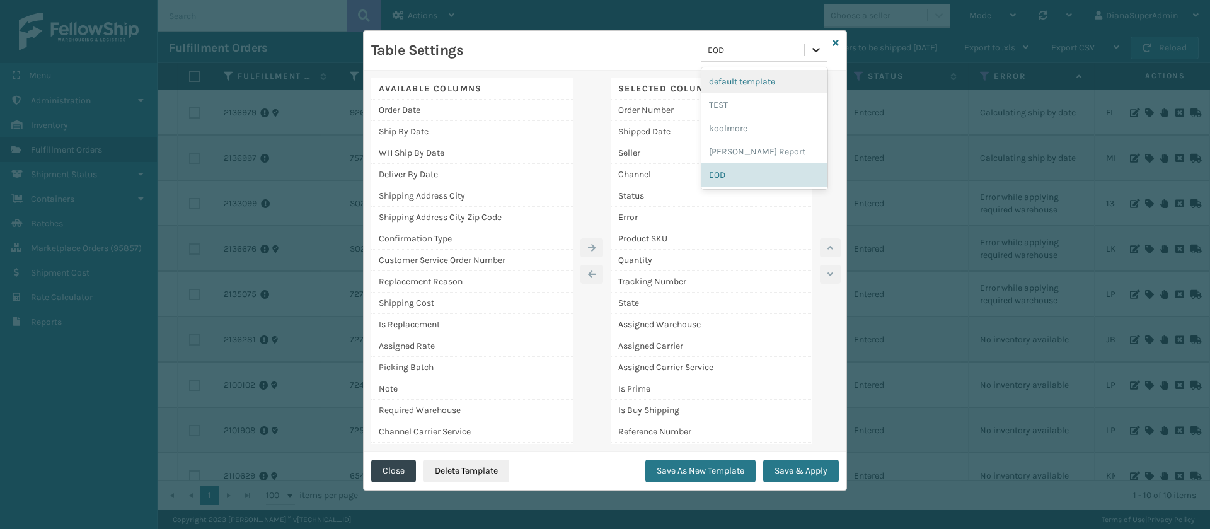
click at [815, 42] on div at bounding box center [815, 49] width 23 height 23
click at [753, 149] on div "[PERSON_NAME] Report" at bounding box center [764, 151] width 126 height 23
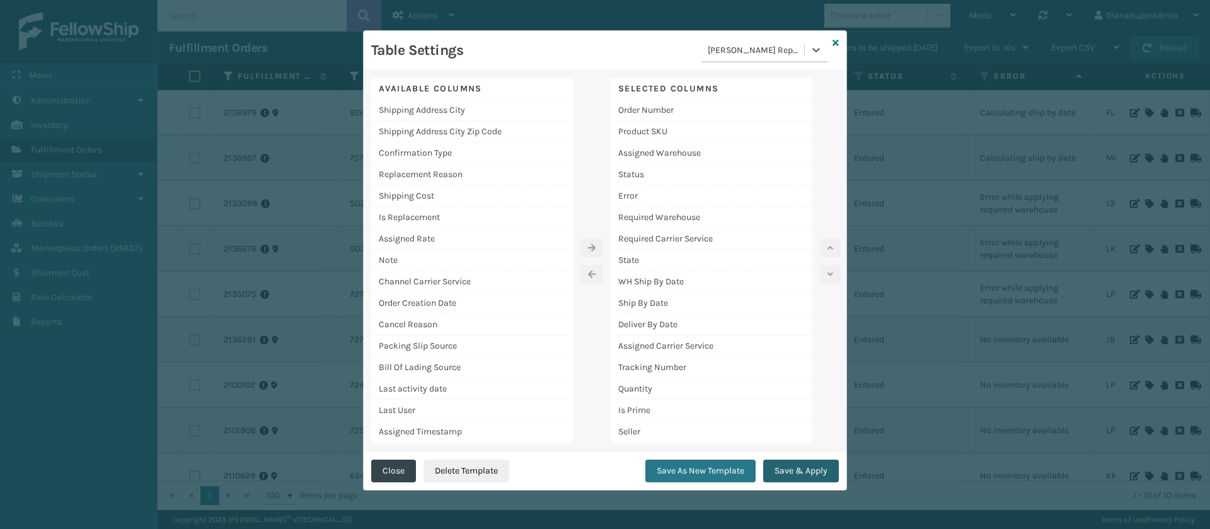
click at [806, 468] on button "Save & Apply" at bounding box center [801, 470] width 76 height 23
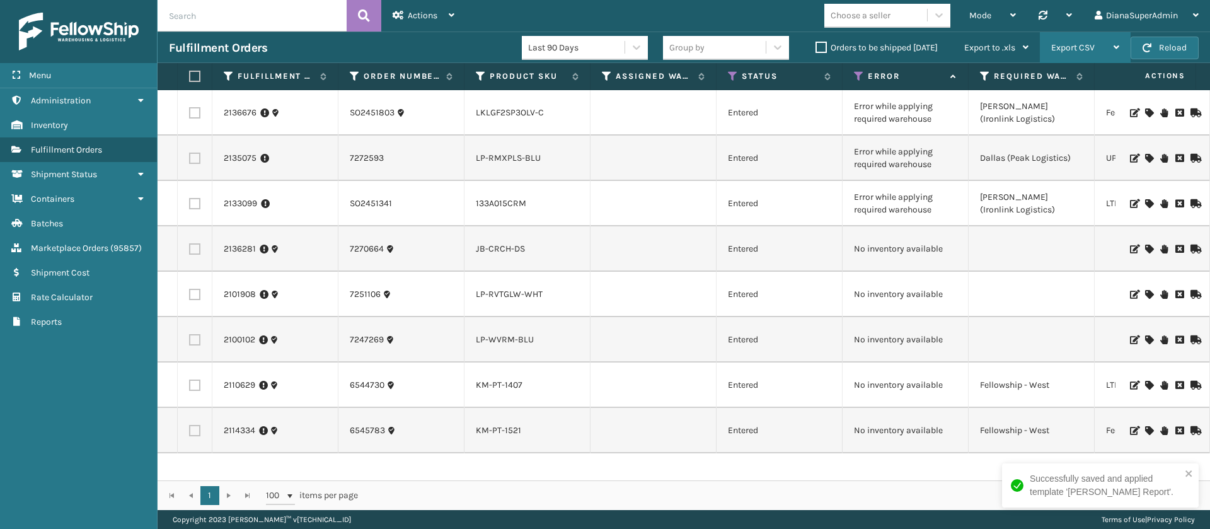
click at [1086, 39] on div "Export CSV" at bounding box center [1085, 47] width 68 height 31
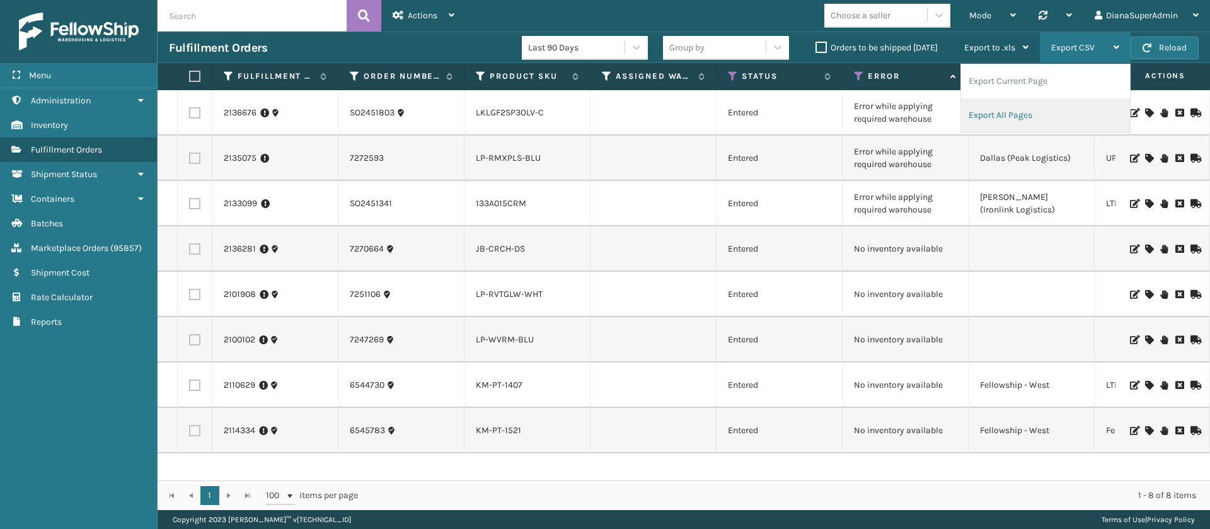
click at [1027, 112] on li "Export All Pages" at bounding box center [1045, 115] width 169 height 34
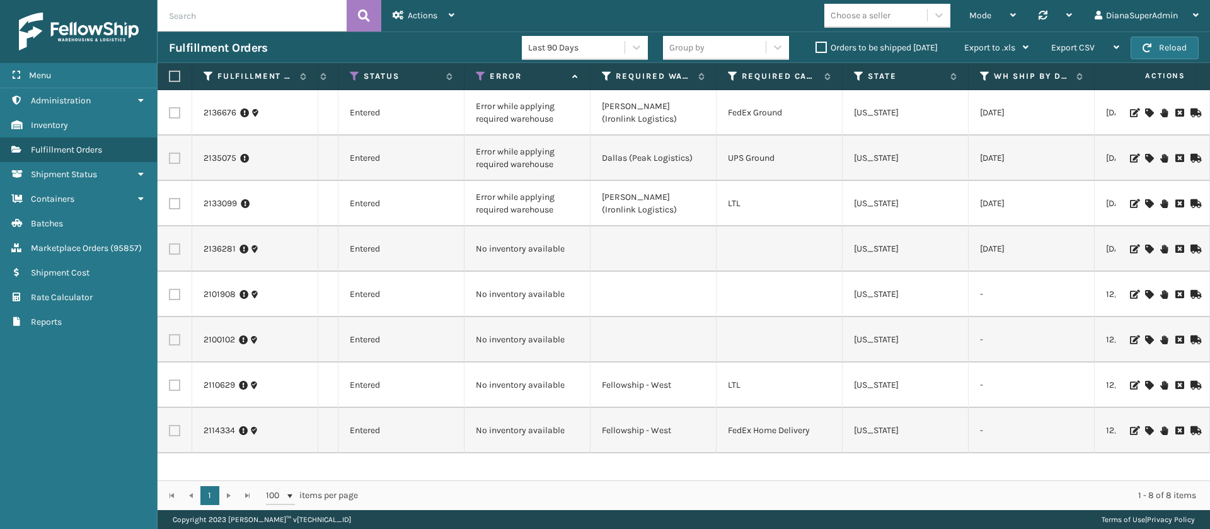
scroll to position [0, 455]
